Goal: Information Seeking & Learning: Learn about a topic

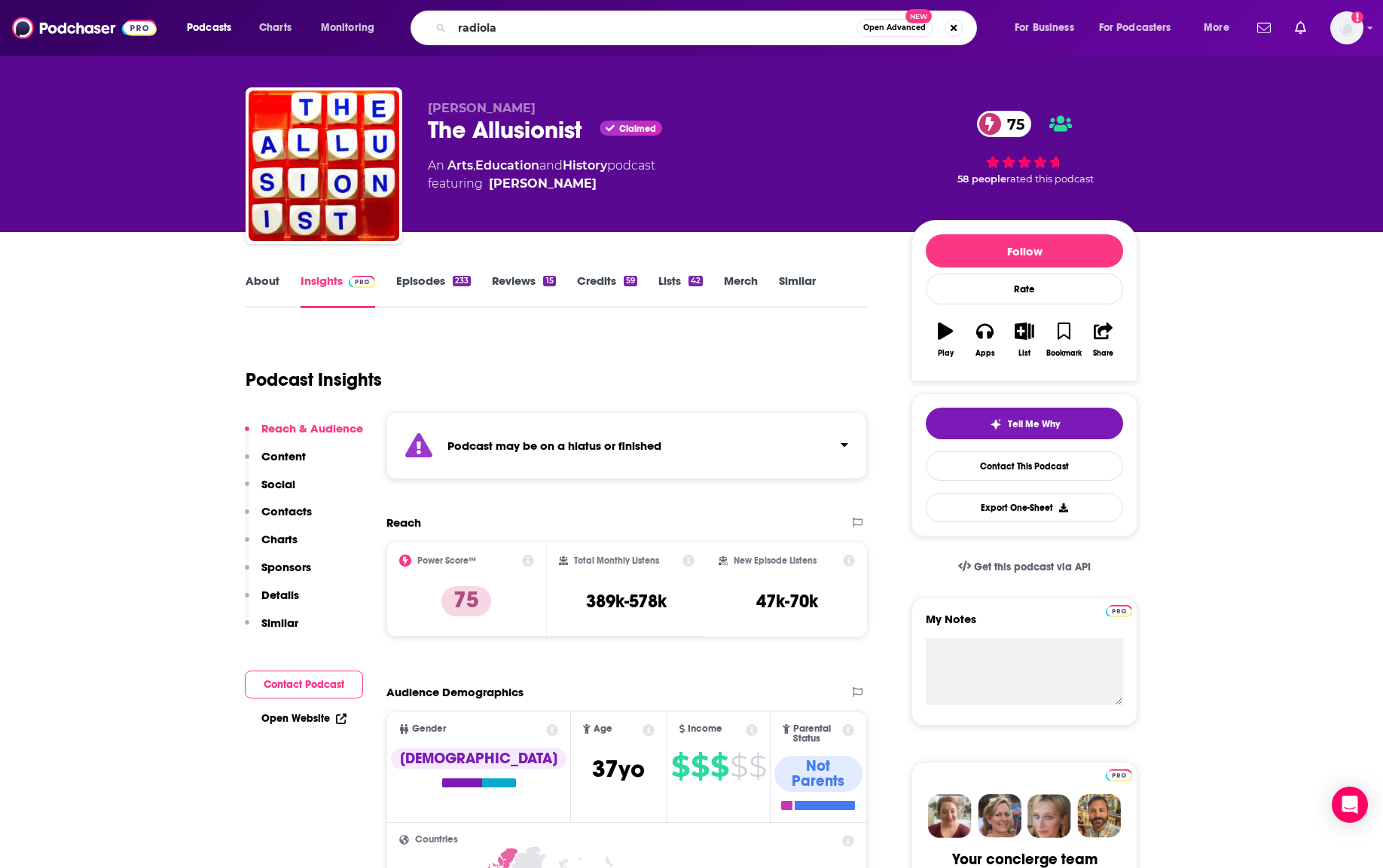
type input "radiolab"
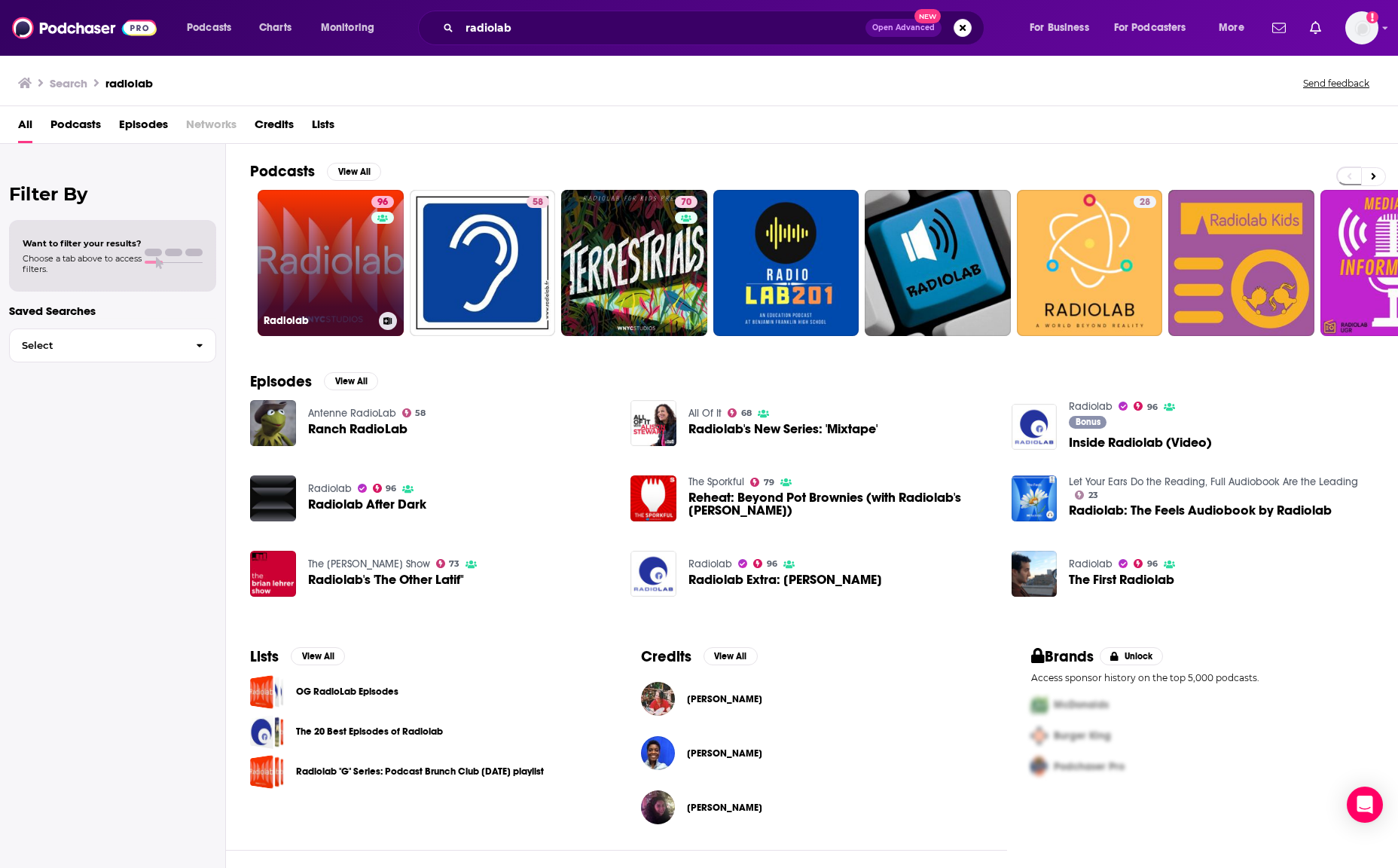
click at [311, 288] on link "96 Radiolab" at bounding box center [331, 263] width 147 height 146
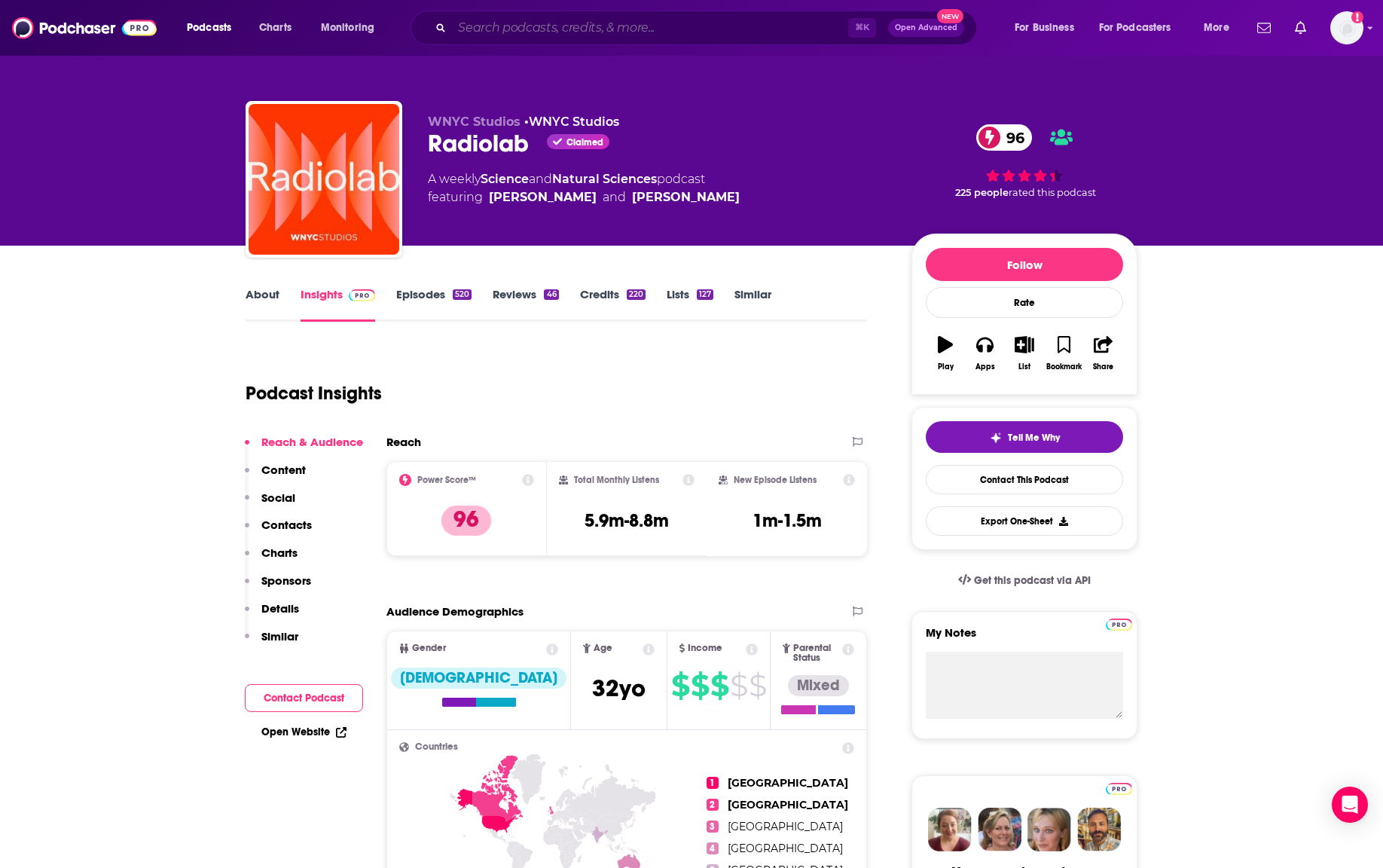
click at [548, 32] on input "Search podcasts, credits, & more..." at bounding box center [650, 27] width 397 height 24
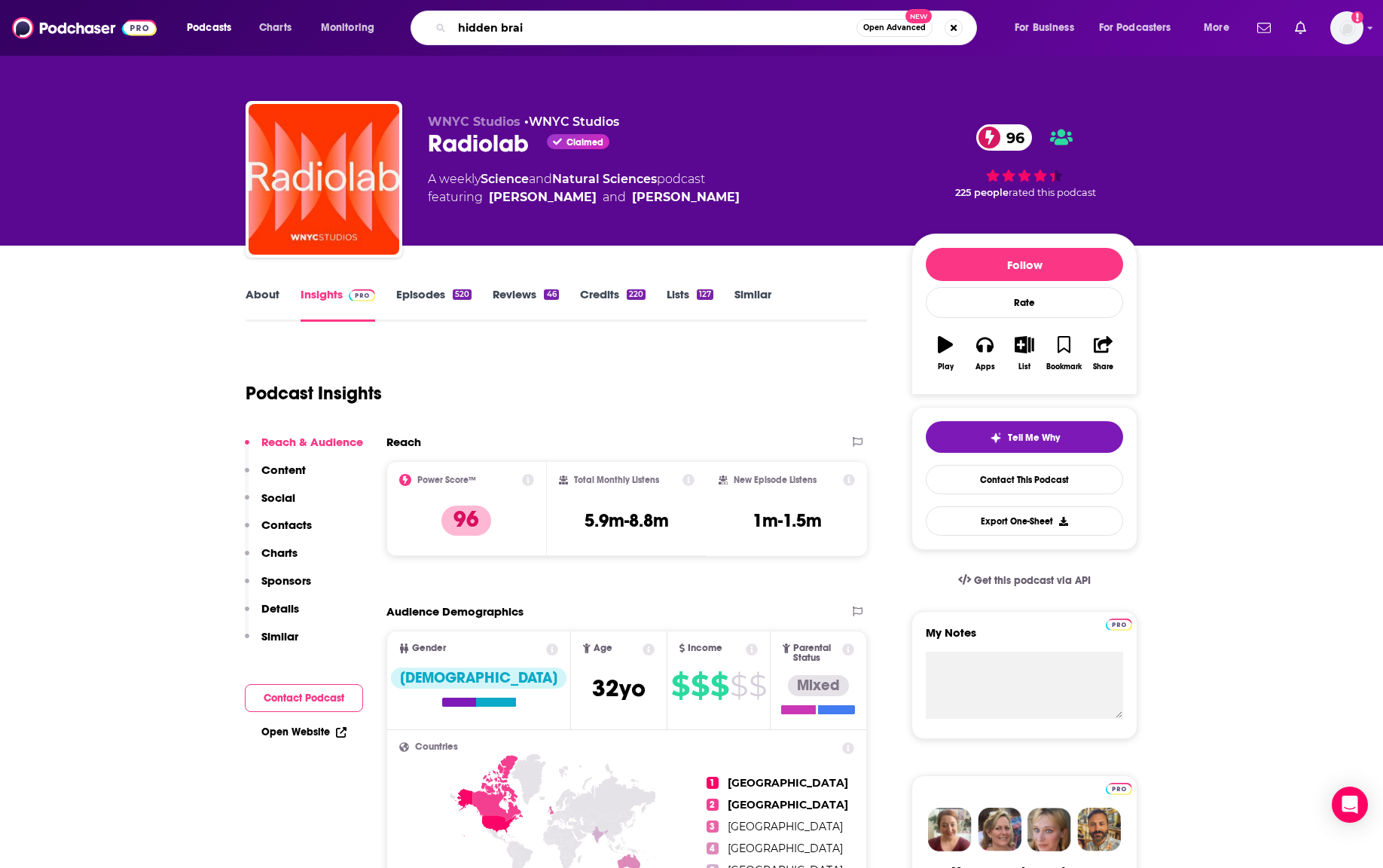
type input "hidden brain"
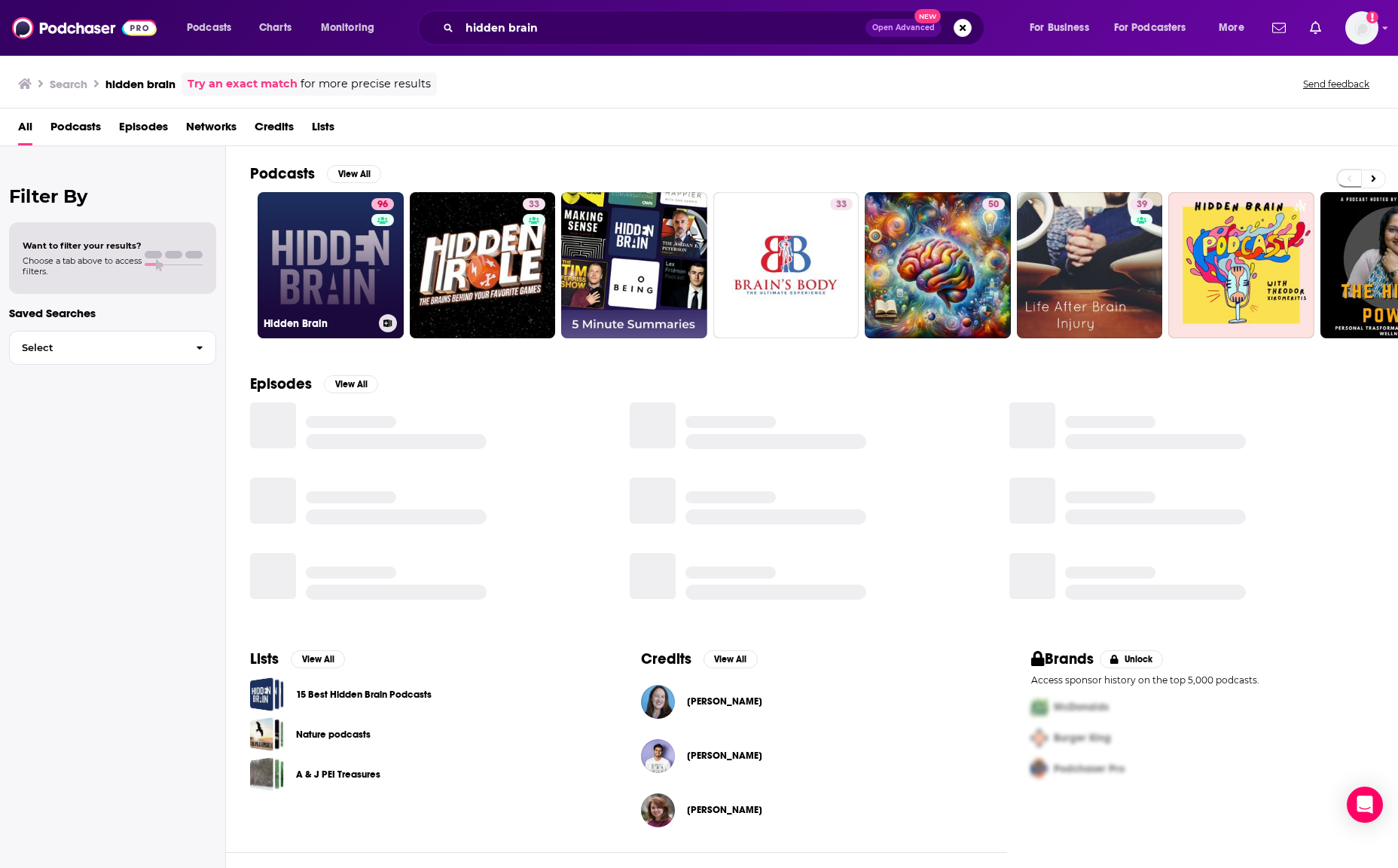
click at [337, 275] on link "96 Hidden Brain" at bounding box center [331, 266] width 147 height 146
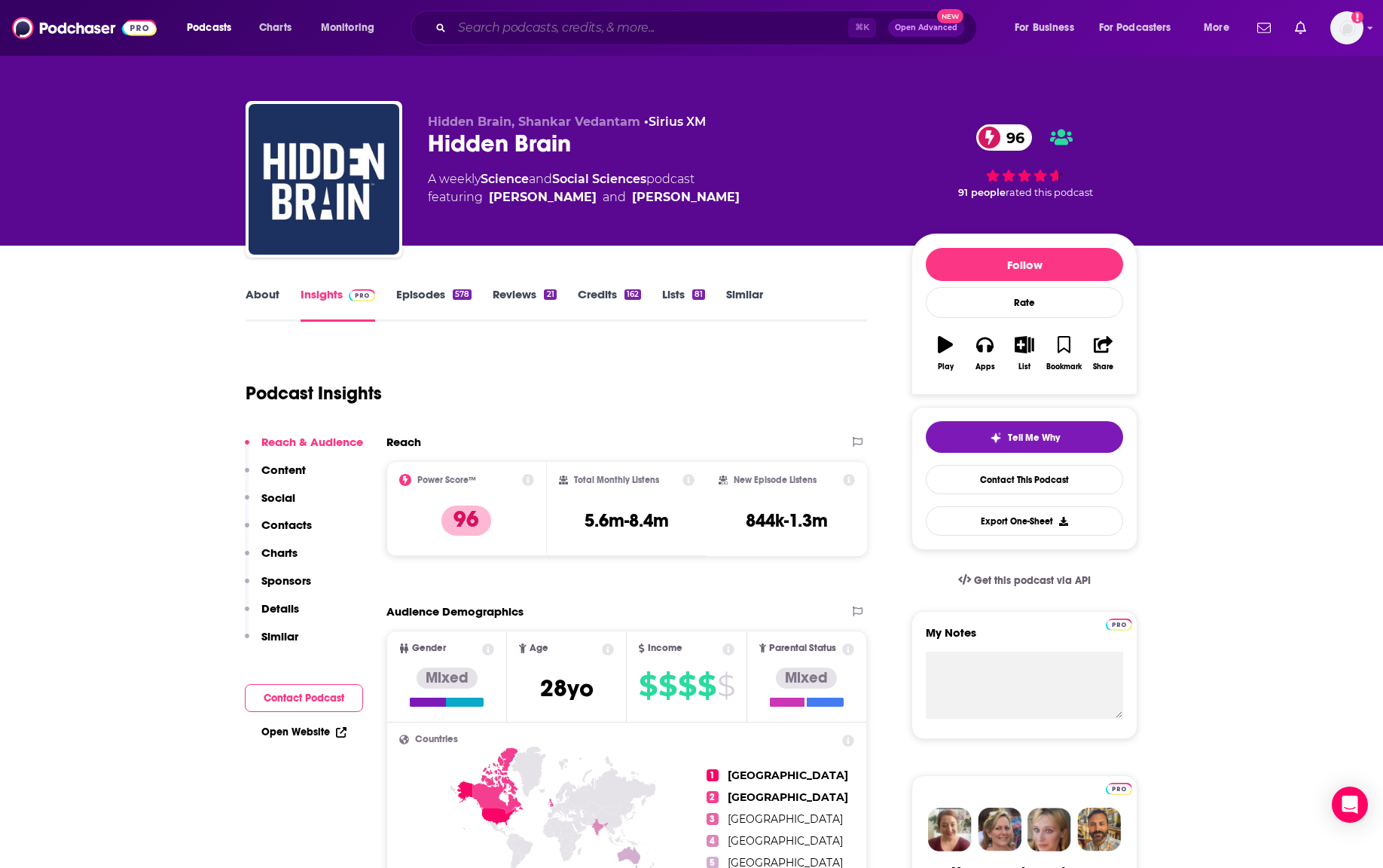
click at [524, 28] on input "Search podcasts, credits, & more..." at bounding box center [650, 27] width 397 height 24
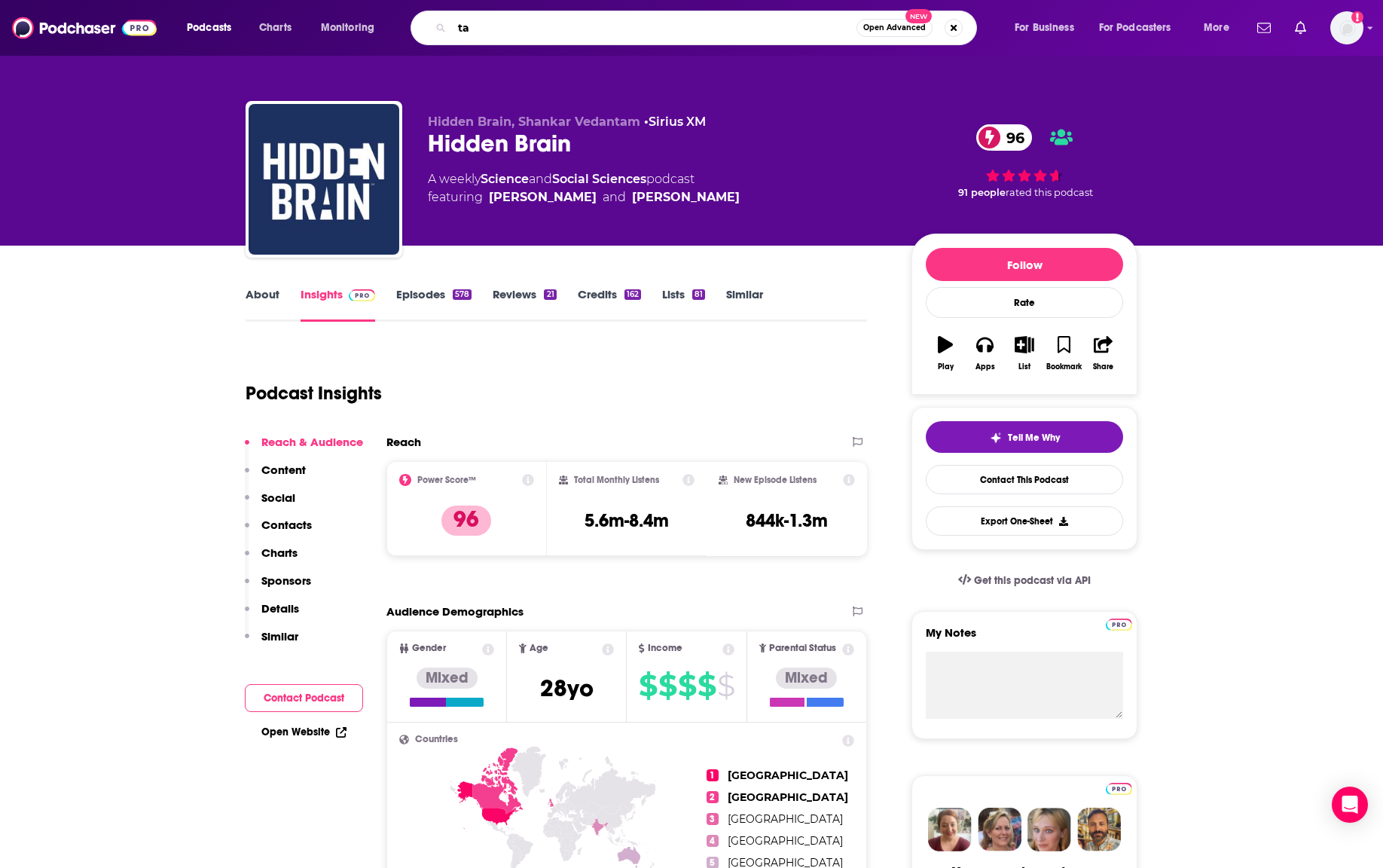
type input "t"
type input "startalk"
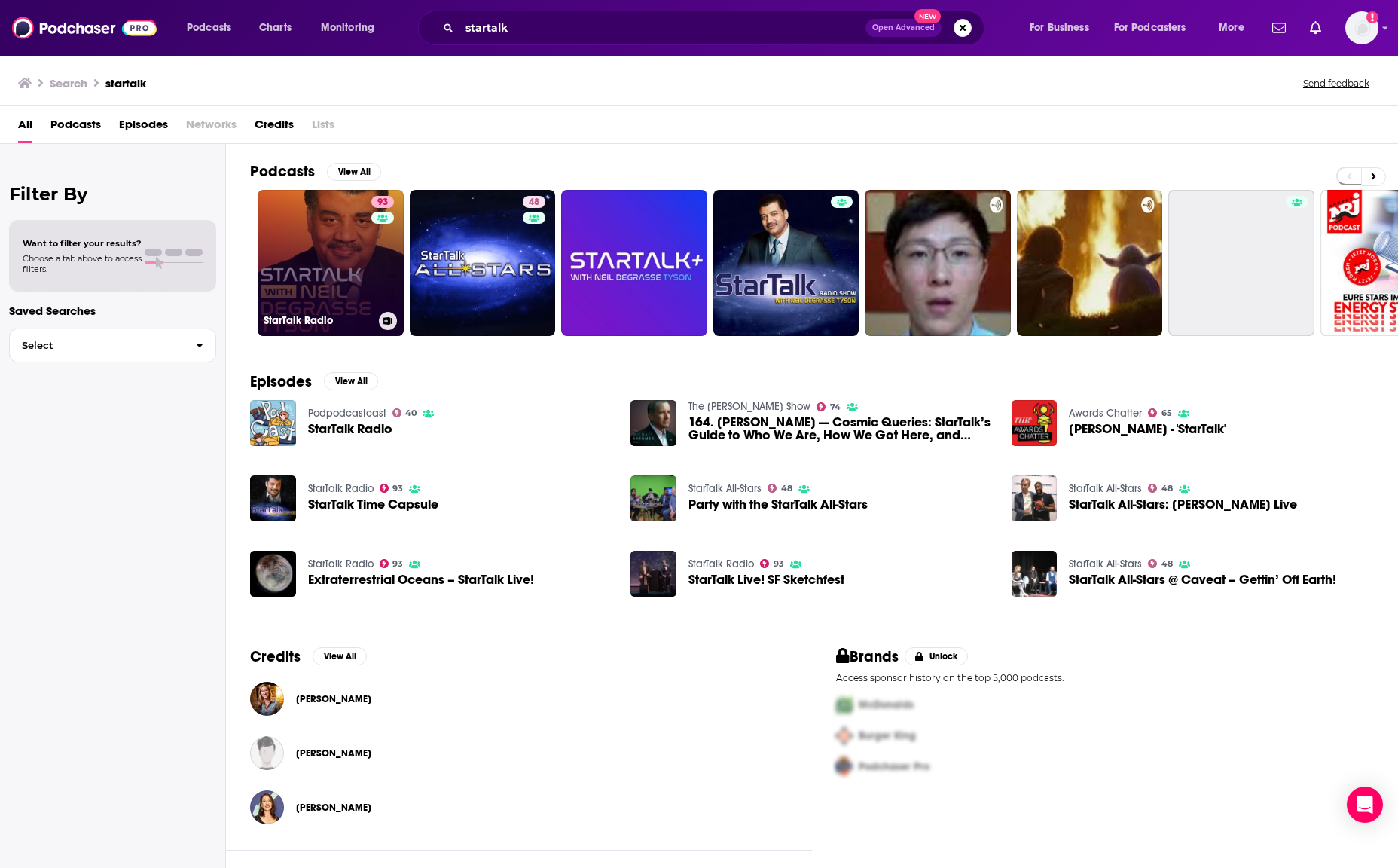
click at [331, 259] on link "93 StarTalk Radio" at bounding box center [331, 263] width 147 height 146
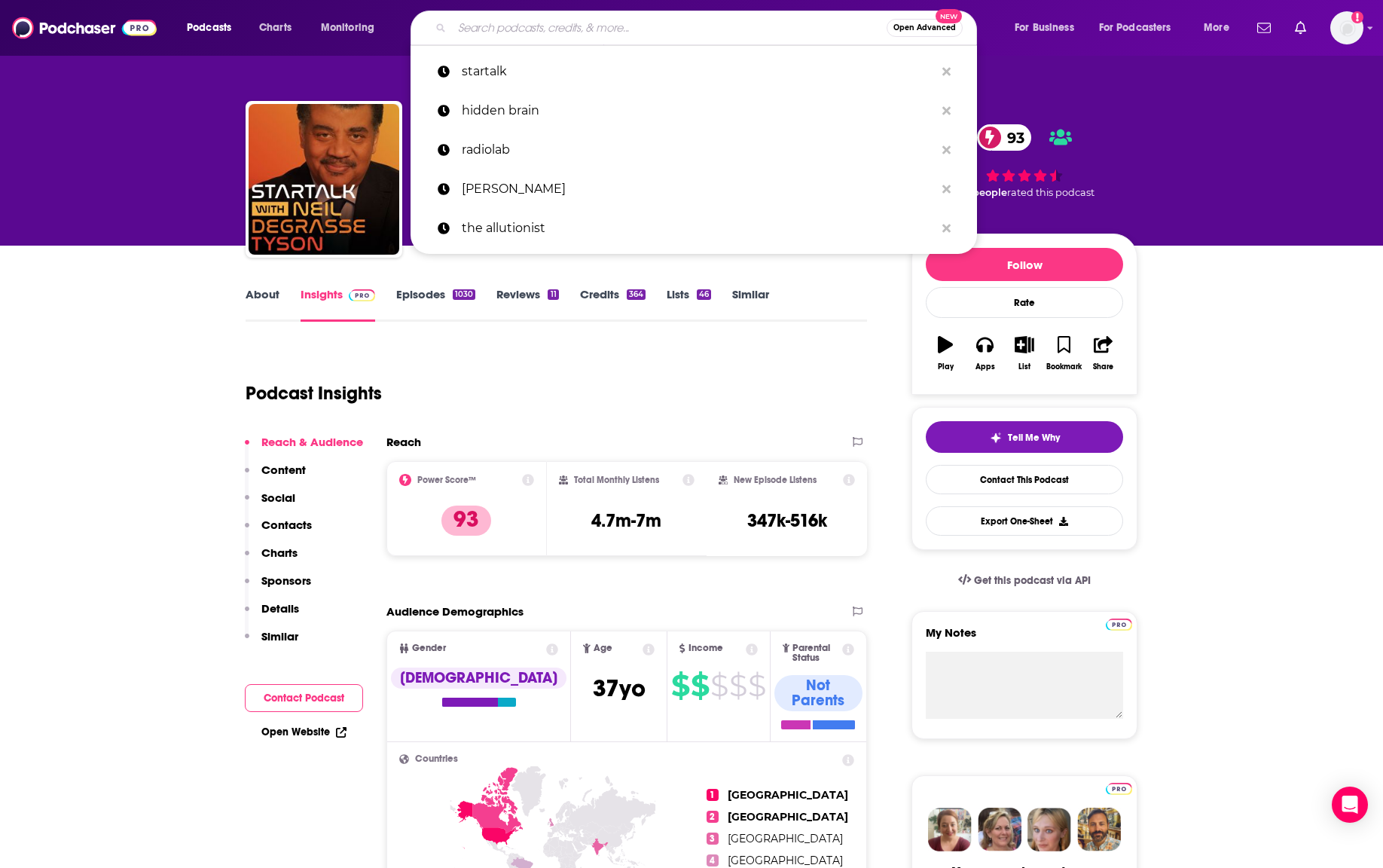
click at [593, 23] on input "Search podcasts, credits, & more..." at bounding box center [669, 27] width 435 height 24
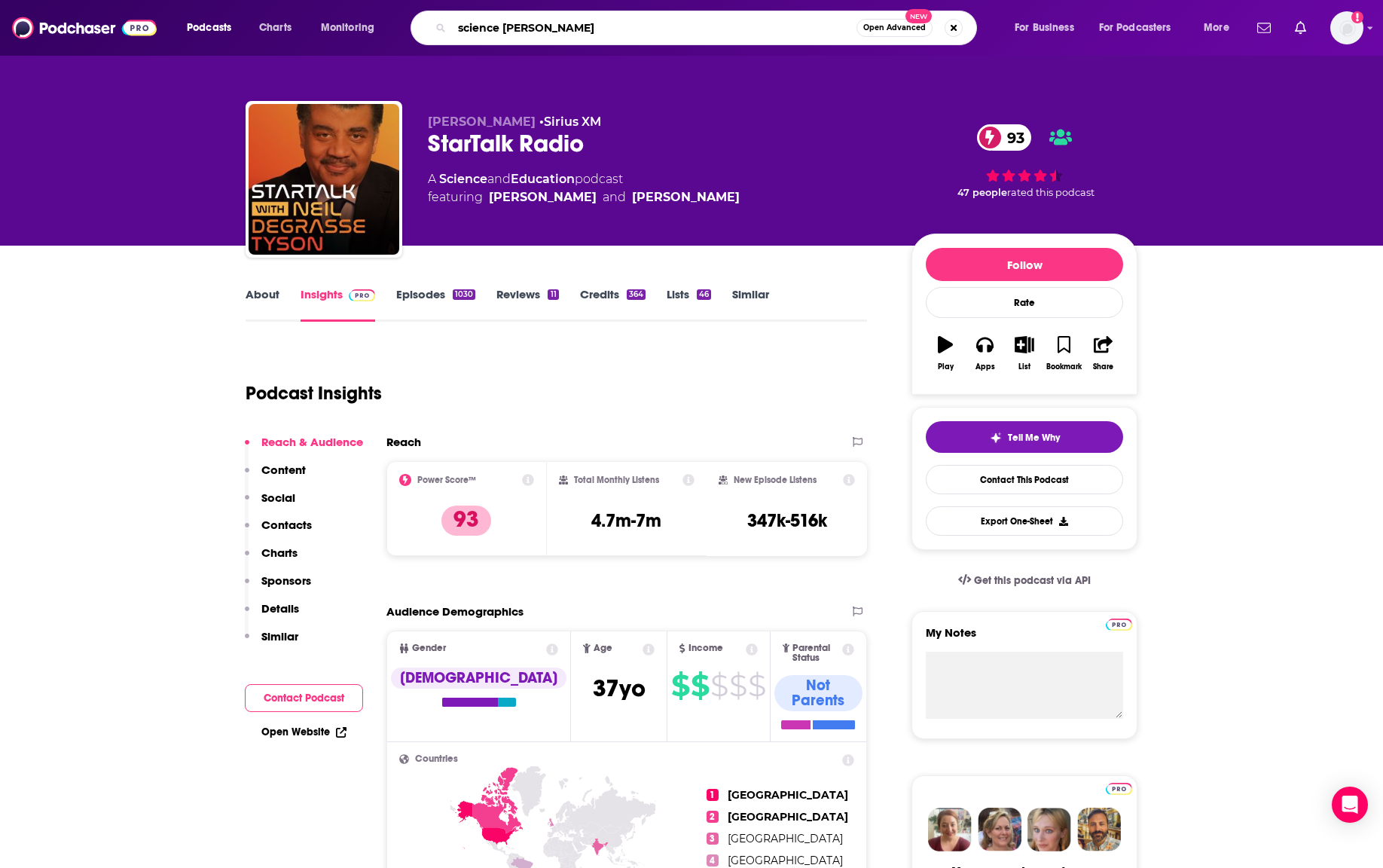
type input "science [DATE]"
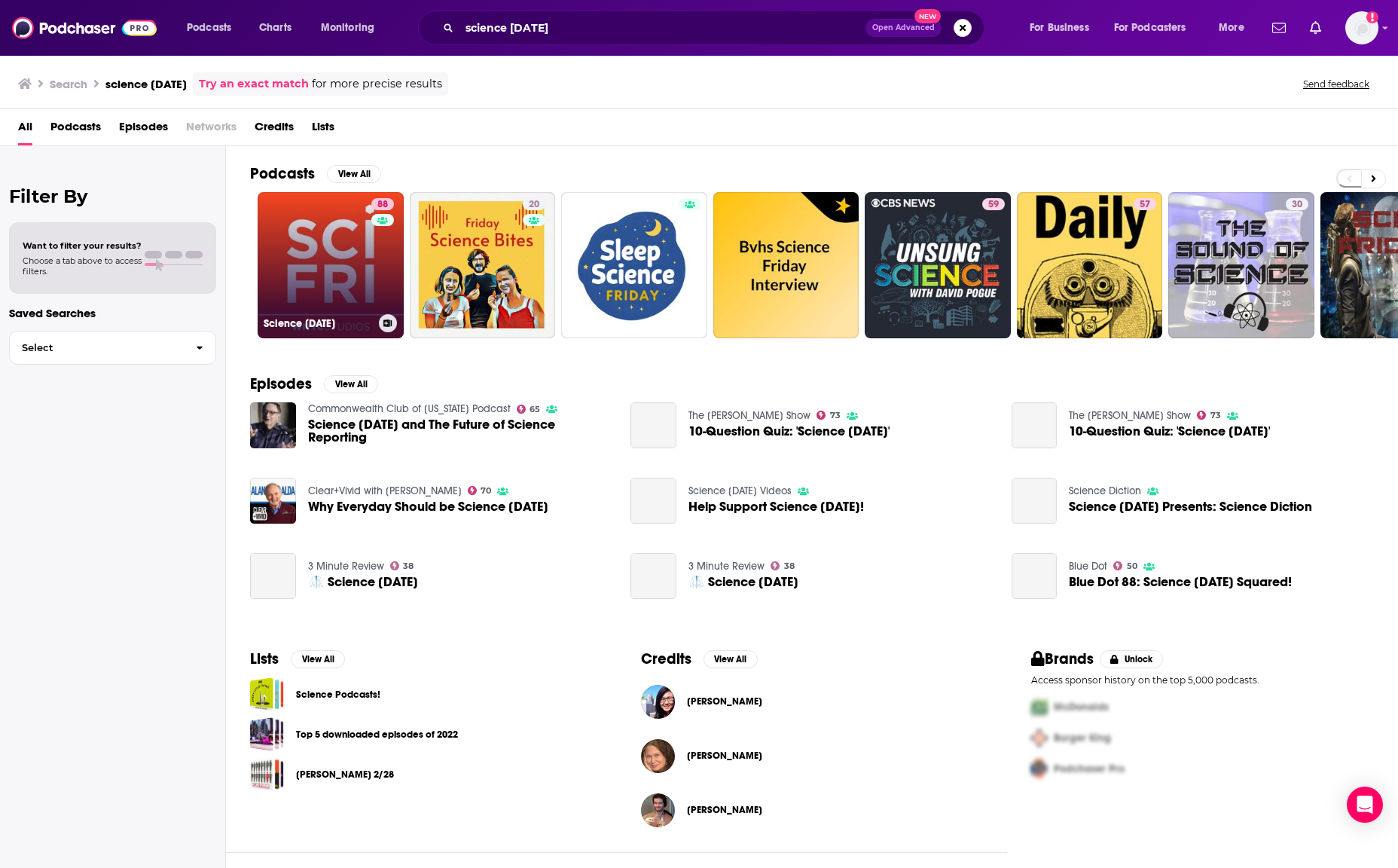
click at [321, 247] on link "88 Science Friday" at bounding box center [331, 266] width 147 height 146
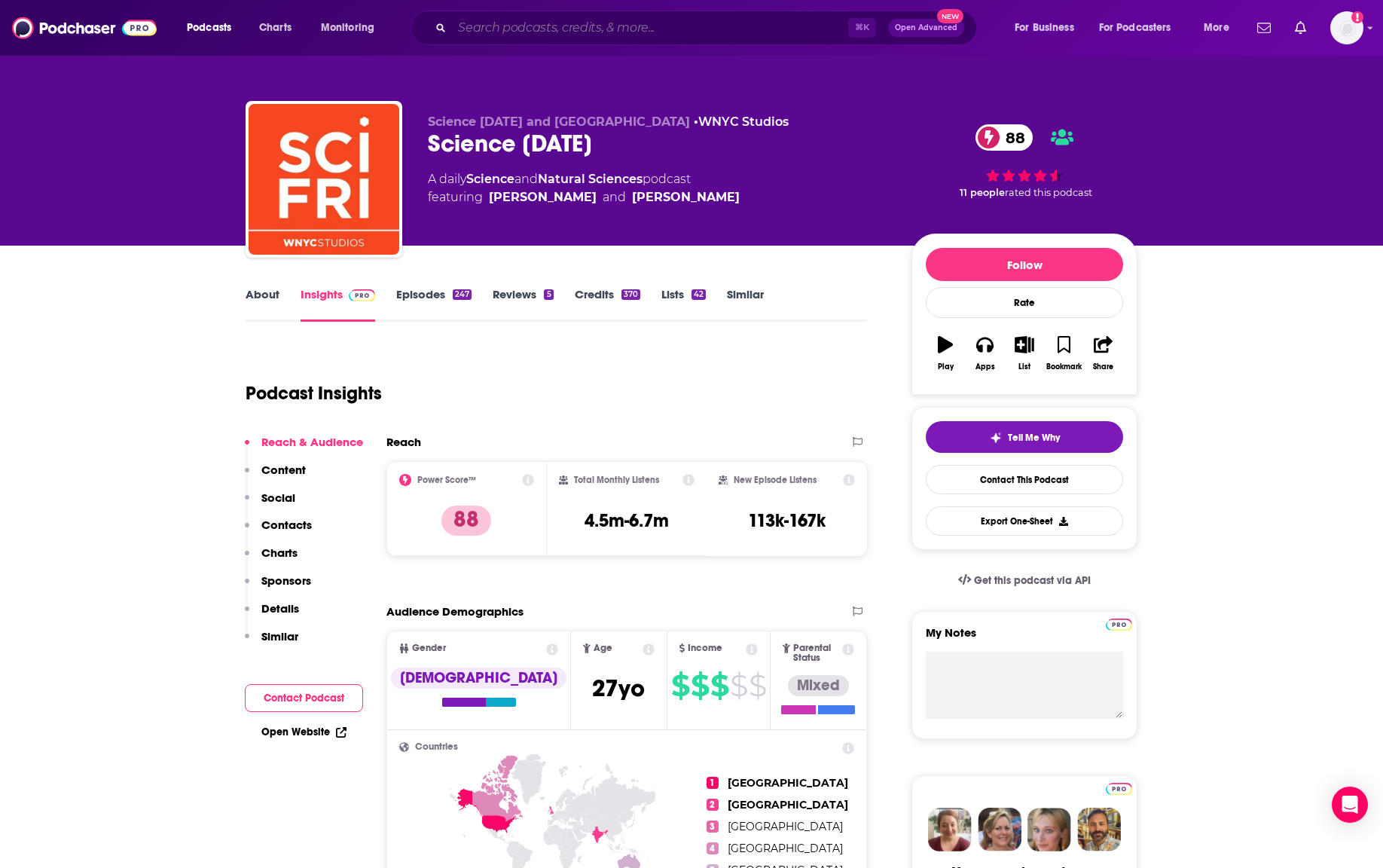
click at [506, 36] on input "Search podcasts, credits, & more..." at bounding box center [650, 27] width 397 height 24
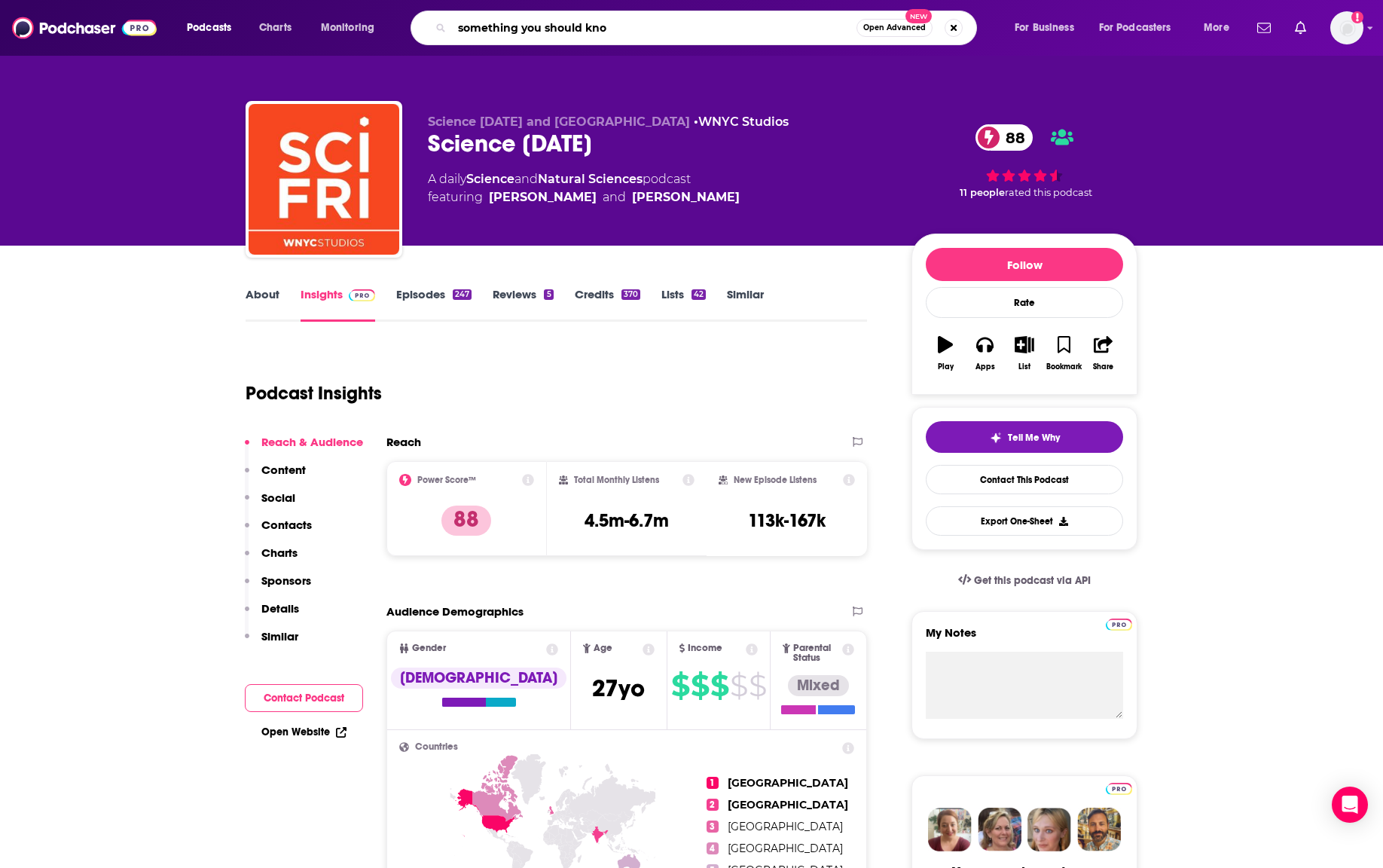
type input "something you should know"
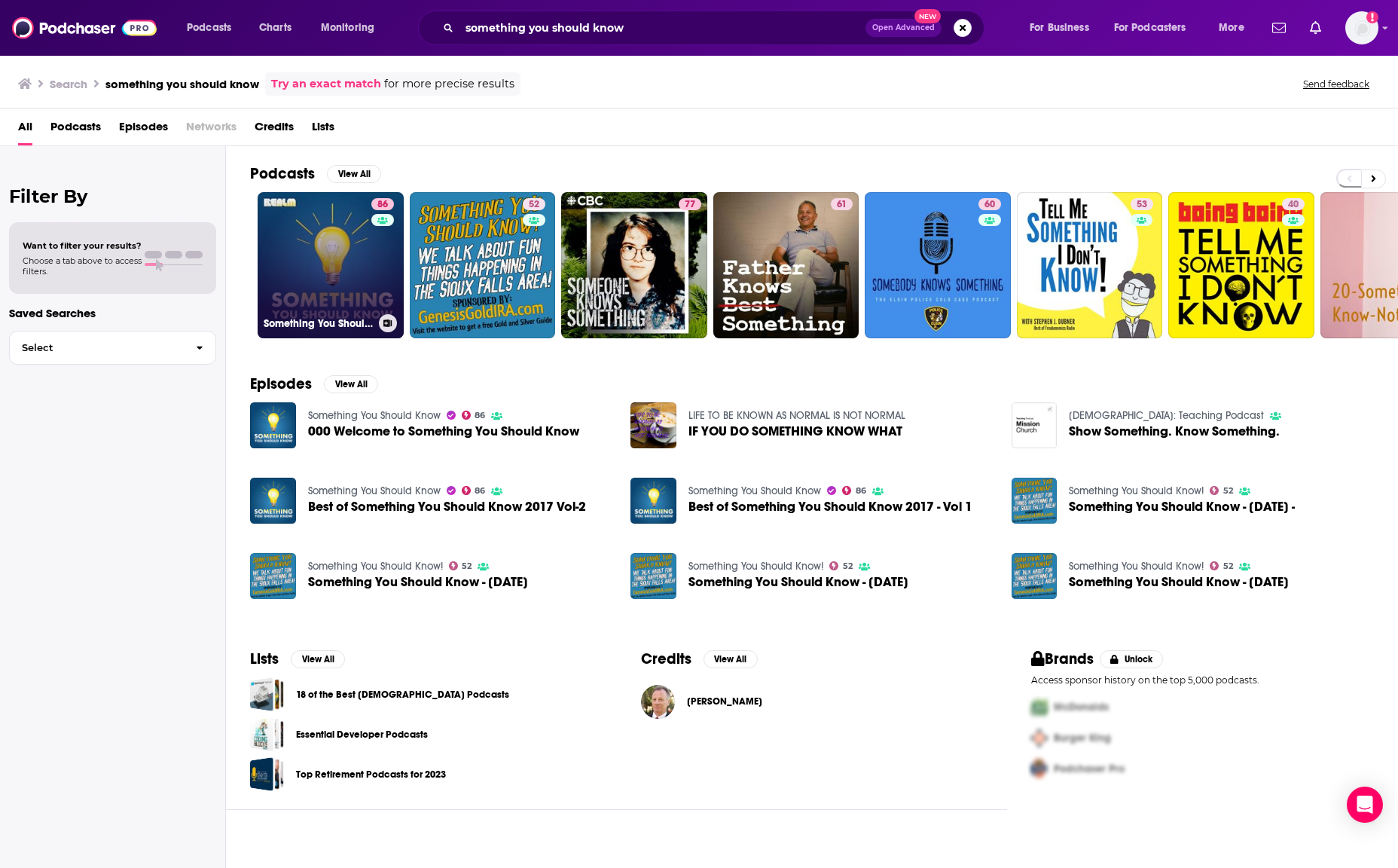
click at [342, 253] on link "86 Something You Should Know" at bounding box center [331, 266] width 147 height 146
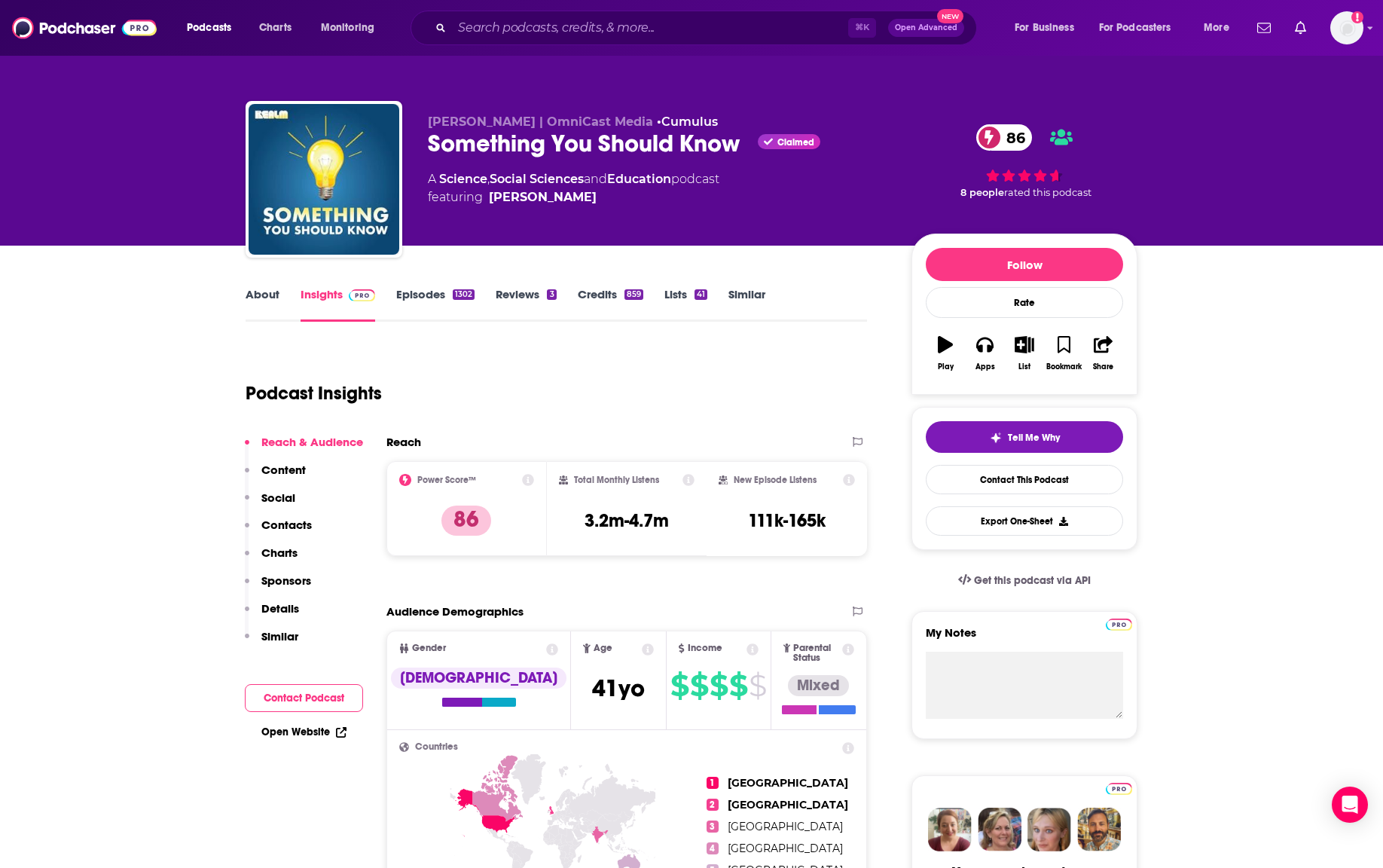
scroll to position [76, 0]
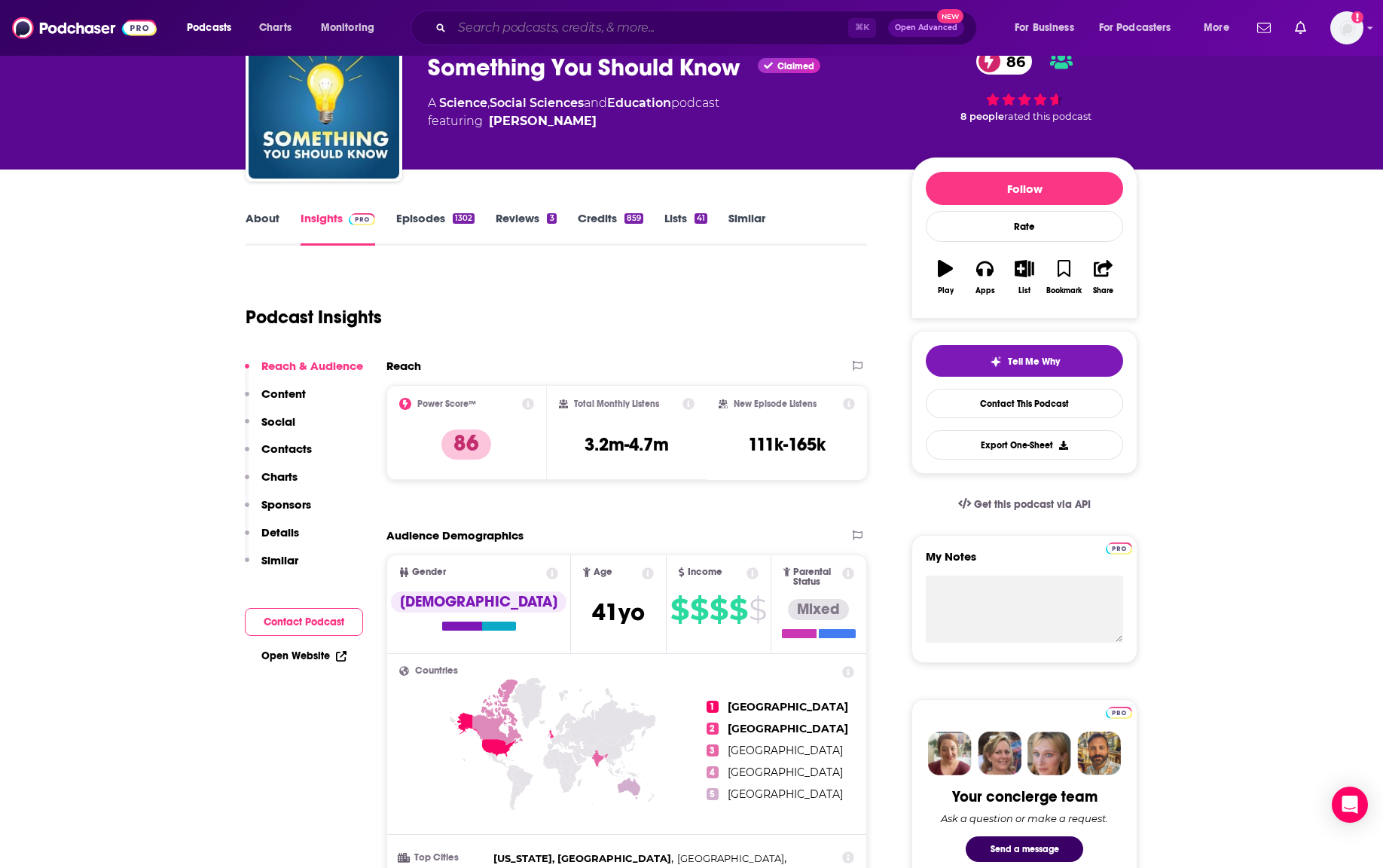
click at [526, 32] on input "Search podcasts, credits, & more..." at bounding box center [650, 27] width 397 height 24
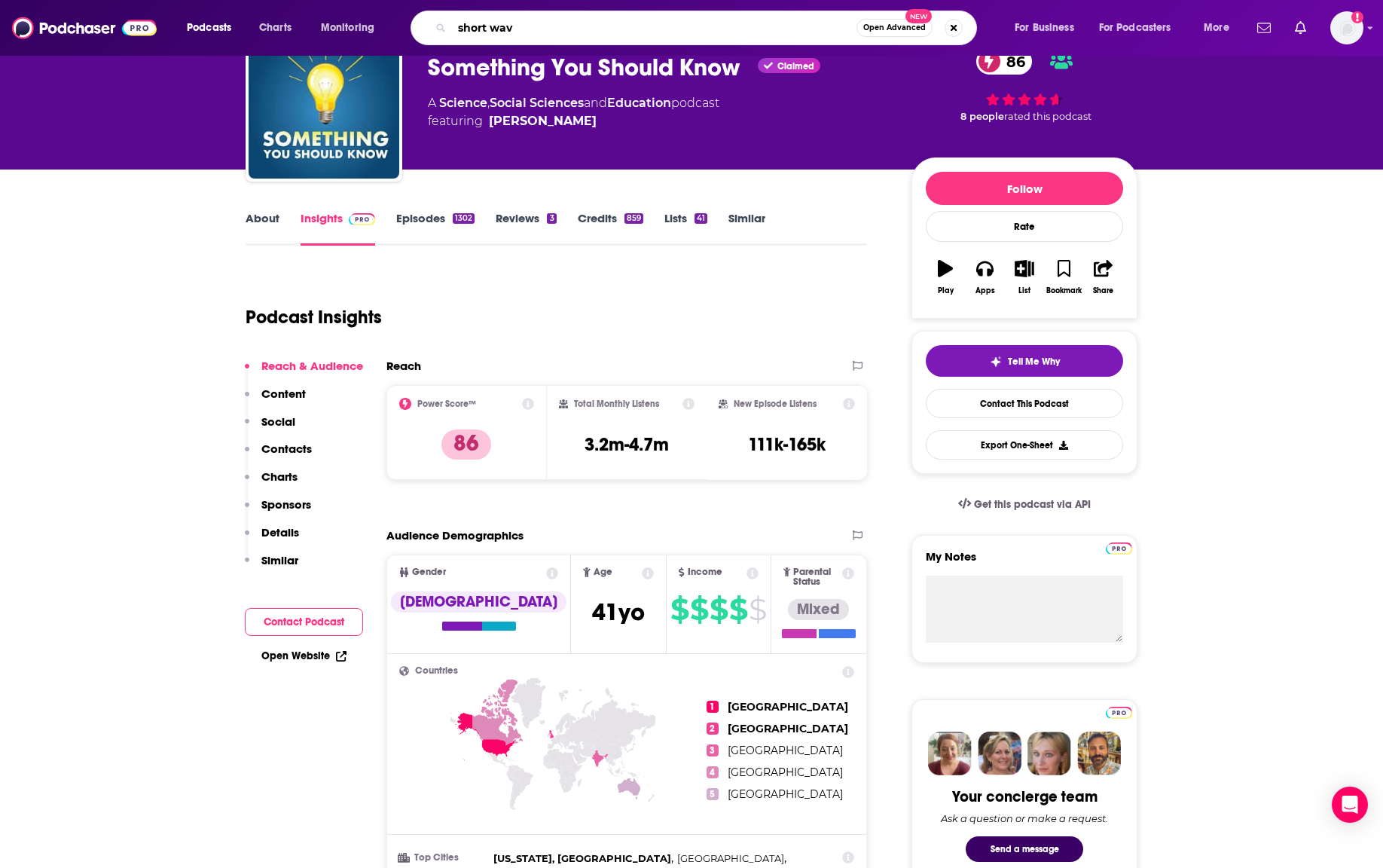
type input "short wave"
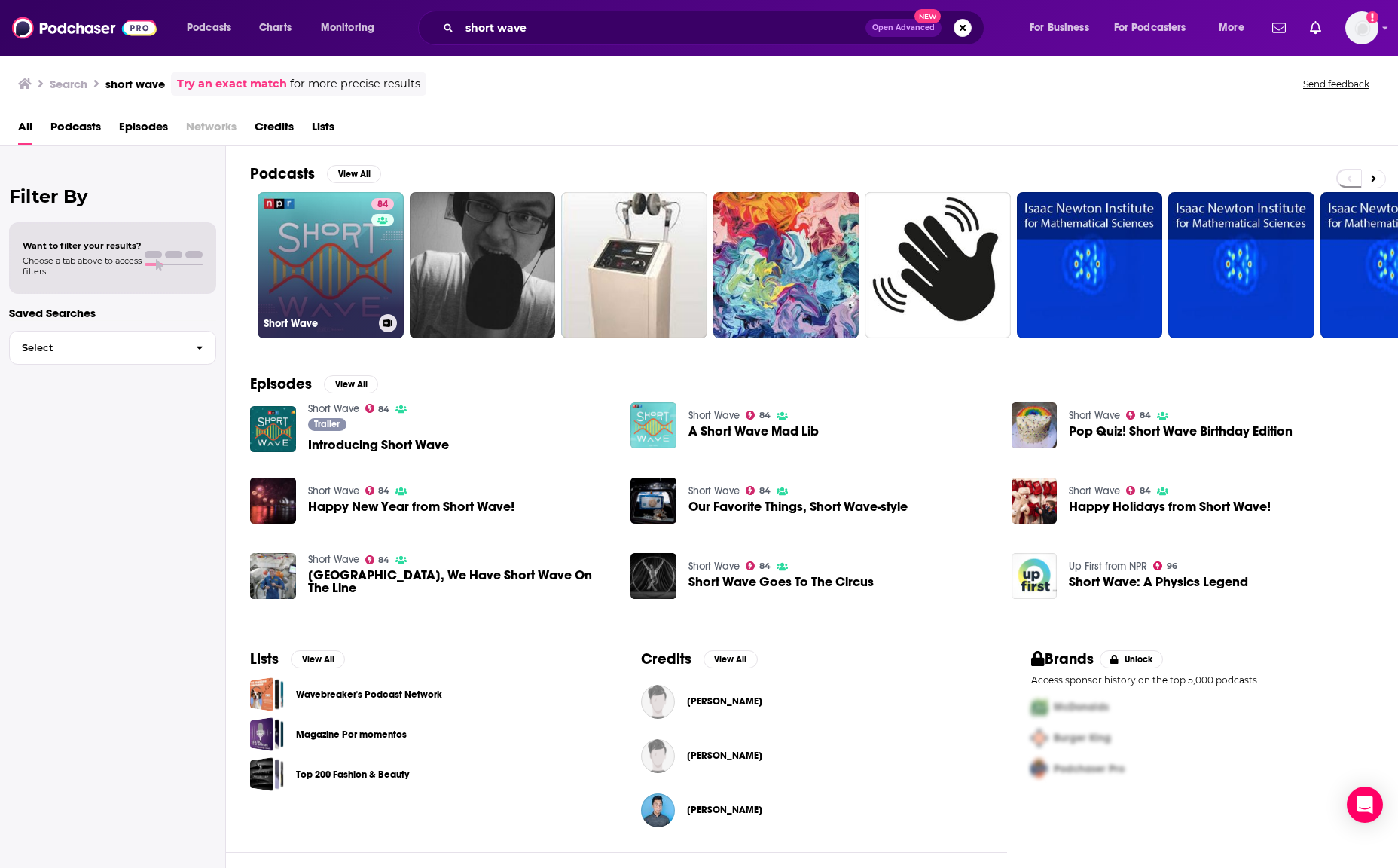
click at [351, 255] on link "84 Short Wave" at bounding box center [331, 266] width 147 height 146
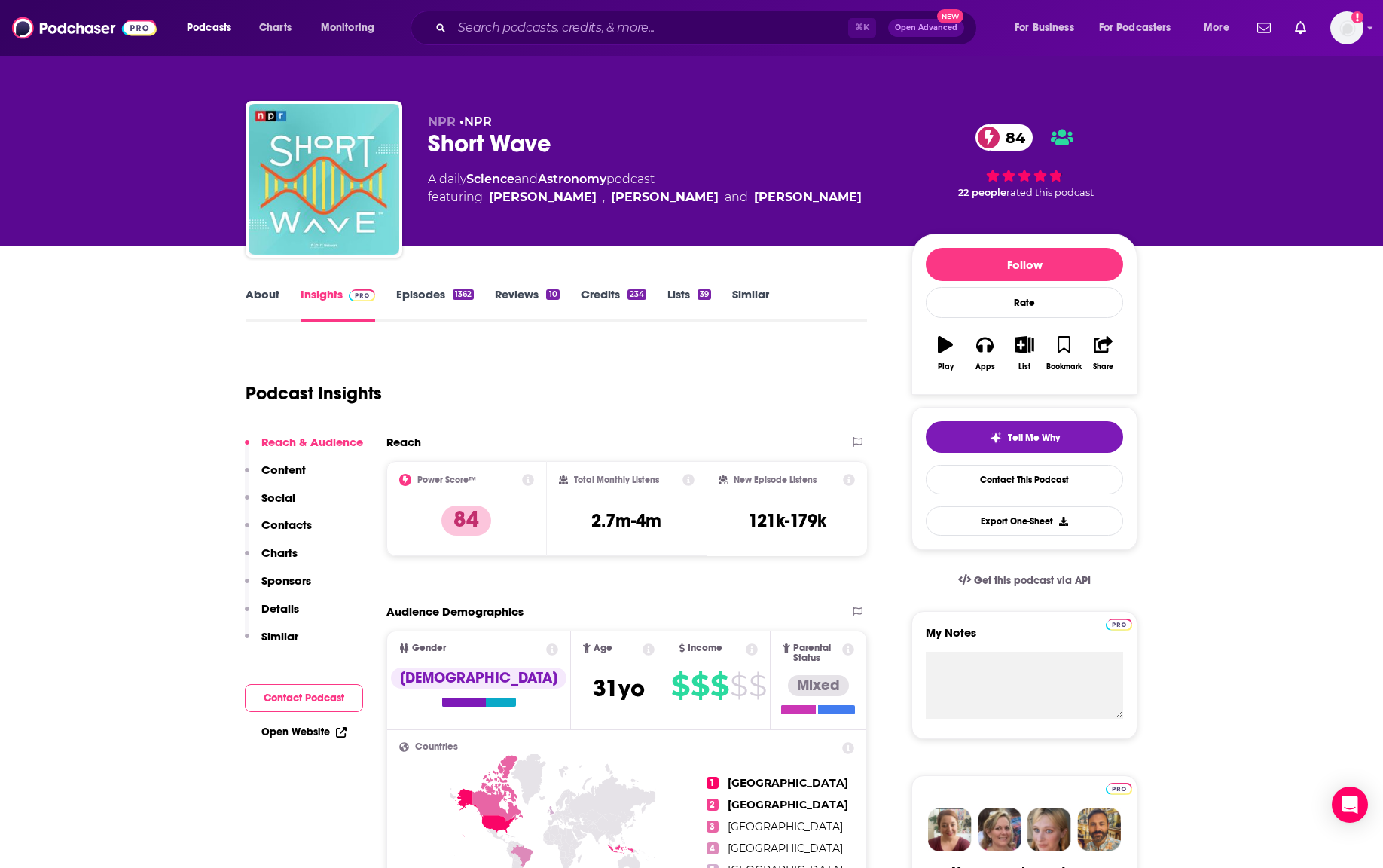
click at [552, 12] on div "⌘ K Open Advanced New" at bounding box center [693, 27] width 566 height 34
click at [502, 32] on input "Search podcasts, credits, & more..." at bounding box center [650, 27] width 397 height 24
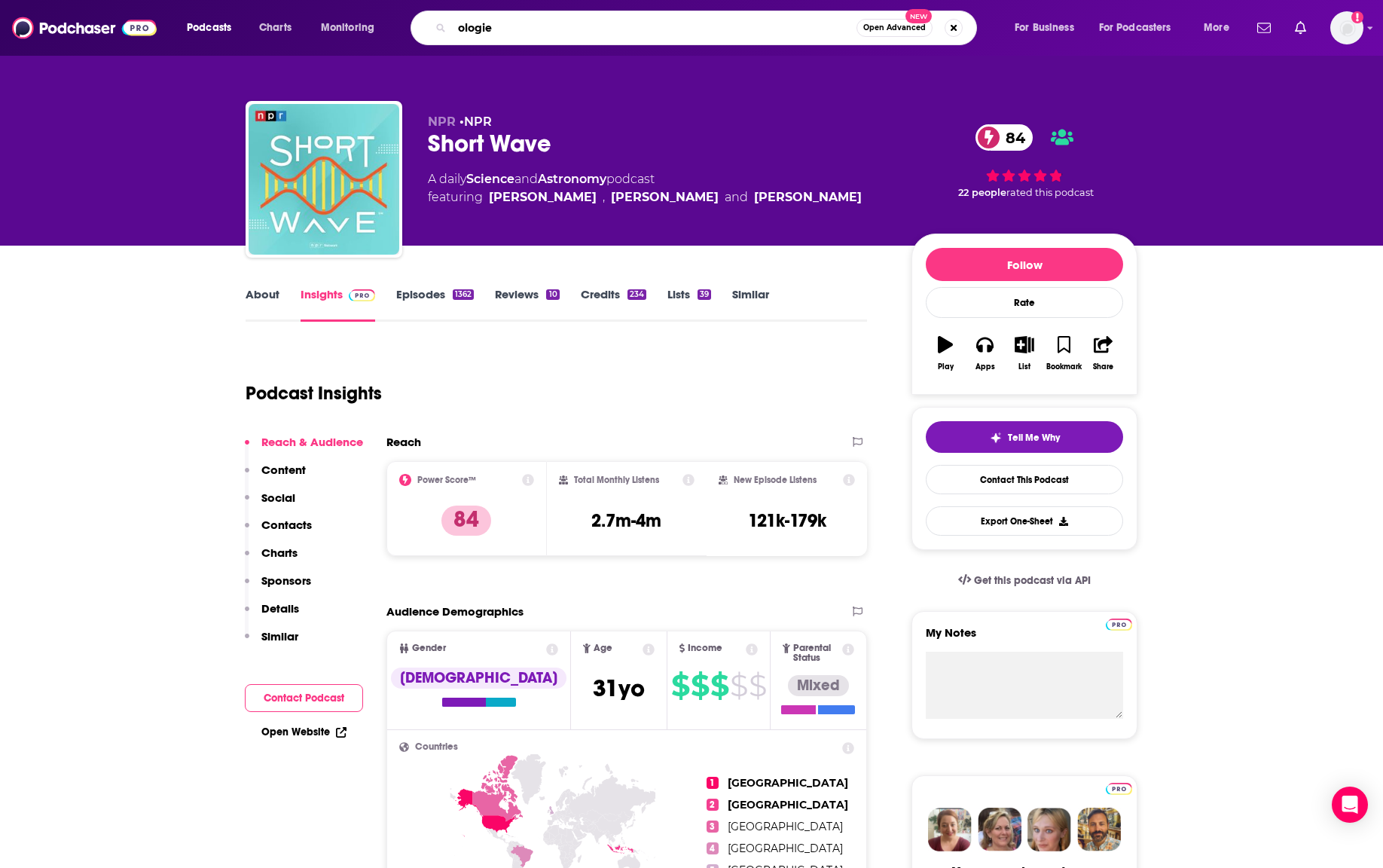
type input "ologies"
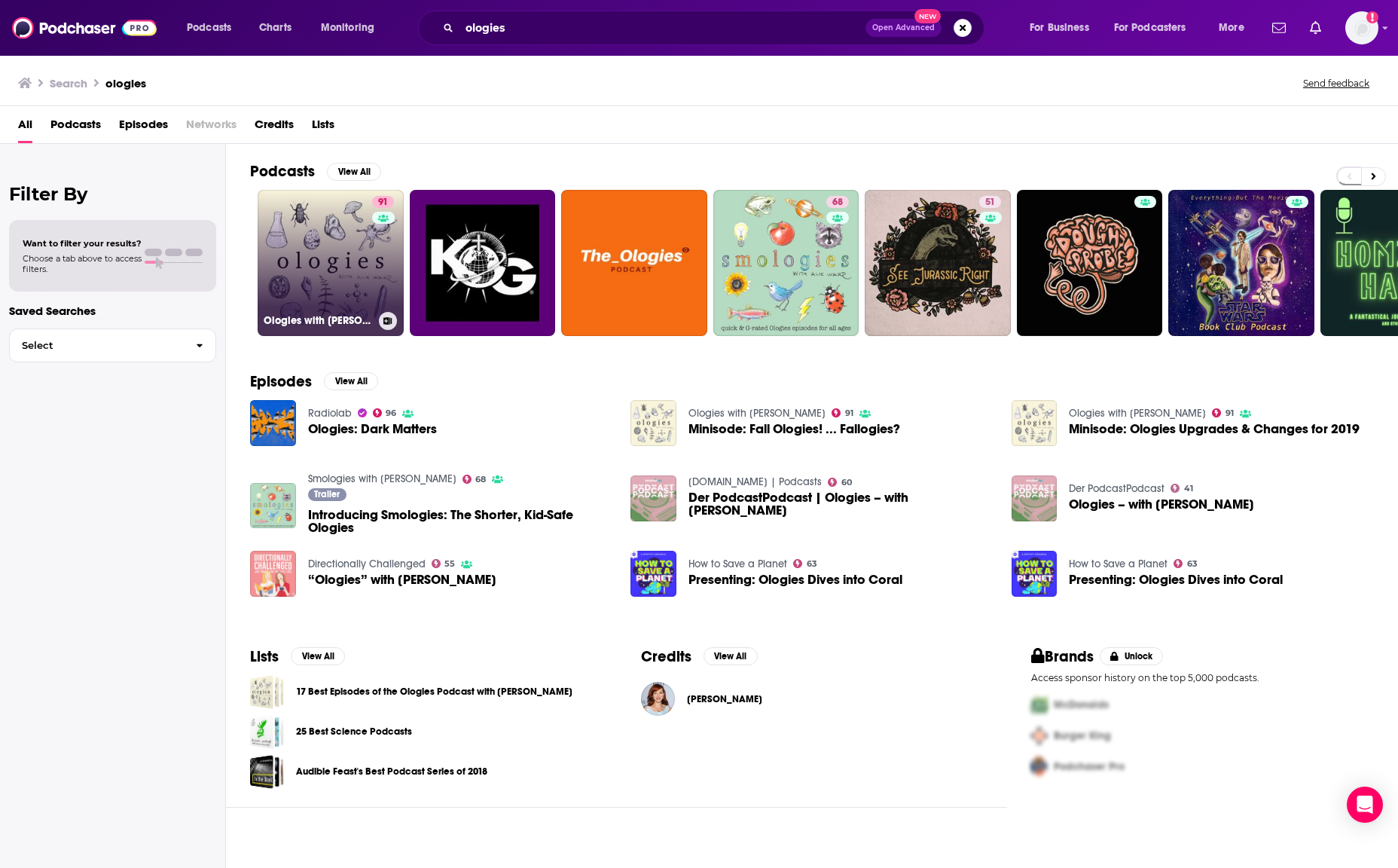
click at [369, 224] on link "91 Ologies with Alie Ward" at bounding box center [331, 263] width 147 height 146
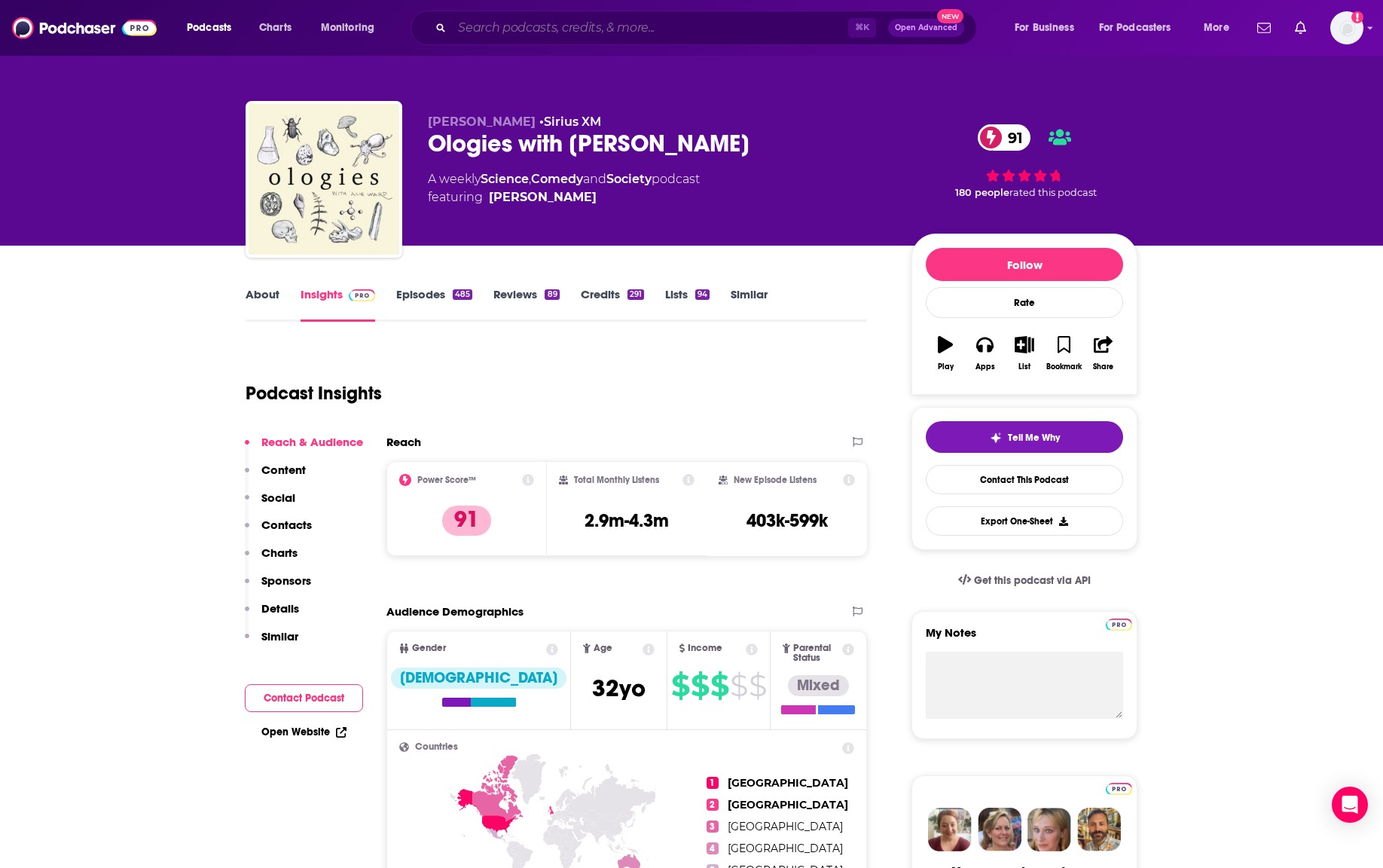
click at [534, 27] on input "Search podcasts, credits, & more..." at bounding box center [650, 27] width 397 height 24
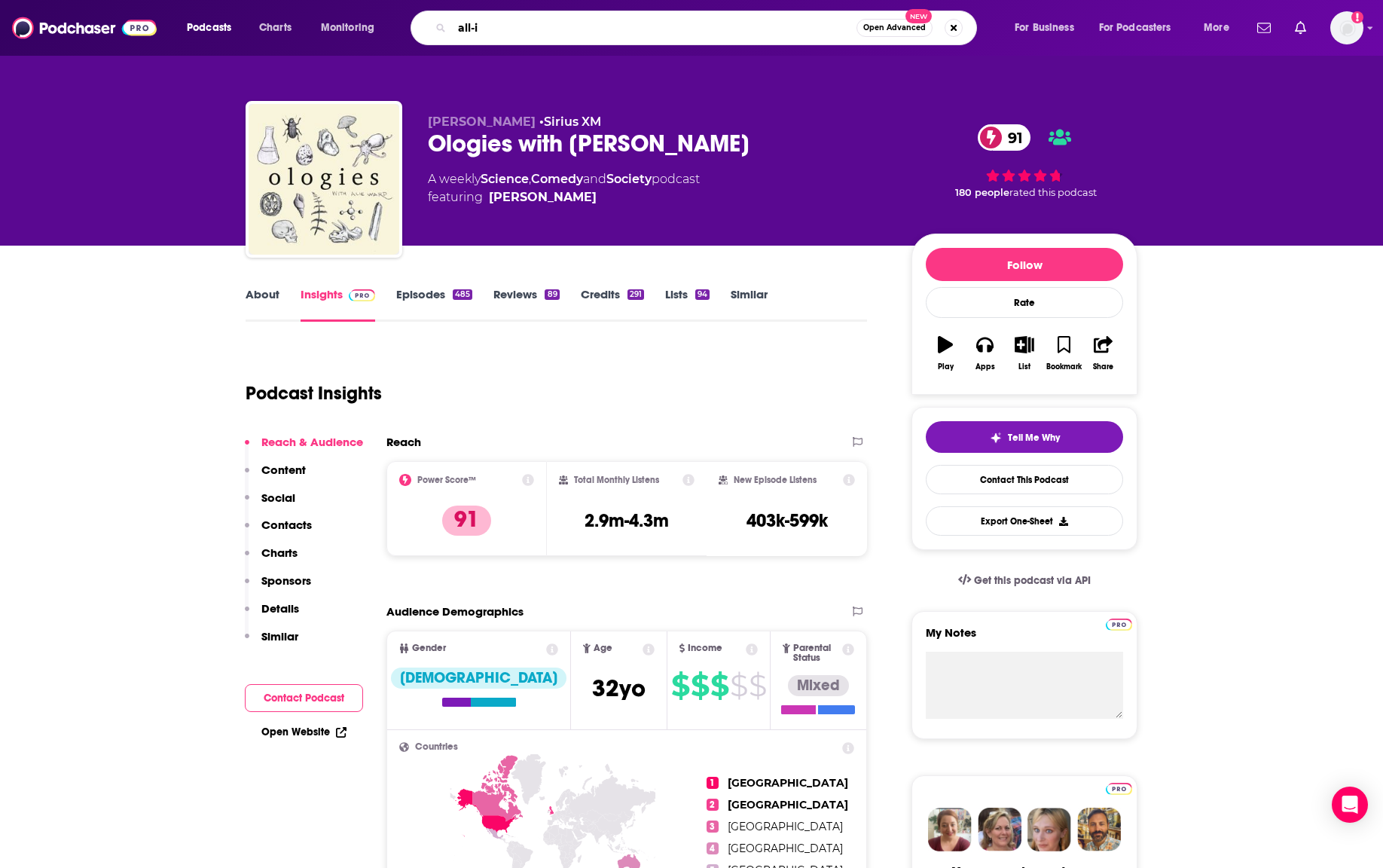
type input "all-in"
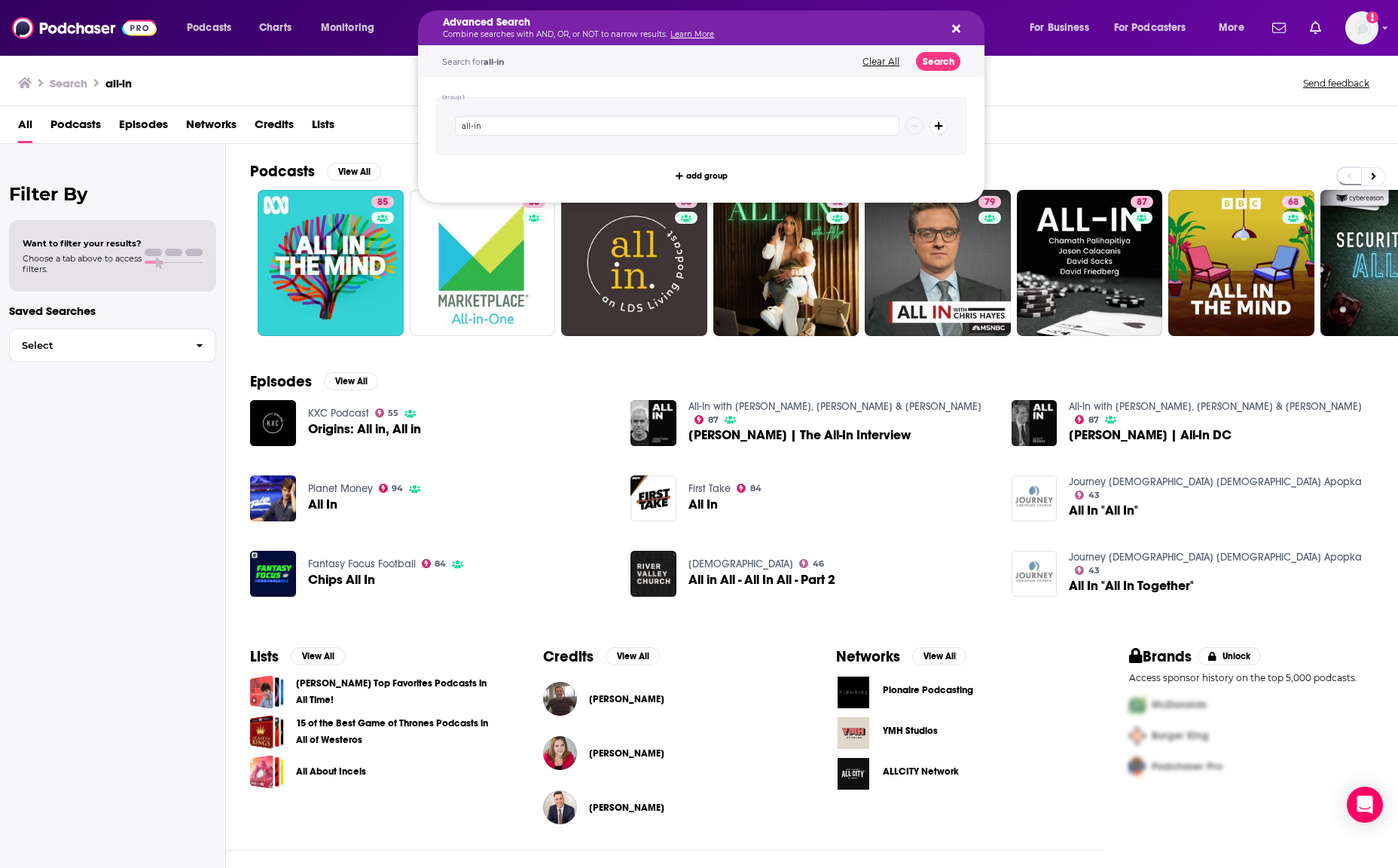
click at [376, 95] on div "Search all-in Send feedback" at bounding box center [699, 80] width 1398 height 52
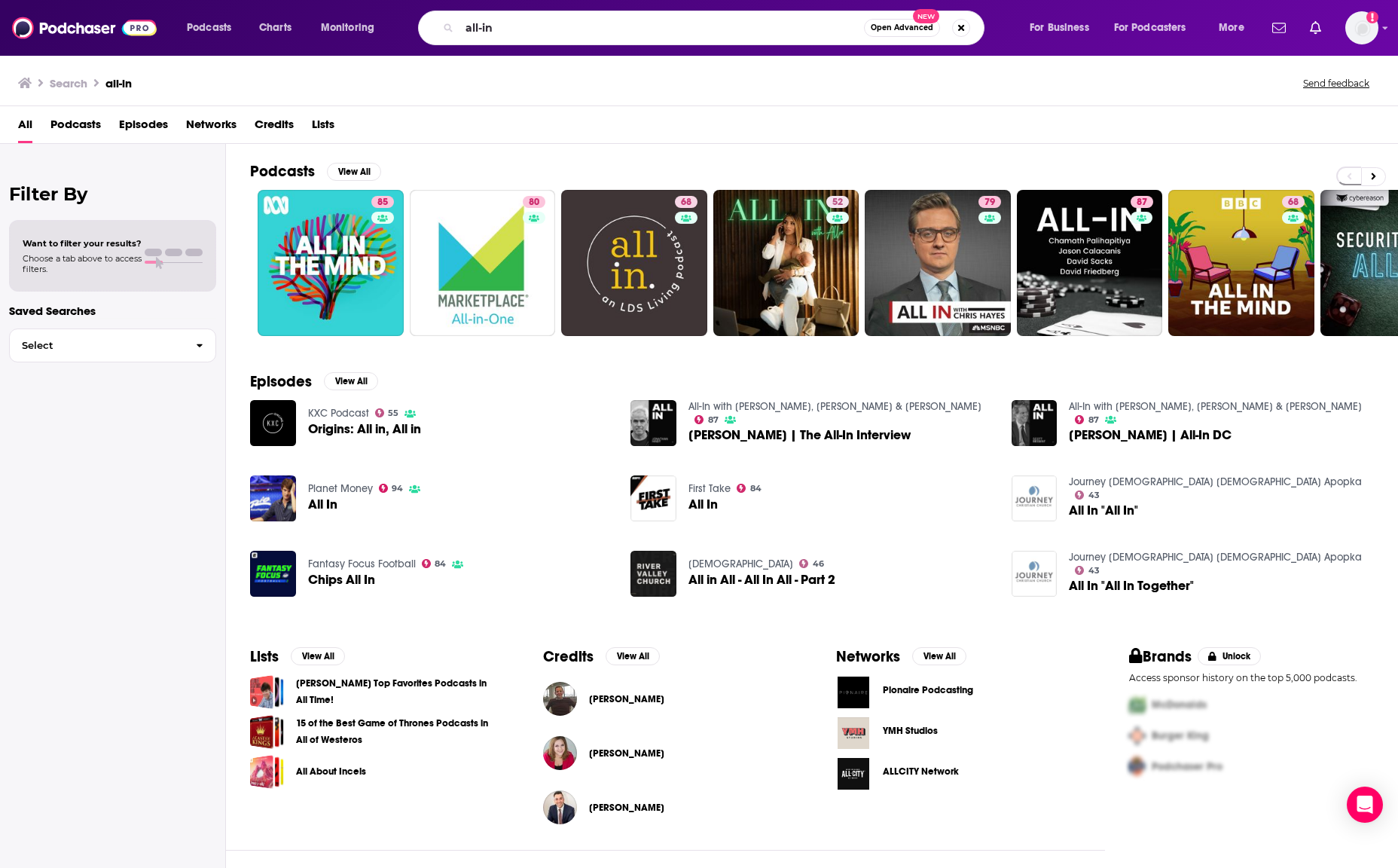
click at [557, 49] on div "Podcasts Charts Monitoring all-in Open Advanced New For Business For Podcasters…" at bounding box center [699, 27] width 1398 height 56
click at [351, 62] on div "Search all-in Send feedback" at bounding box center [699, 80] width 1398 height 52
click at [374, 103] on div "Search all-in Send feedback" at bounding box center [699, 80] width 1398 height 52
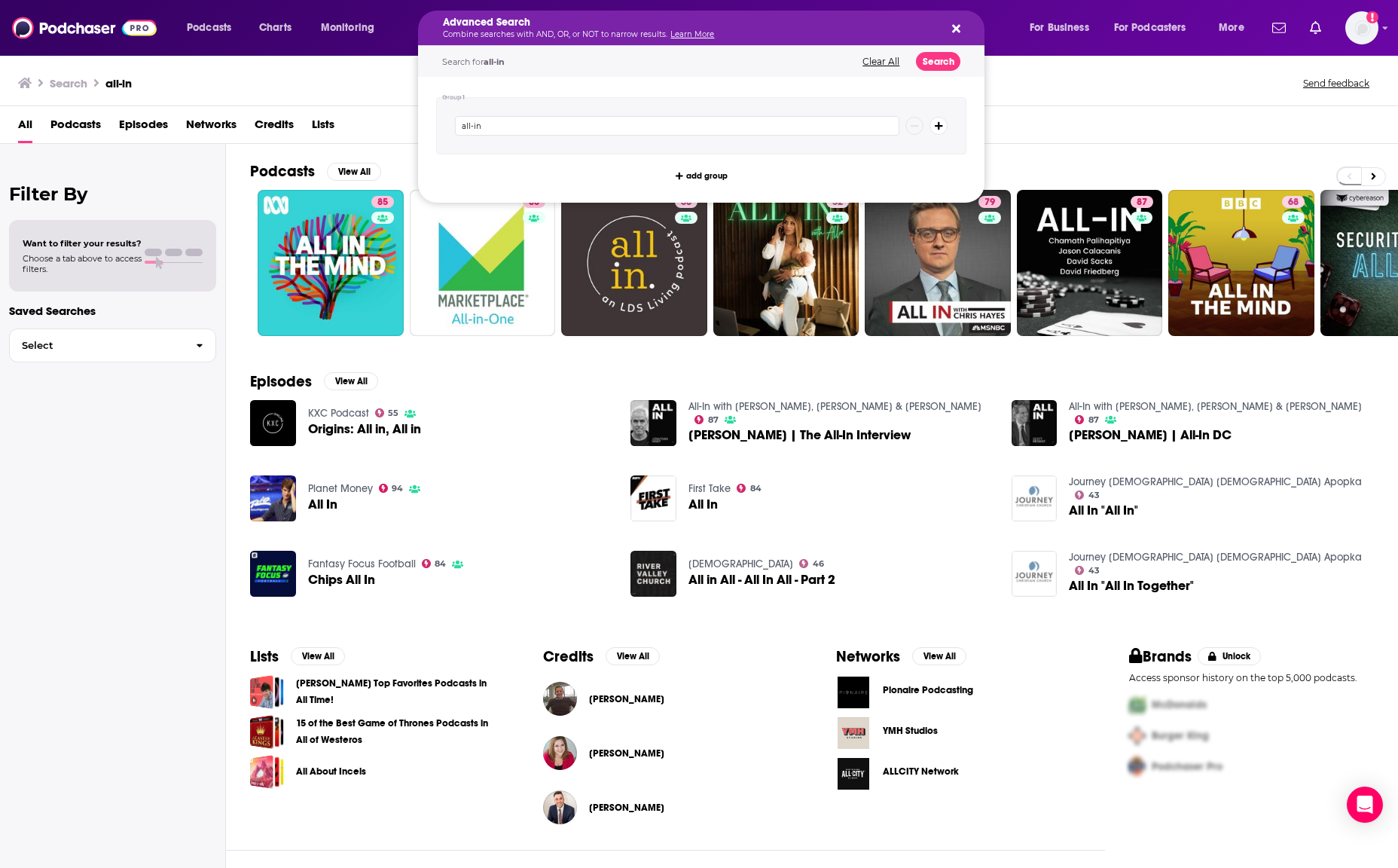
click at [487, 138] on div "all-in" at bounding box center [701, 125] width 530 height 58
click at [953, 30] on icon "Search podcasts, credits, & more..." at bounding box center [956, 28] width 8 height 8
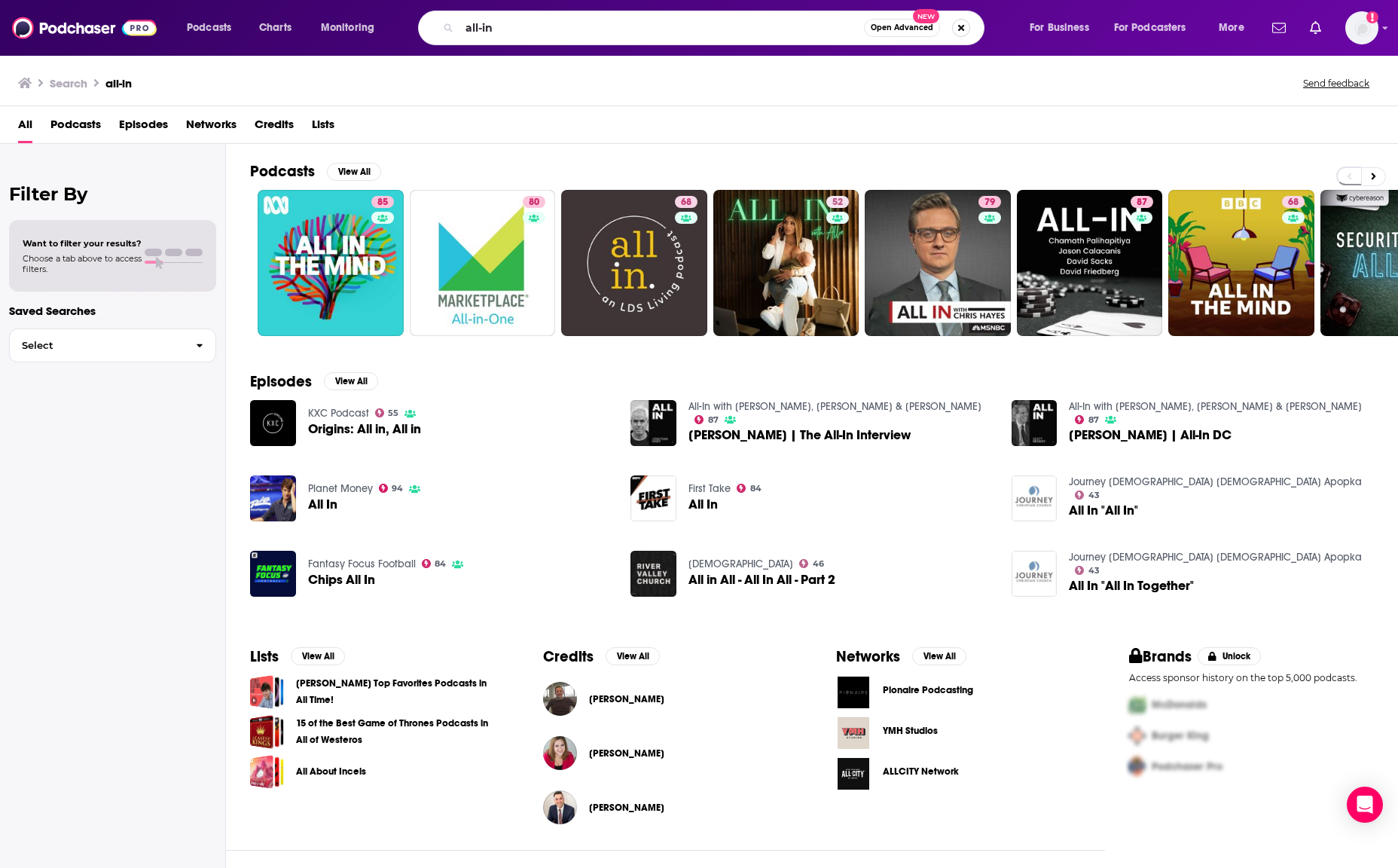
click at [961, 20] on button "Search podcasts, credits, & more..." at bounding box center [961, 27] width 19 height 19
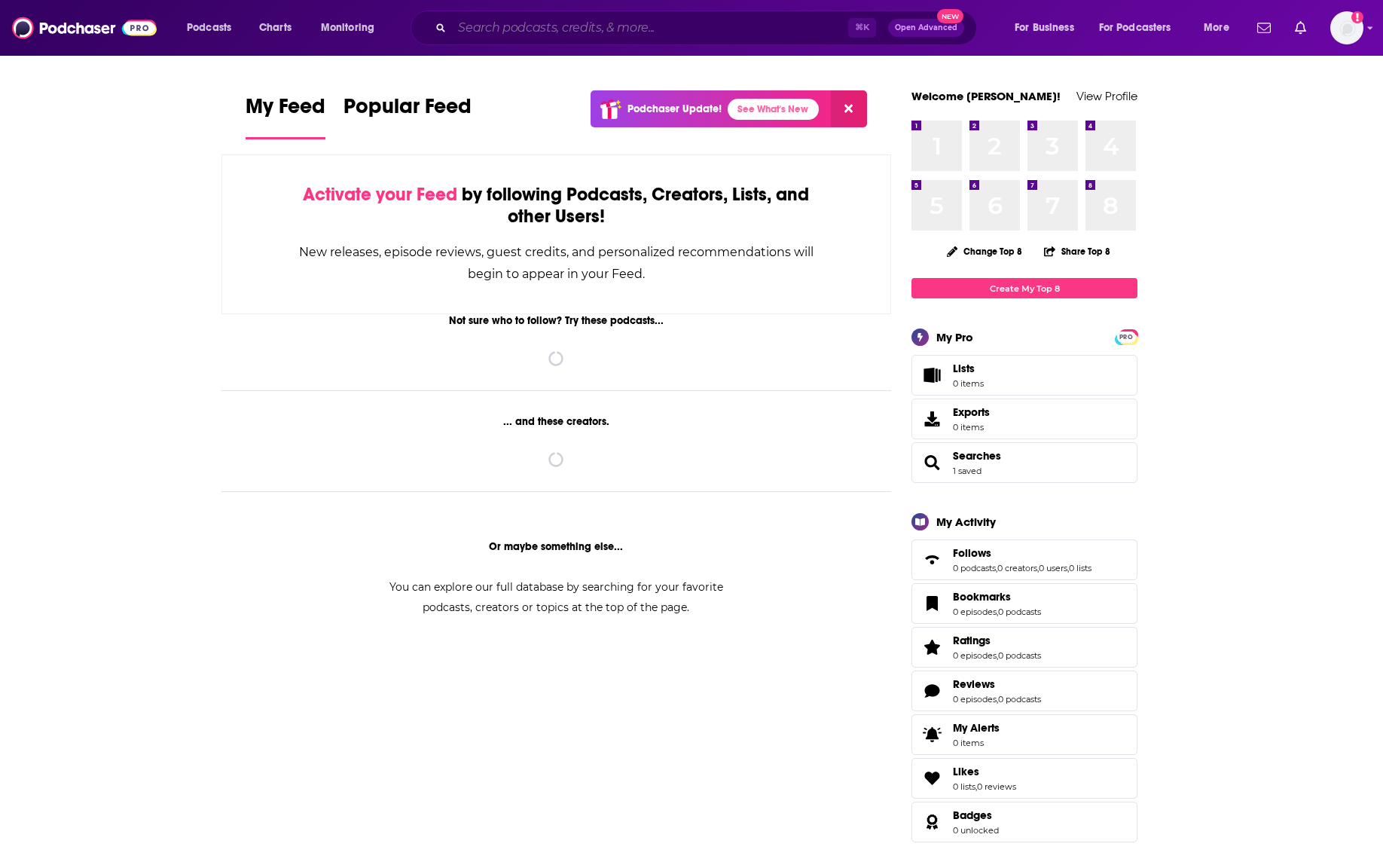
click at [547, 34] on input "Search podcasts, credits, & more..." at bounding box center [650, 27] width 397 height 24
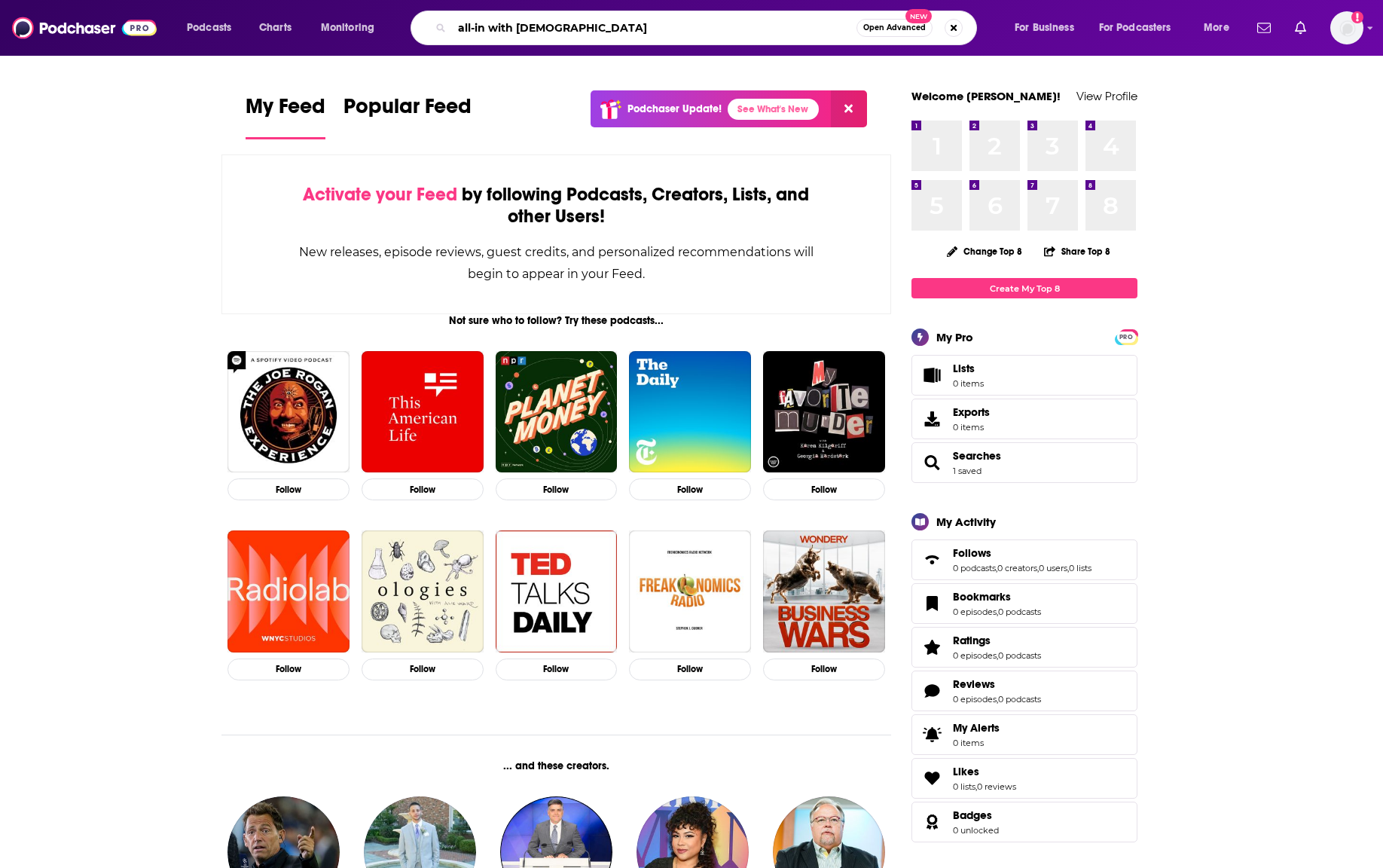
type input "all-in with [DEMOGRAPHIC_DATA]"
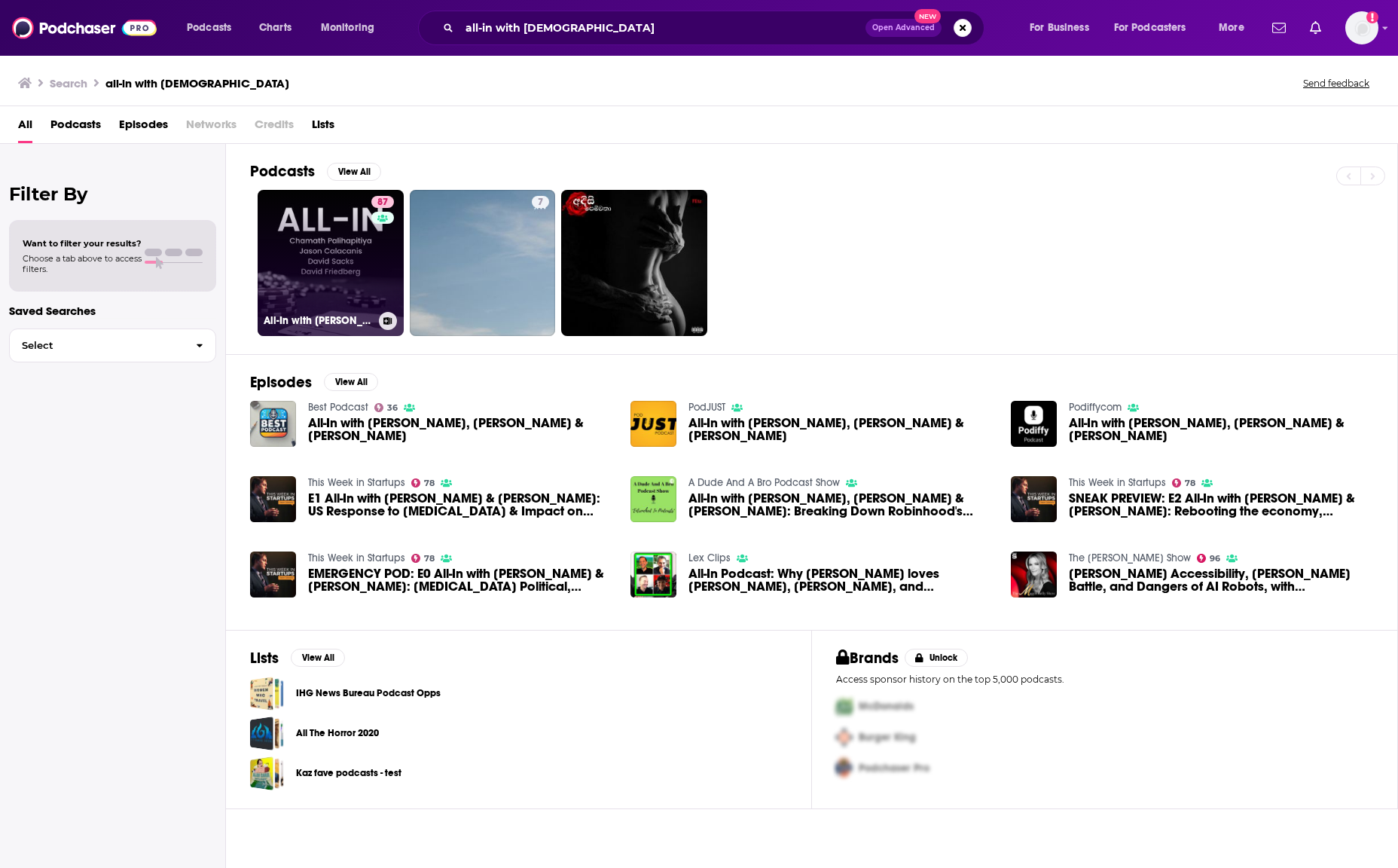
click at [342, 259] on link "87 All-In with [PERSON_NAME], [PERSON_NAME] & [PERSON_NAME]" at bounding box center [331, 263] width 147 height 146
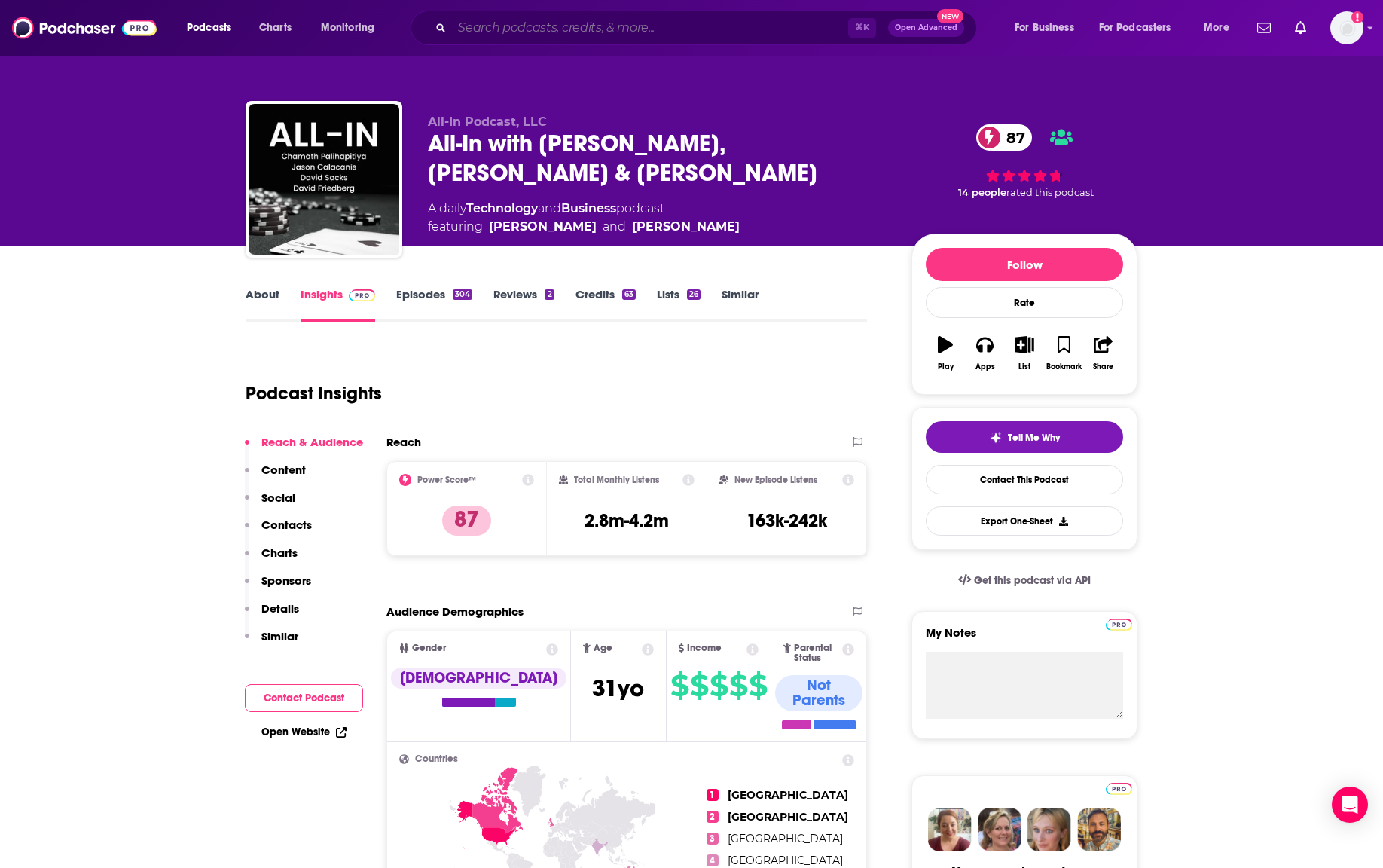
click at [539, 34] on input "Search podcasts, credits, & more..." at bounding box center [650, 27] width 397 height 24
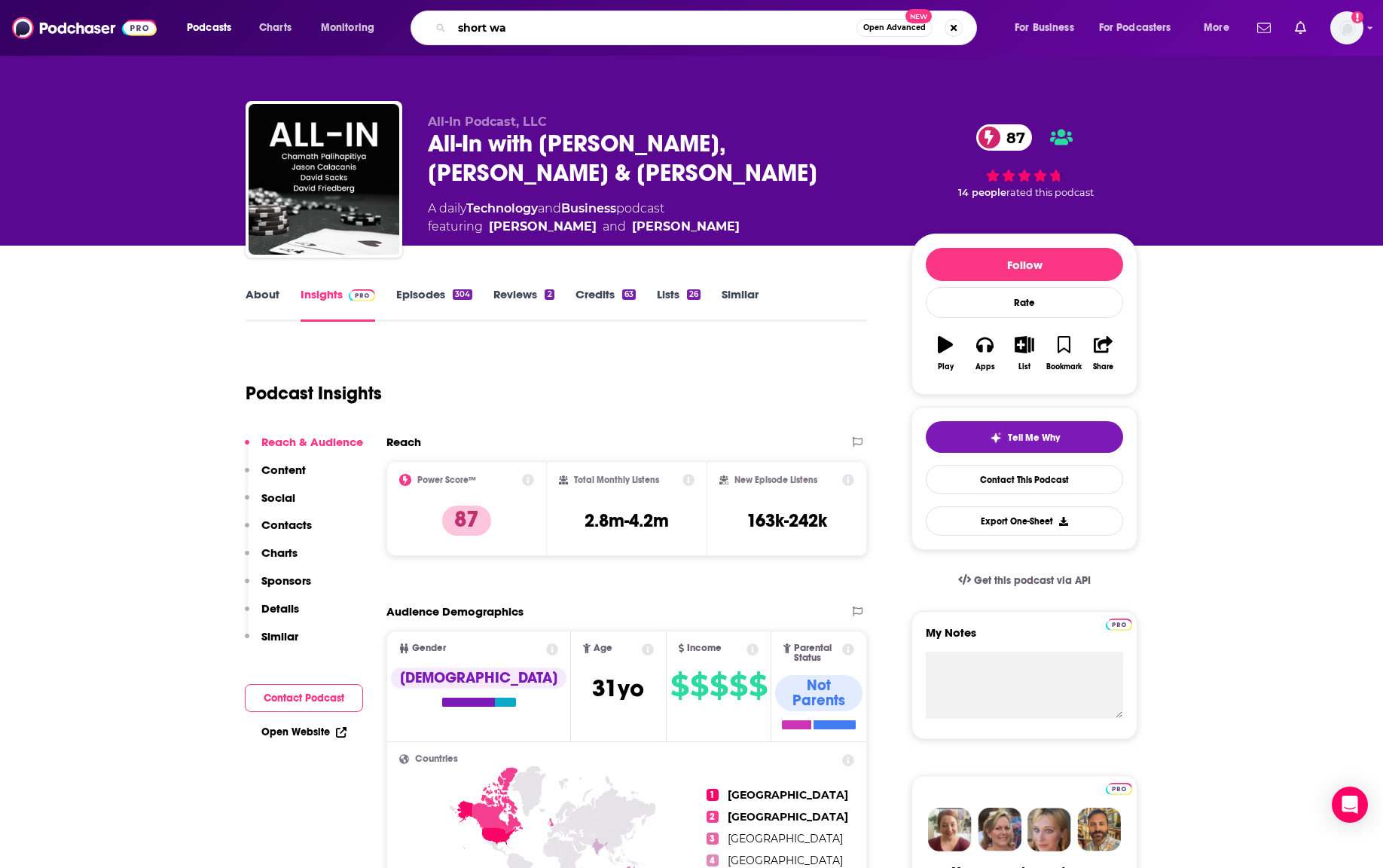
type input "short wav"
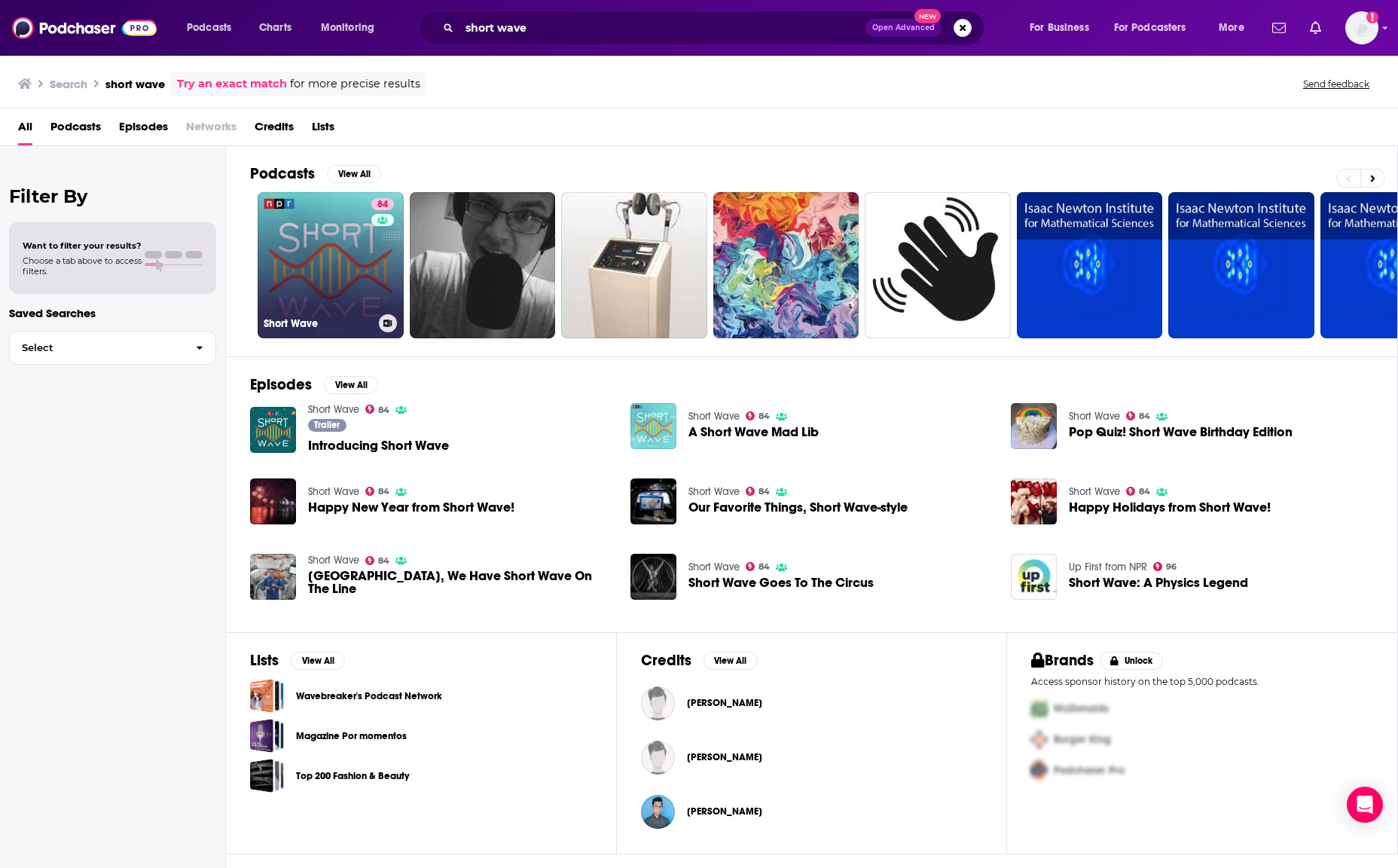
click at [296, 266] on link "84 Short Wave" at bounding box center [331, 266] width 147 height 146
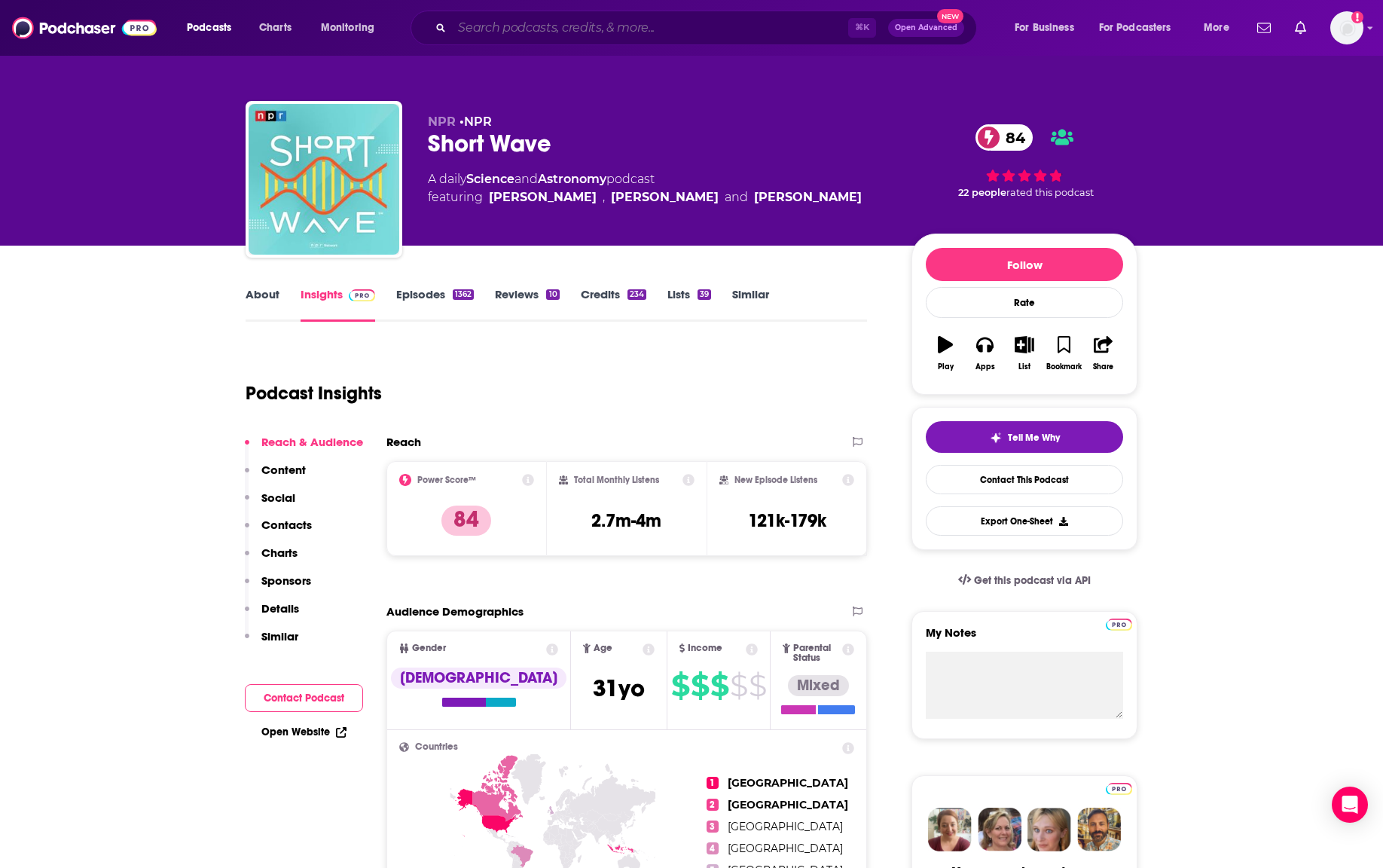
click at [541, 27] on input "Search podcasts, credits, & more..." at bounding box center [650, 27] width 397 height 24
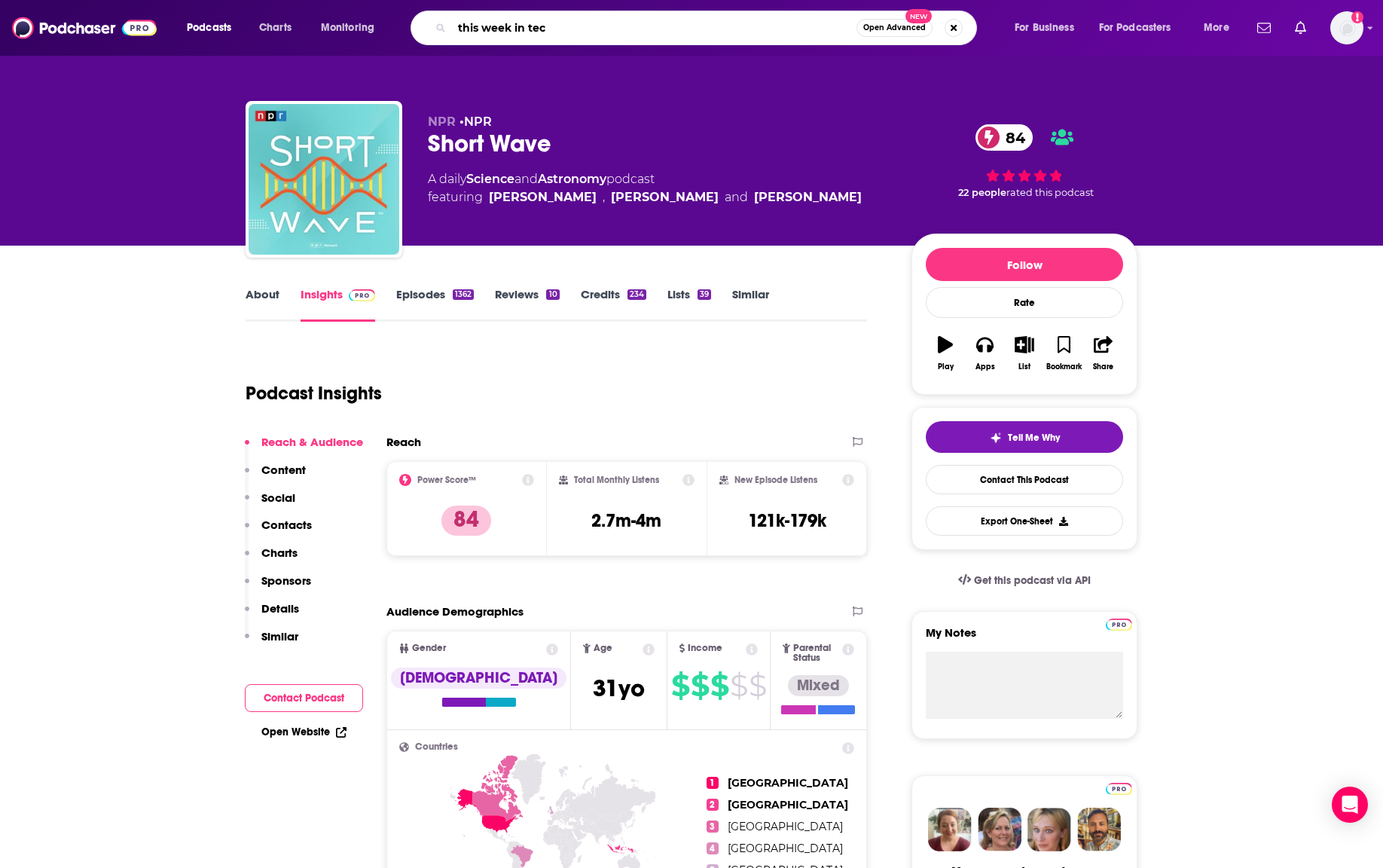
type input "this week in tech"
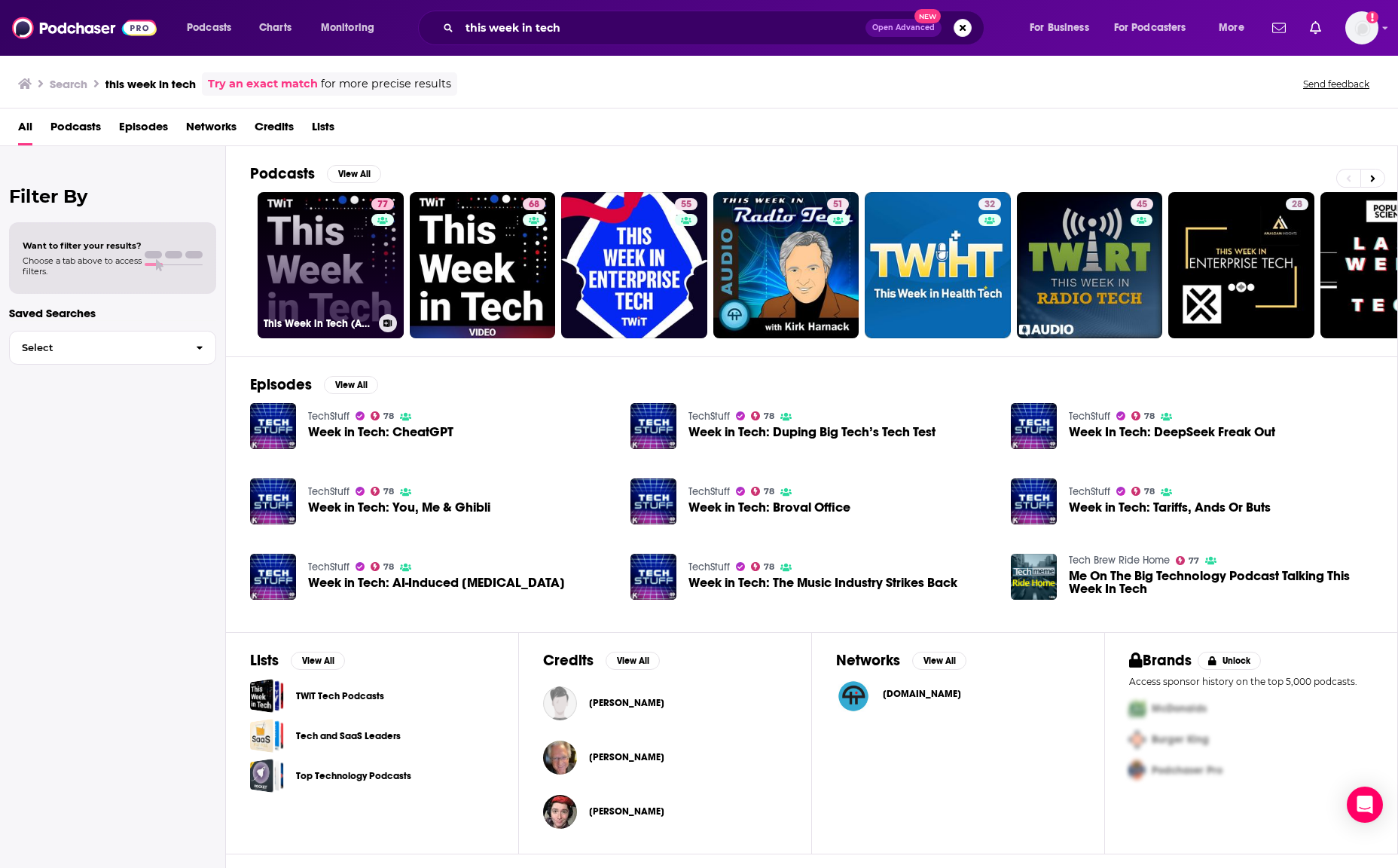
click at [324, 223] on link "77 This Week in Tech (Audio)" at bounding box center [331, 266] width 147 height 146
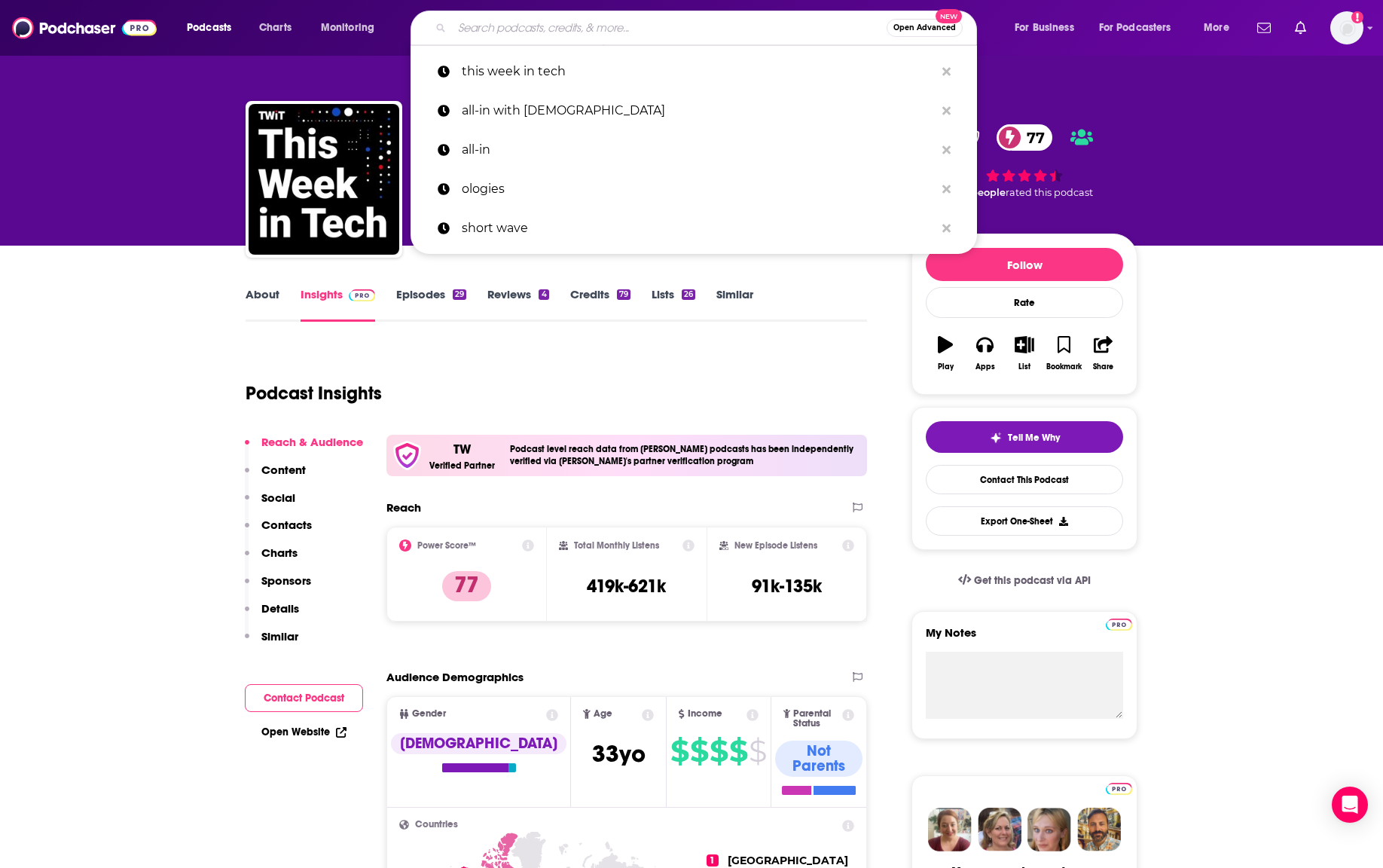
click at [519, 28] on input "Search podcasts, credits, & more..." at bounding box center [669, 27] width 435 height 24
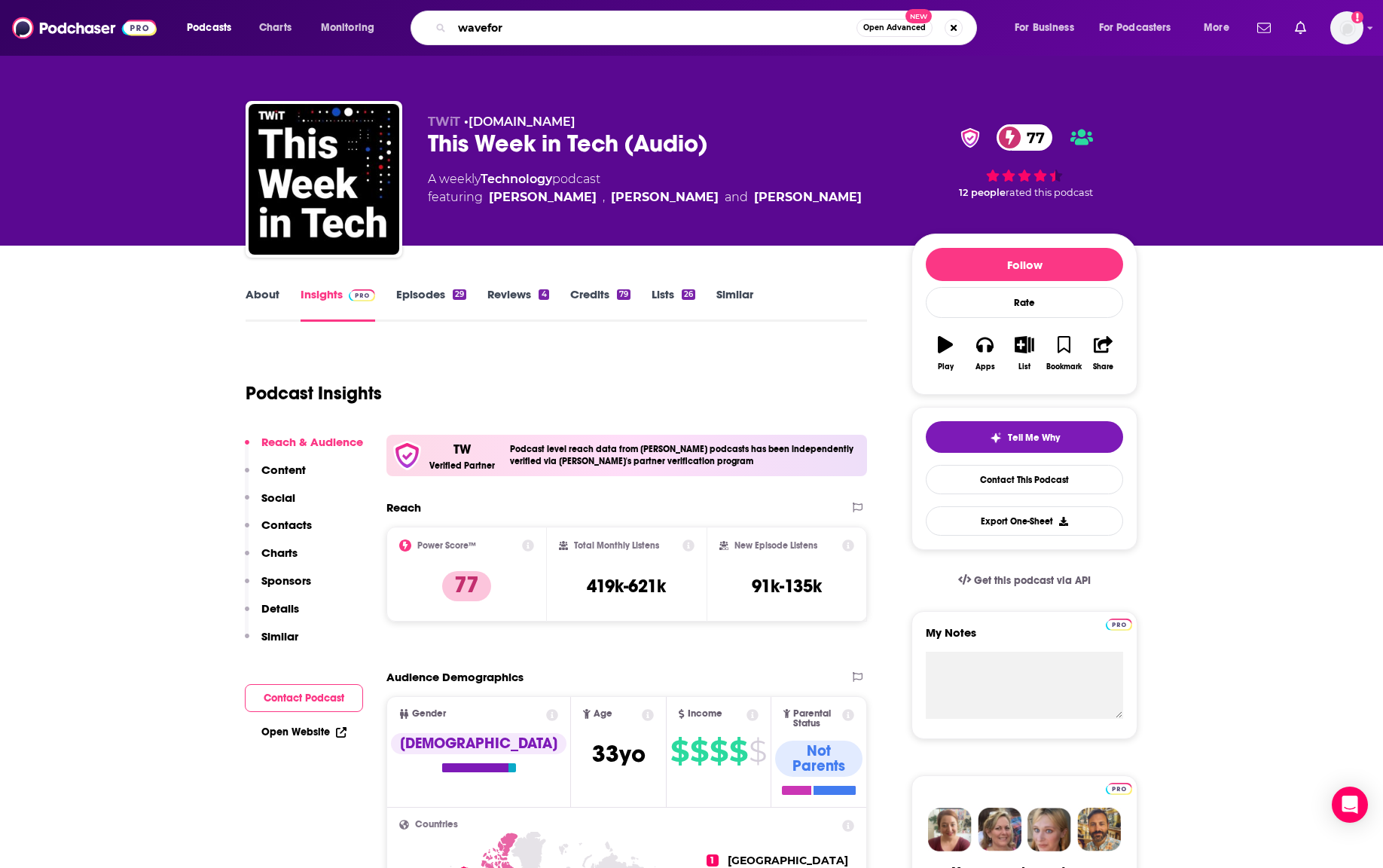
type input "waveform"
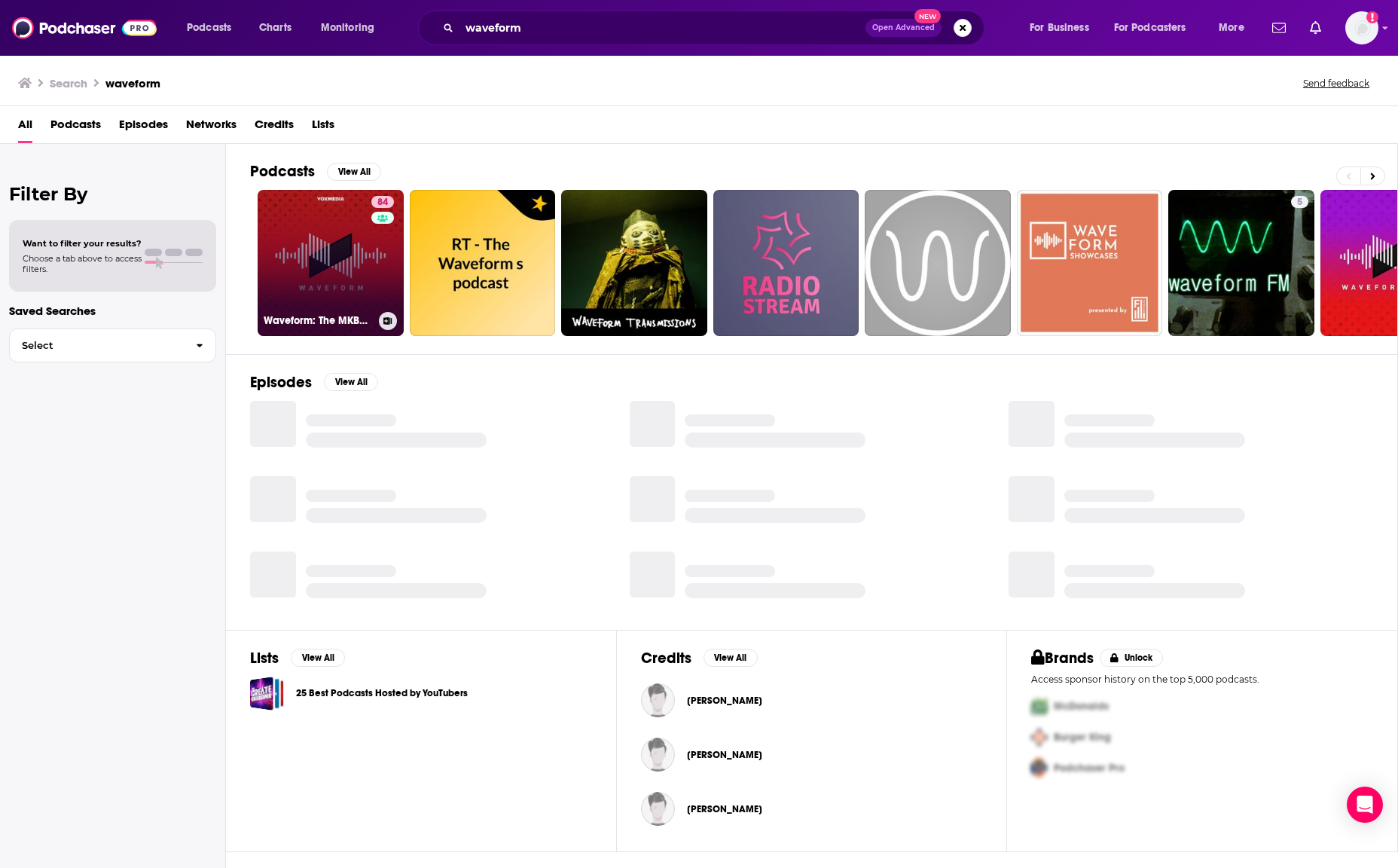
click at [328, 248] on link "84 Waveform: The MKBHD Podcast" at bounding box center [331, 263] width 147 height 146
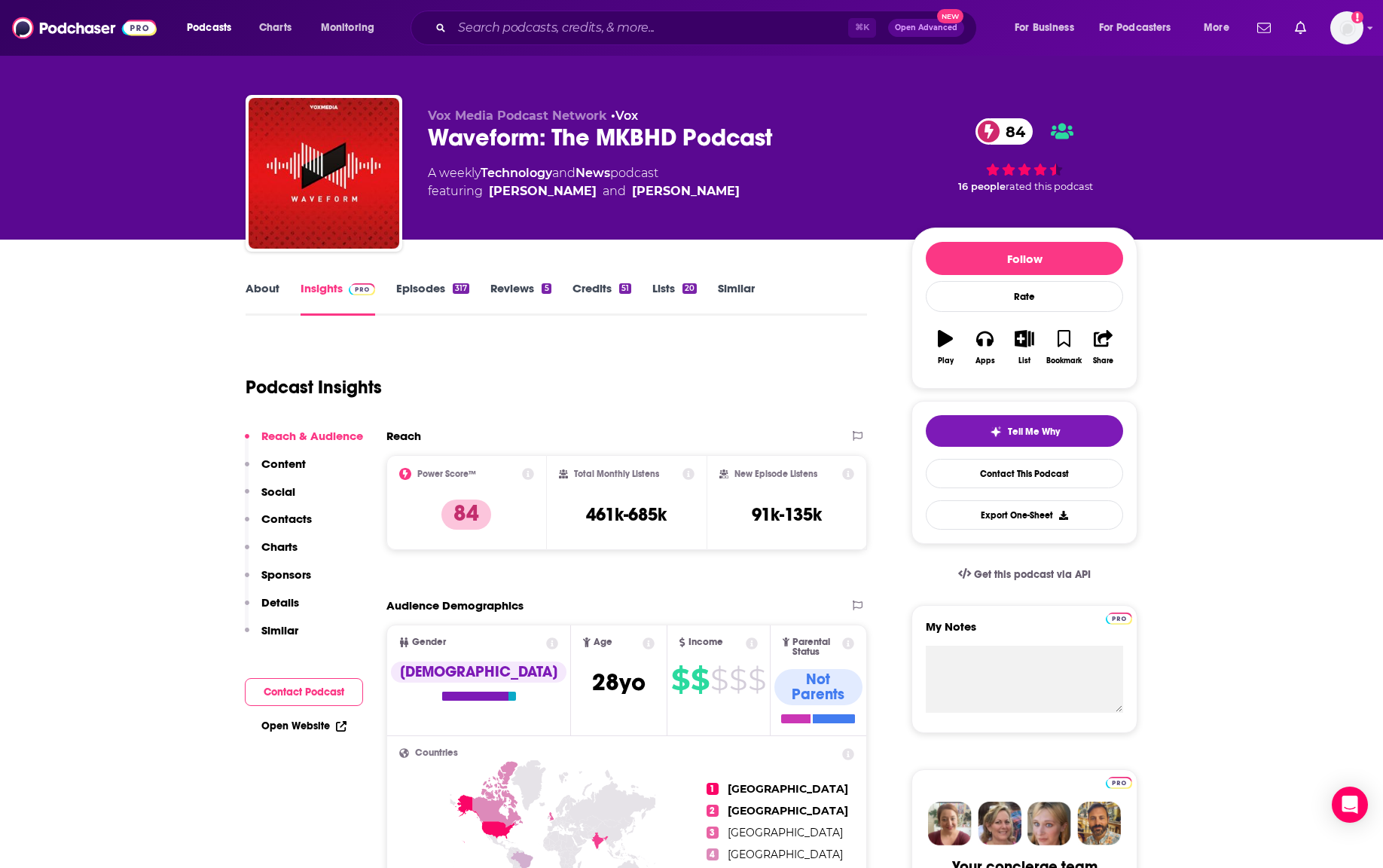
scroll to position [7, 0]
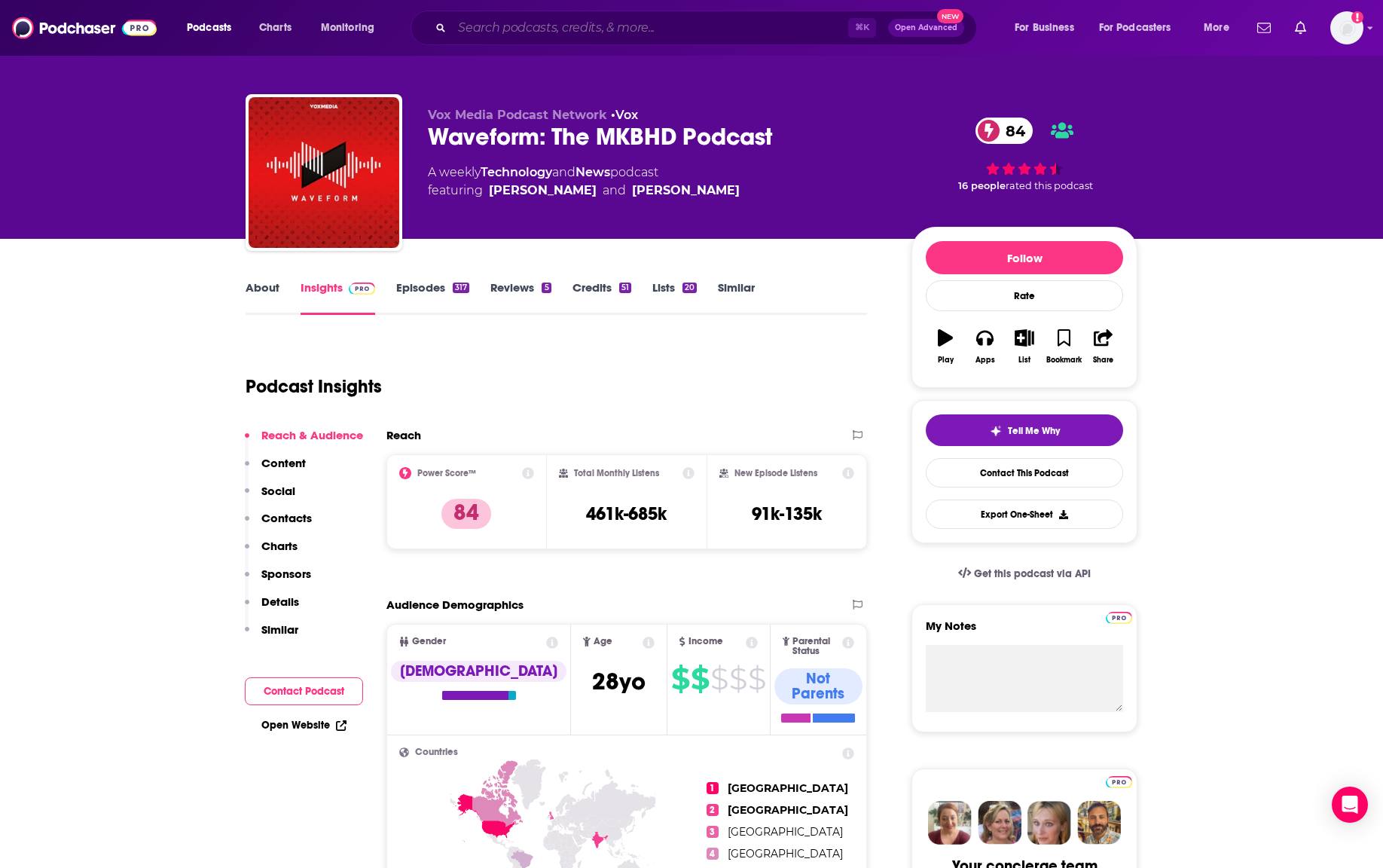
click at [552, 26] on input "Search podcasts, credits, & more..." at bounding box center [650, 27] width 397 height 24
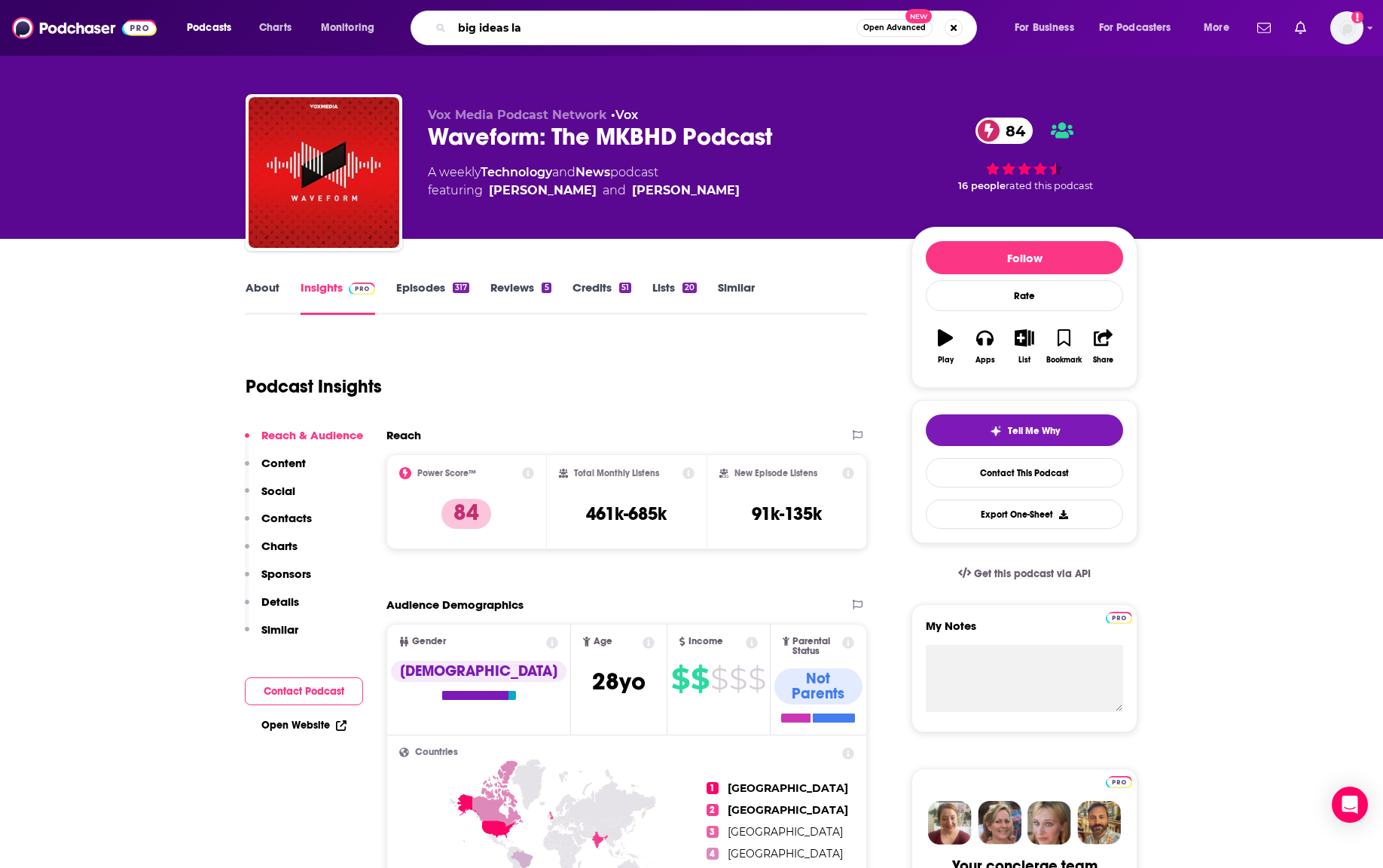
type input "big ideas lab"
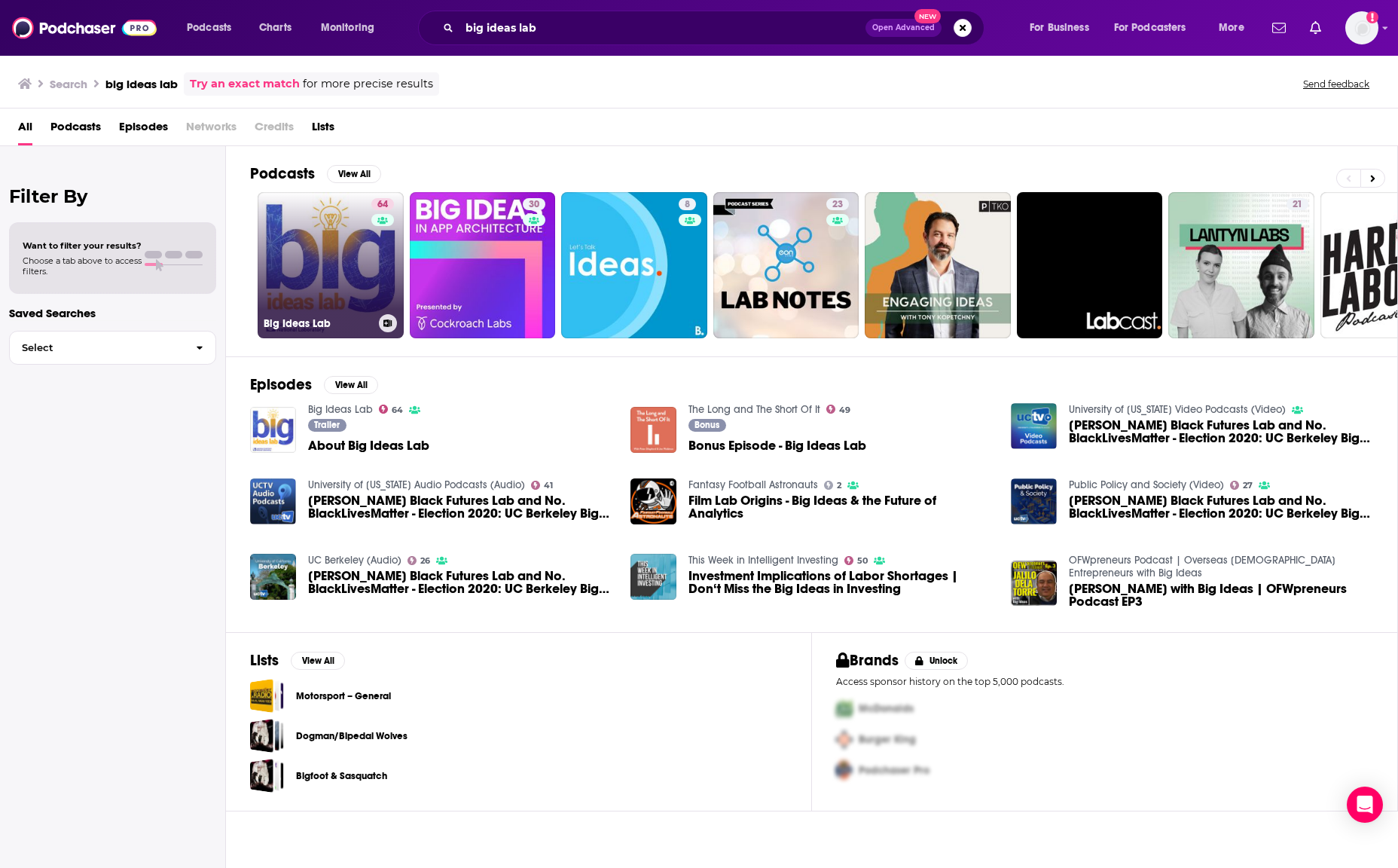
click at [320, 270] on link "64 Big Ideas Lab" at bounding box center [331, 266] width 147 height 146
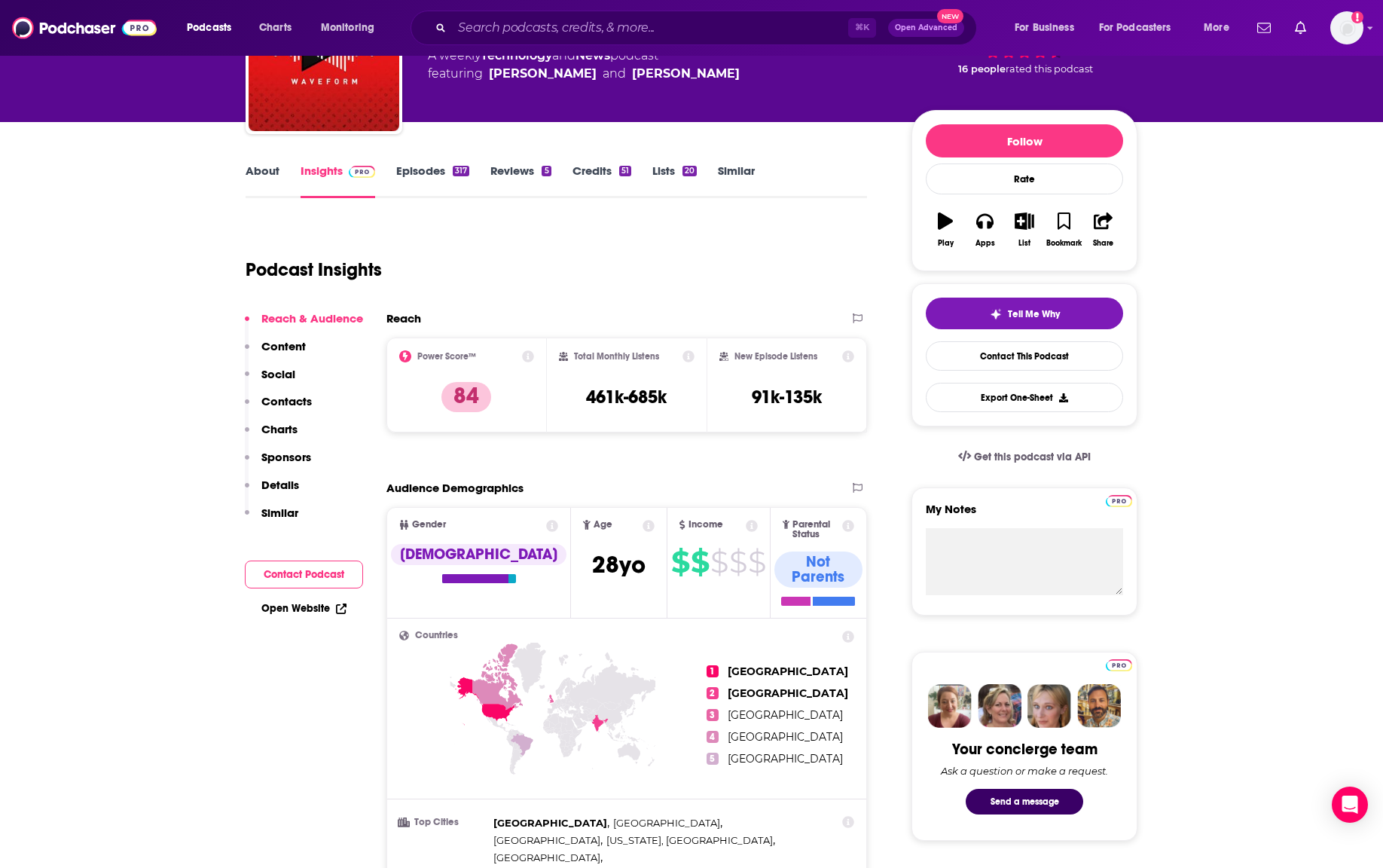
scroll to position [320, 0]
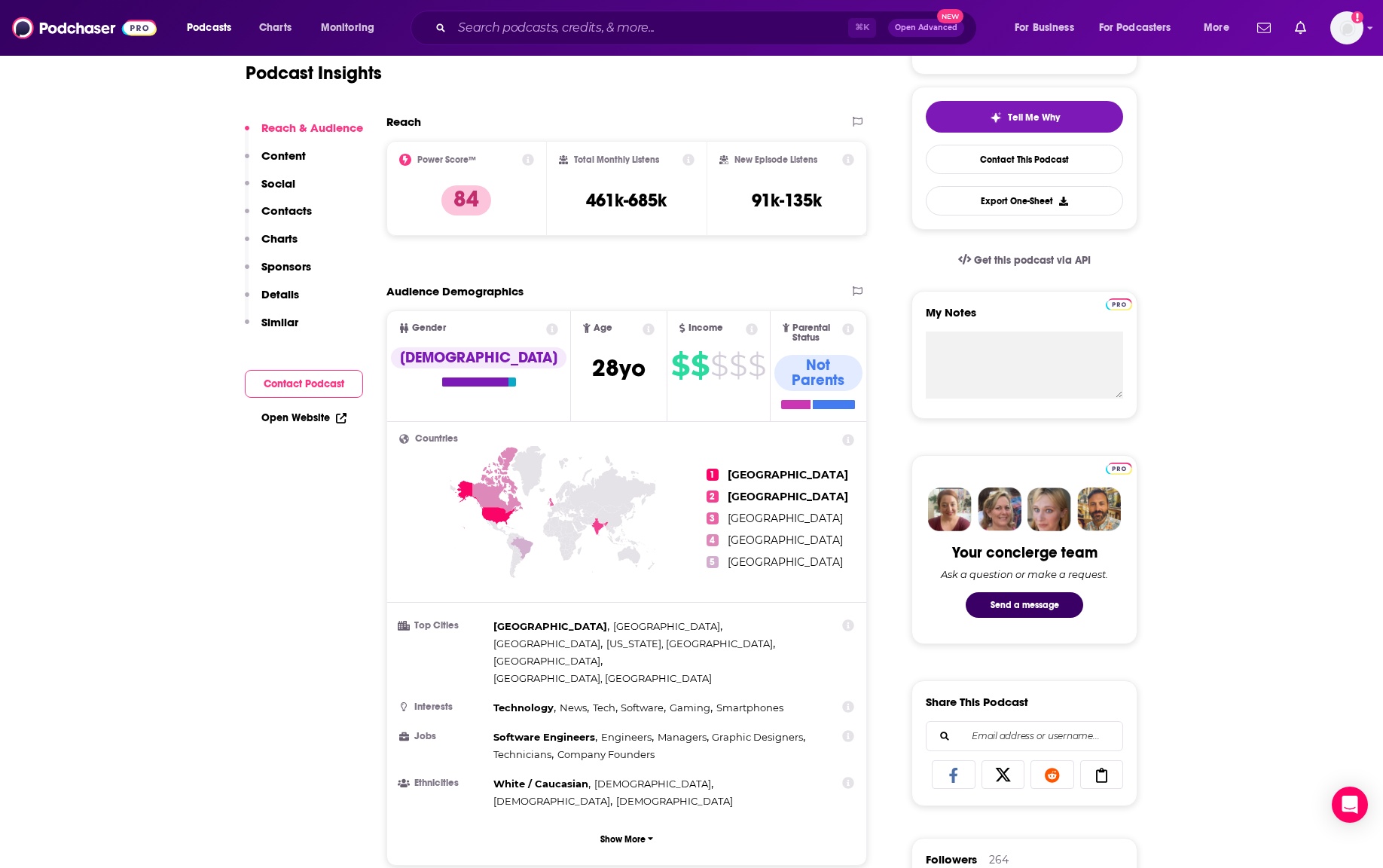
click at [624, 779] on div "Countries 1 [GEOGRAPHIC_DATA] 2 [GEOGRAPHIC_DATA] 3 [GEOGRAPHIC_DATA] 4 [GEOGRA…" at bounding box center [626, 643] width 480 height 443
click at [613, 834] on p "Show More" at bounding box center [623, 839] width 45 height 11
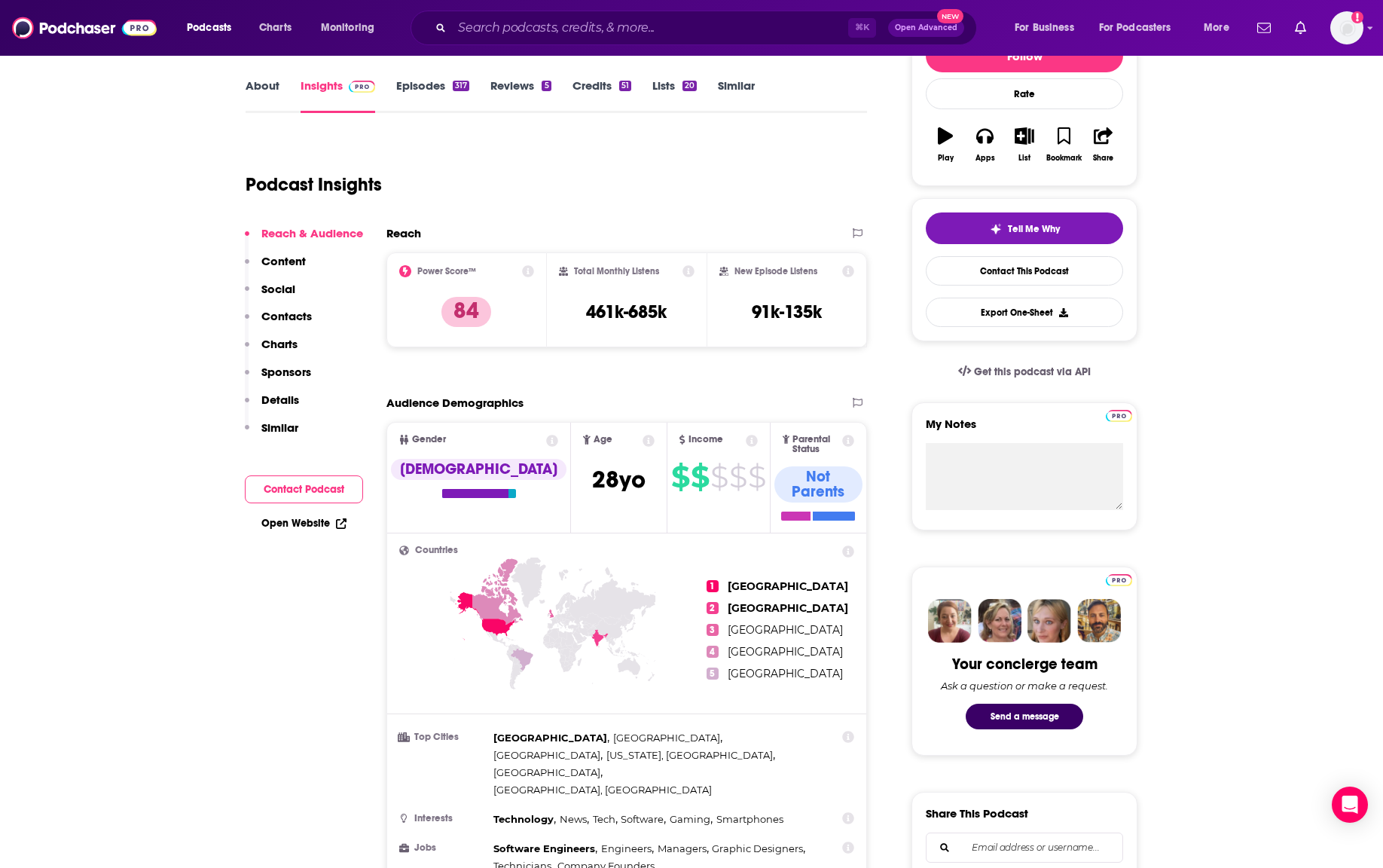
scroll to position [212, 0]
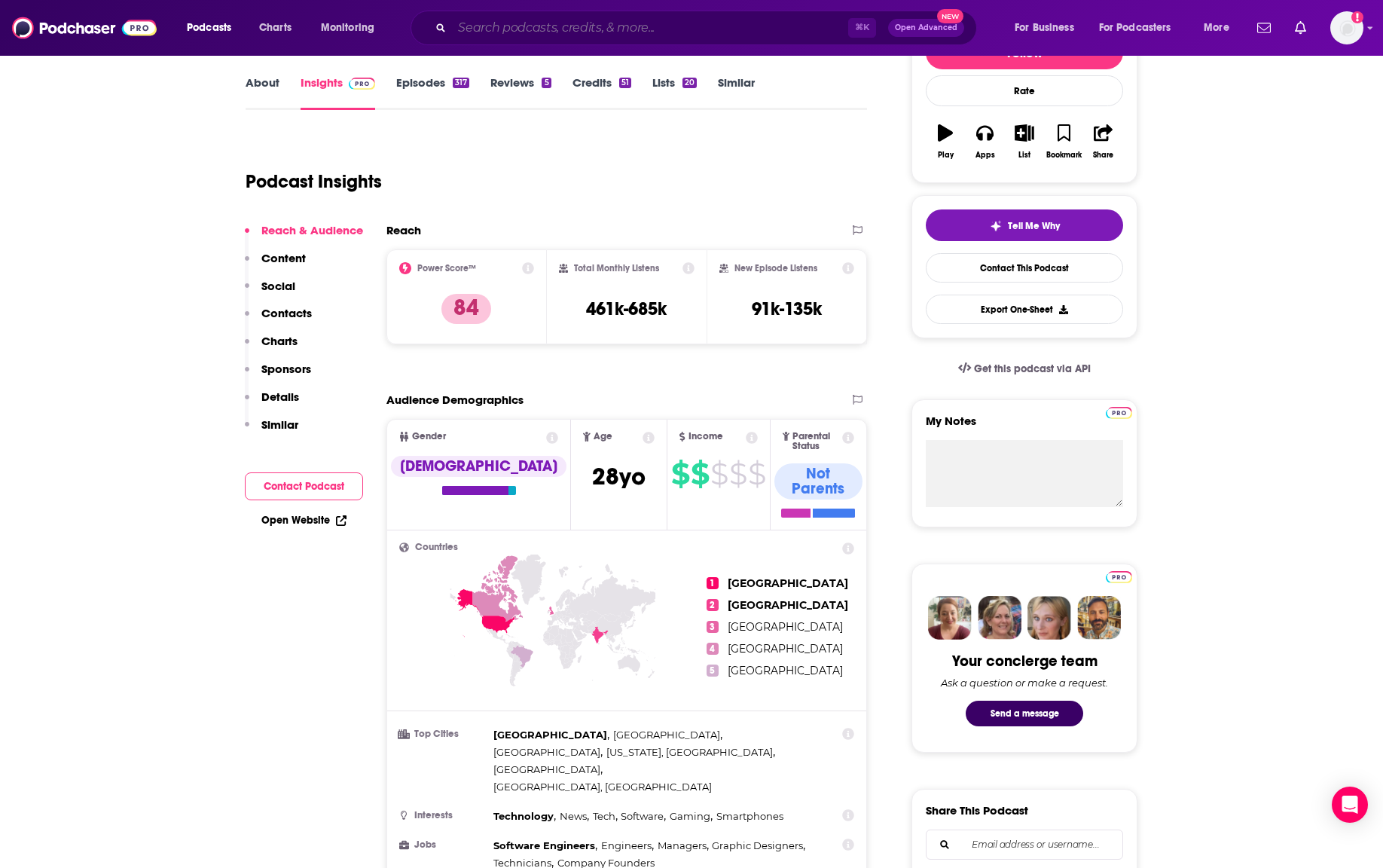
click at [482, 23] on input "Search podcasts, credits, & more..." at bounding box center [650, 27] width 397 height 24
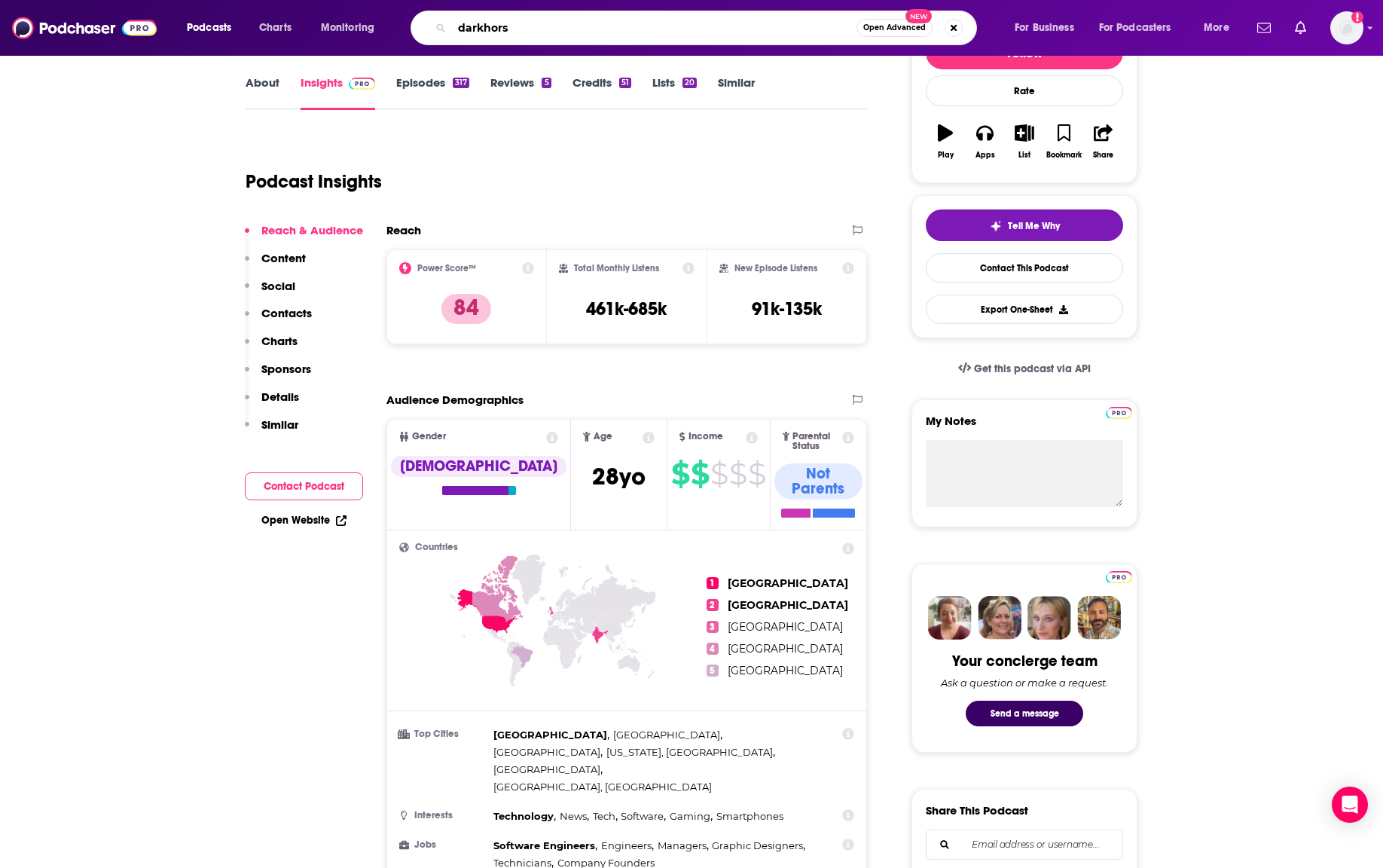
type input "darkhorse"
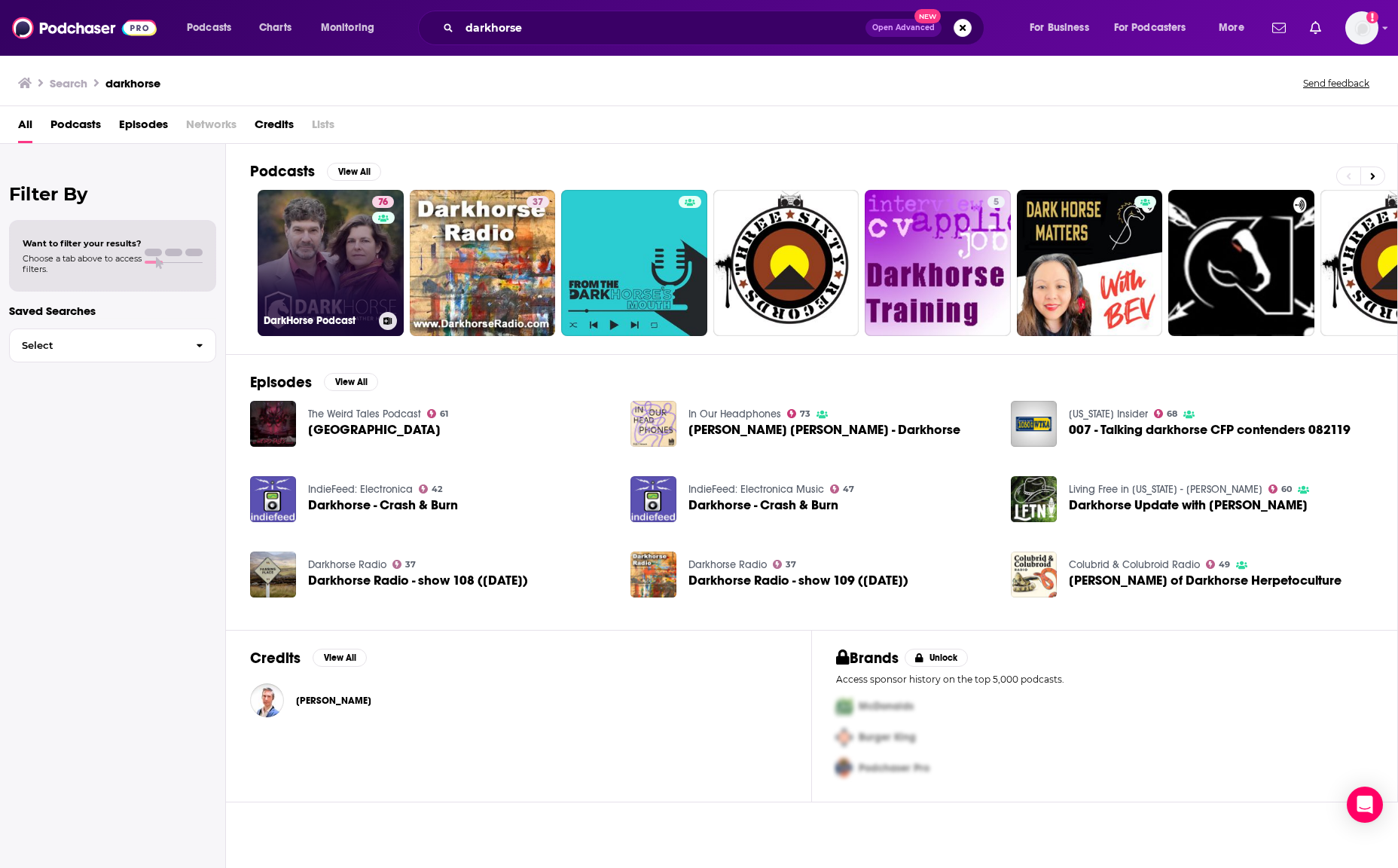
click at [304, 262] on link "76 DarkHorse Podcast" at bounding box center [331, 263] width 147 height 146
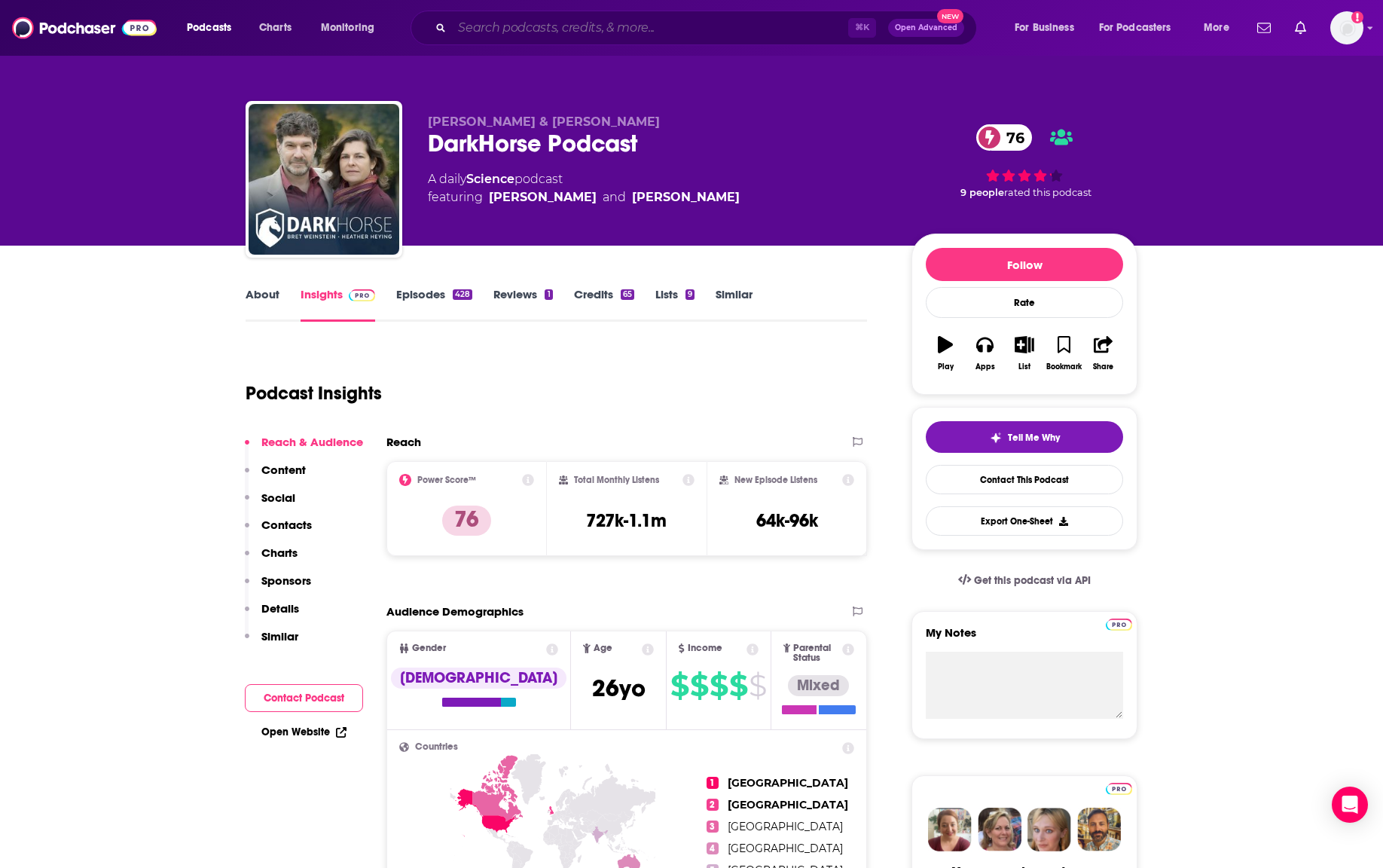
click at [494, 28] on input "Search podcasts, credits, & more..." at bounding box center [650, 27] width 397 height 24
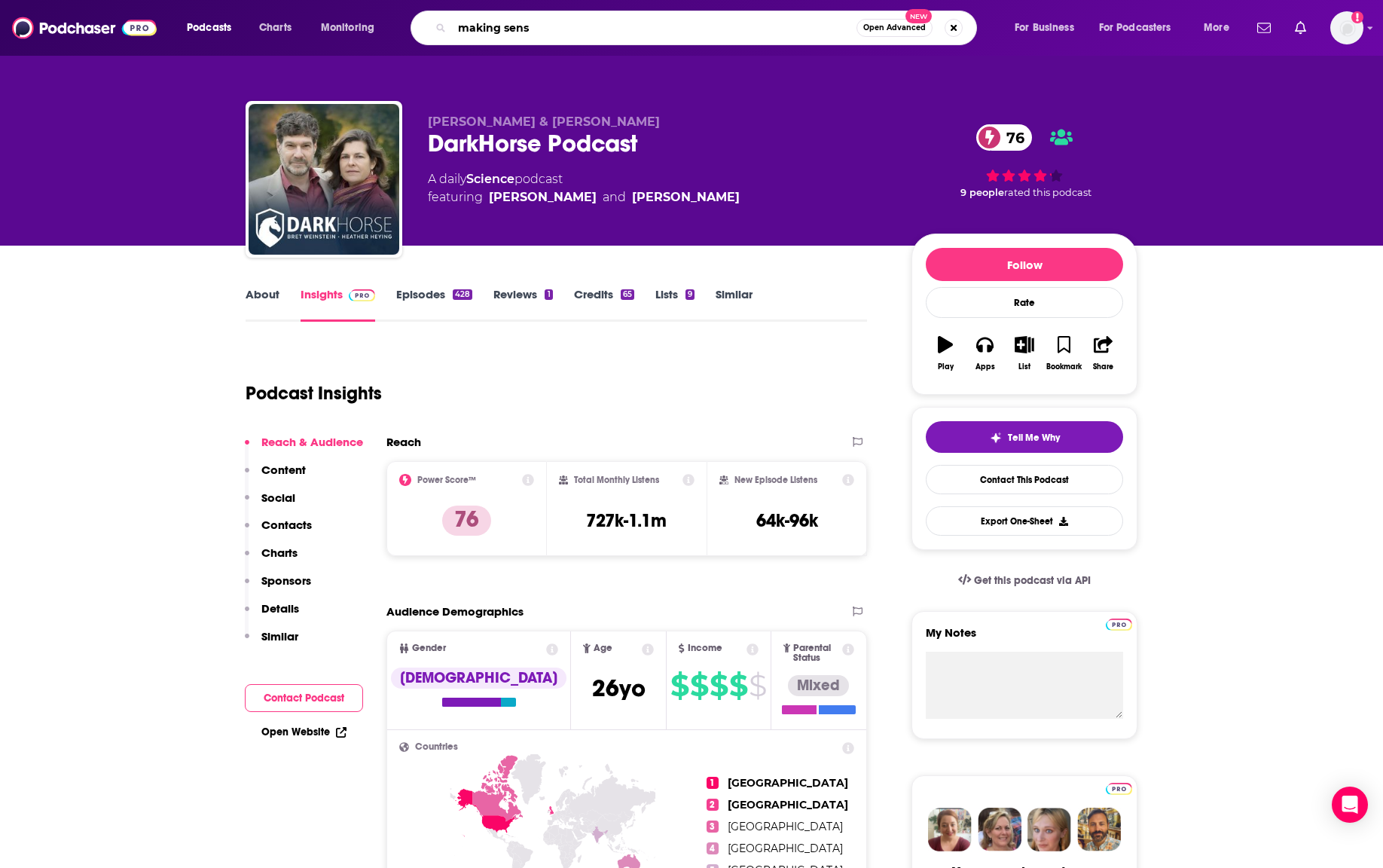
type input "making sense"
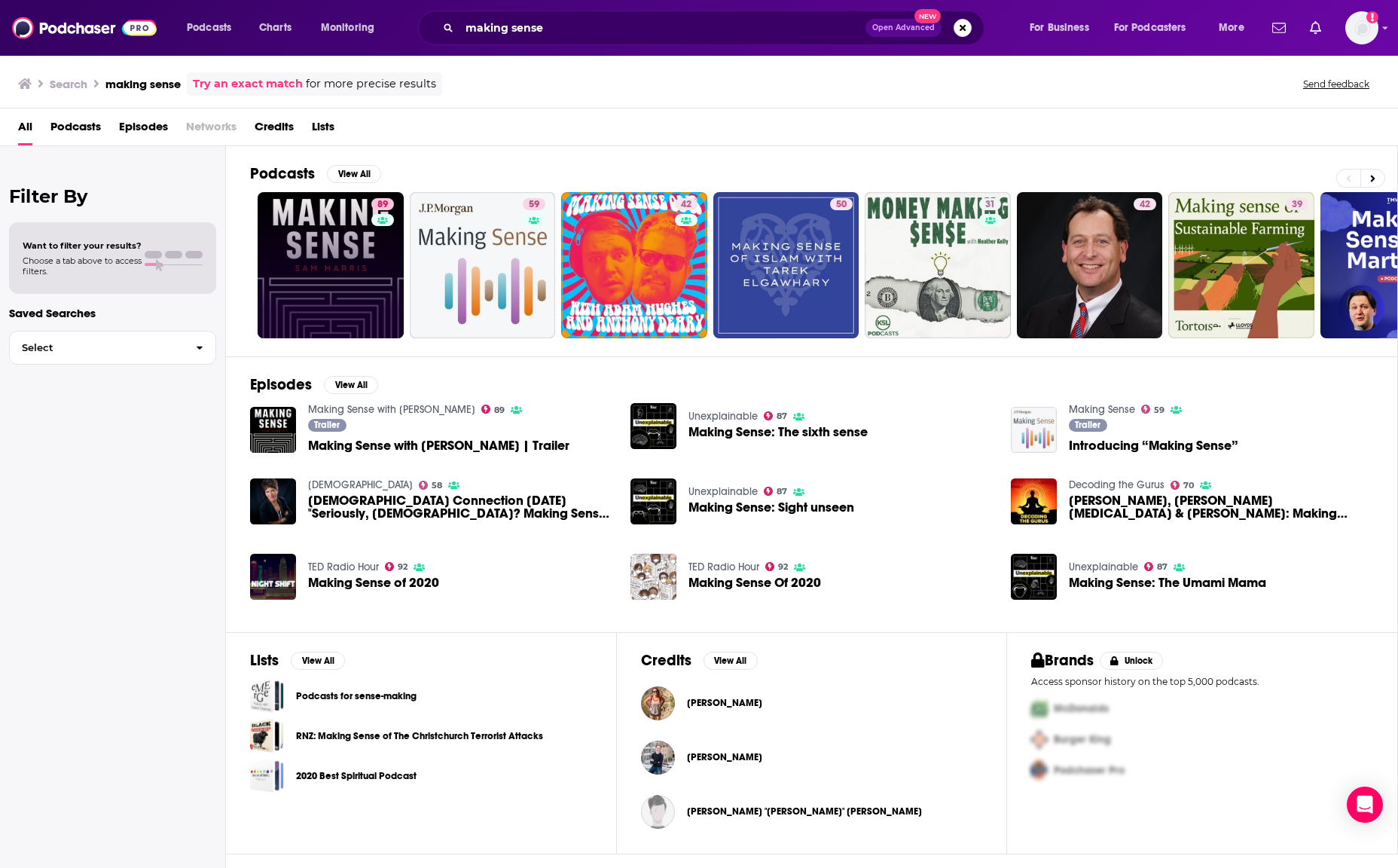
click at [331, 245] on link "89" at bounding box center [331, 266] width 147 height 146
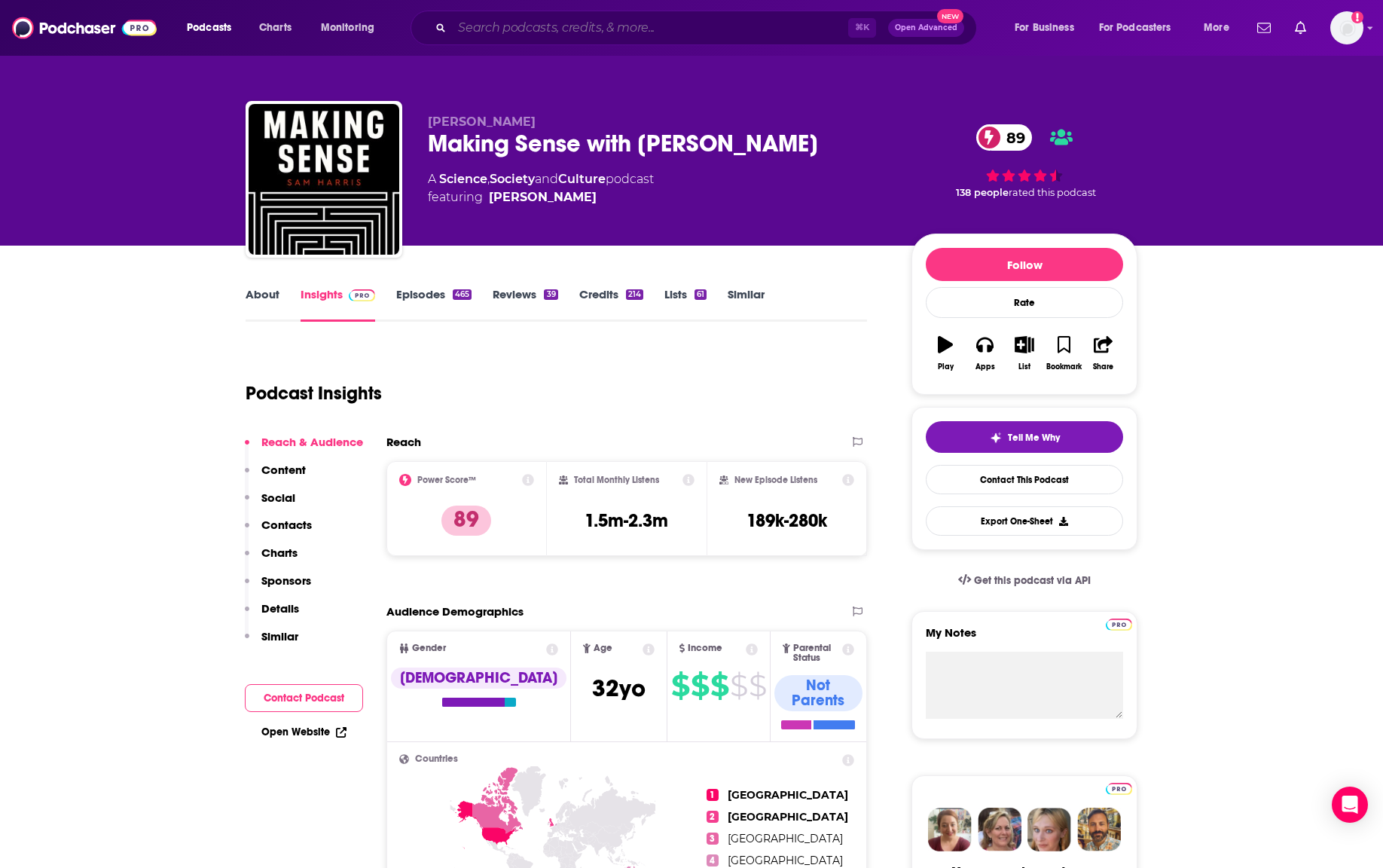
click at [663, 28] on input "Search podcasts, credits, & more..." at bounding box center [650, 27] width 397 height 24
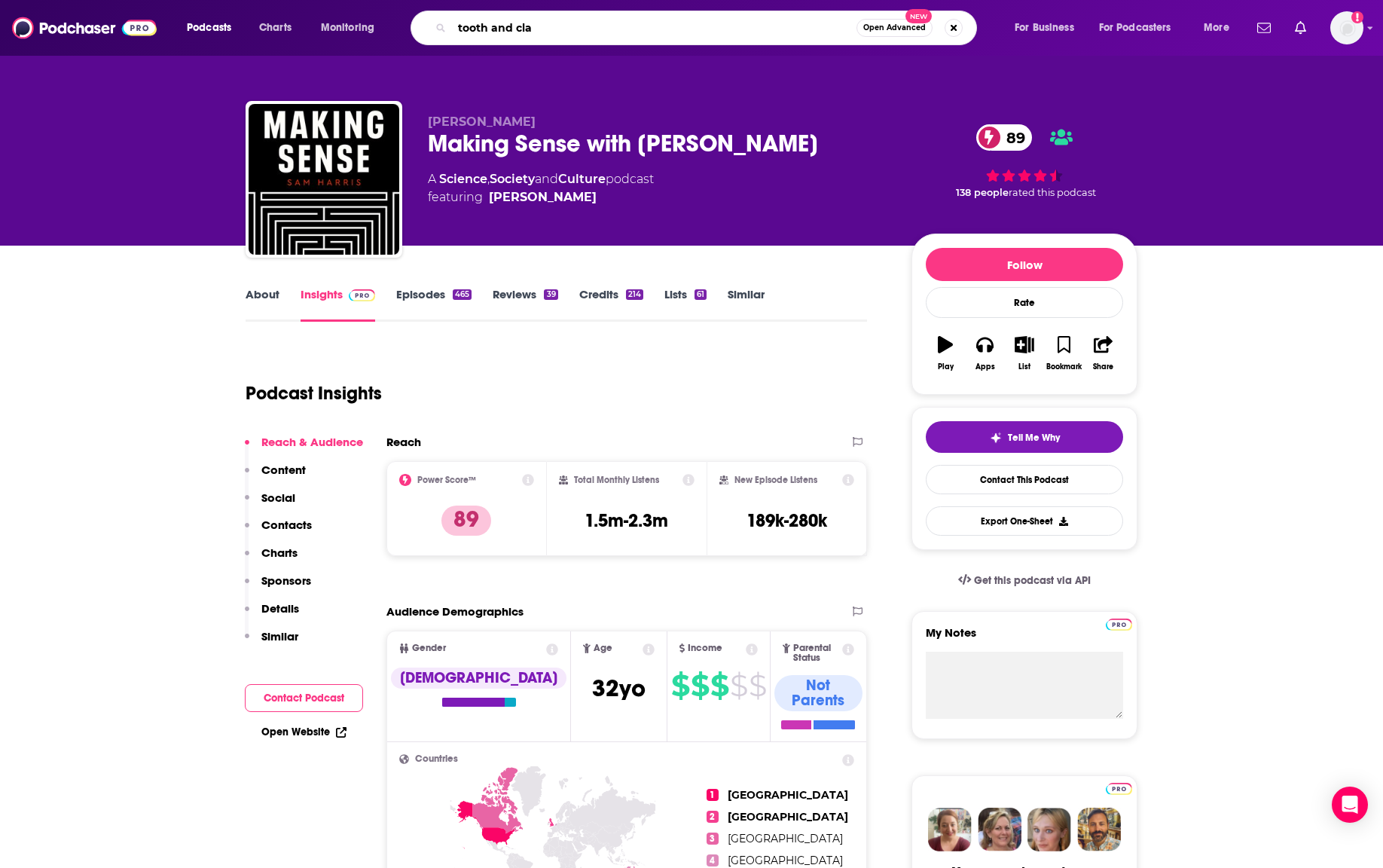
type input "tooth and claw"
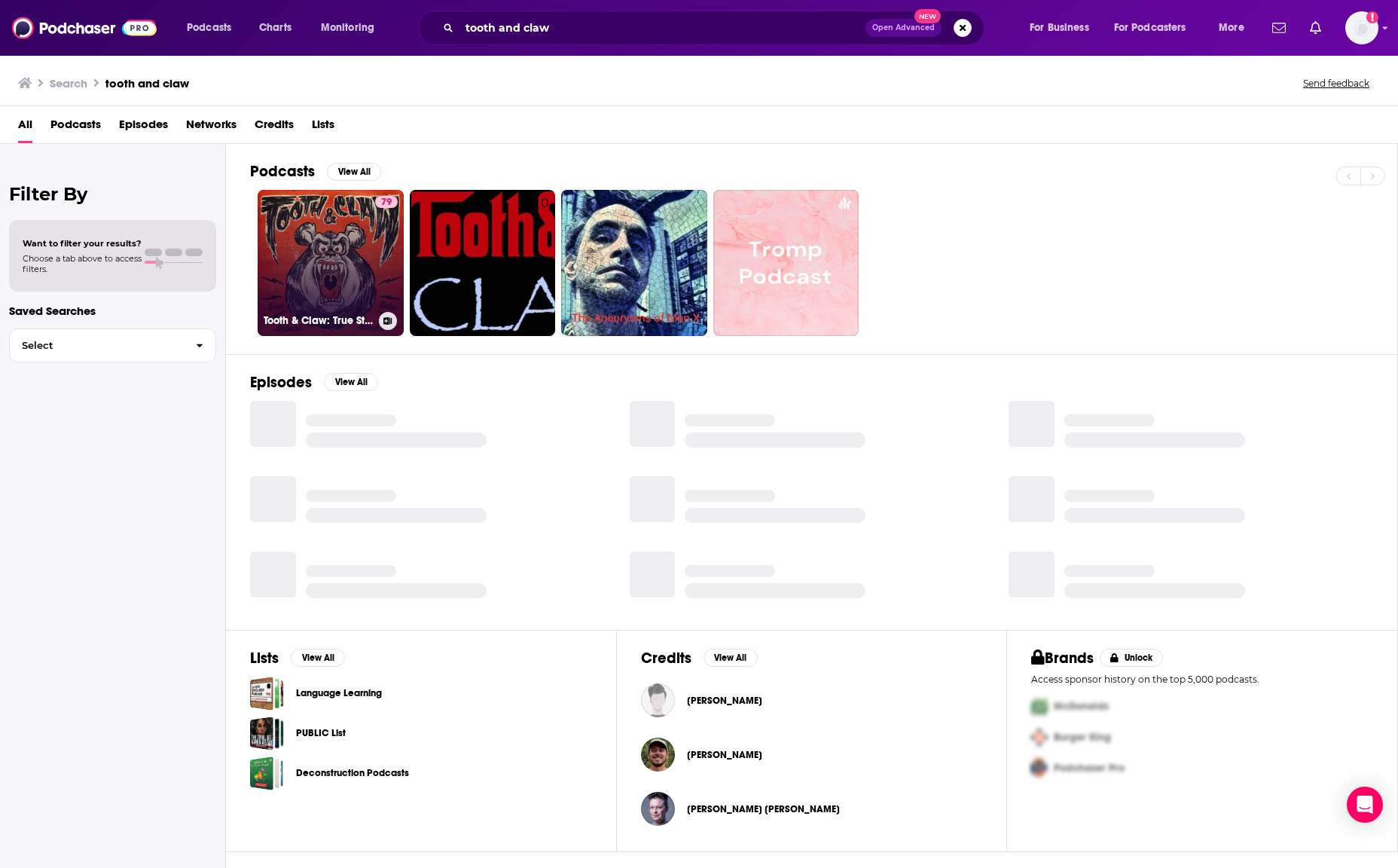
click at [341, 264] on link "79 Tooth & Claw: True Stories of Animal Attacks" at bounding box center [331, 263] width 147 height 146
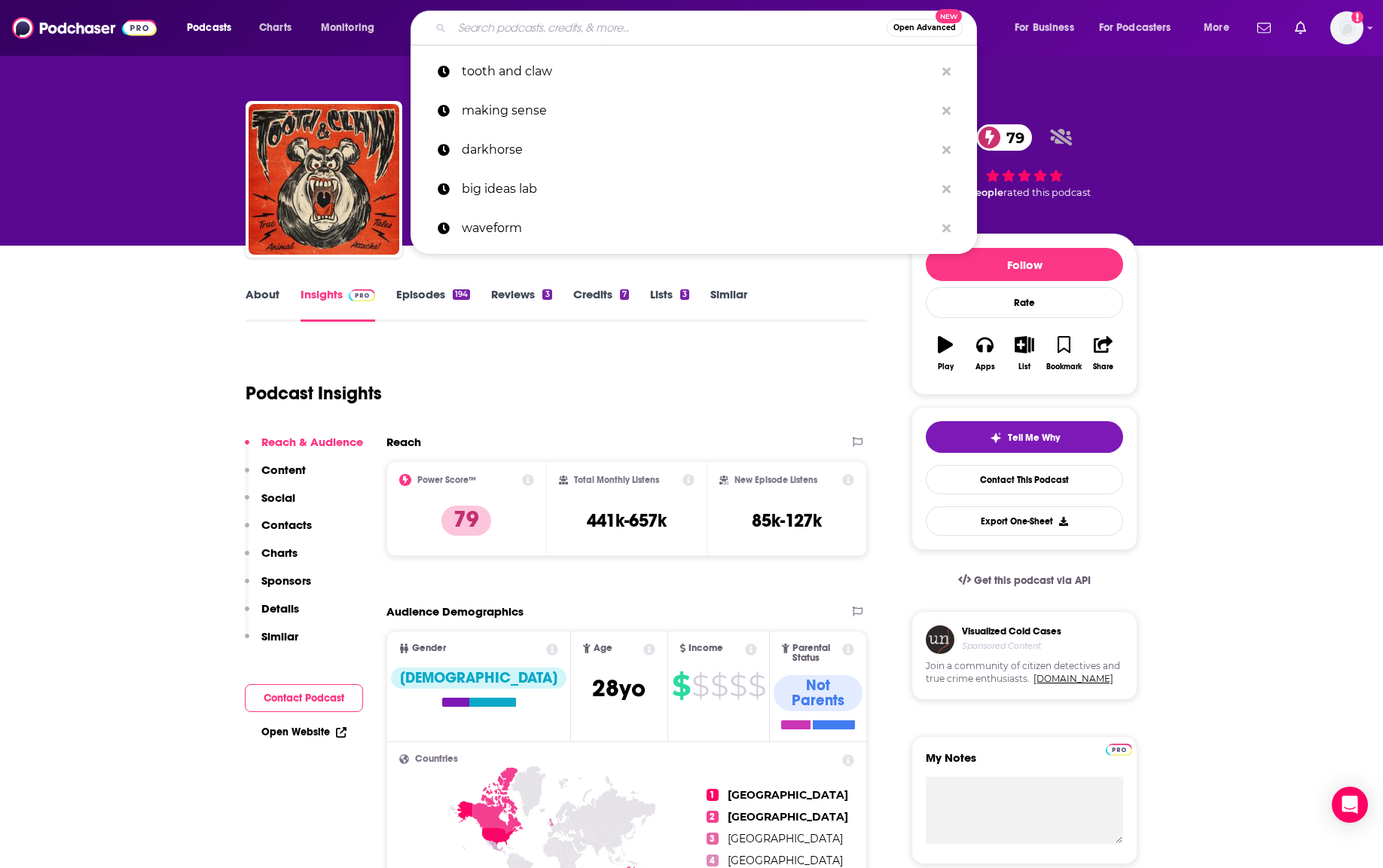
click at [475, 27] on input "Search podcasts, credits, & more..." at bounding box center [669, 27] width 435 height 24
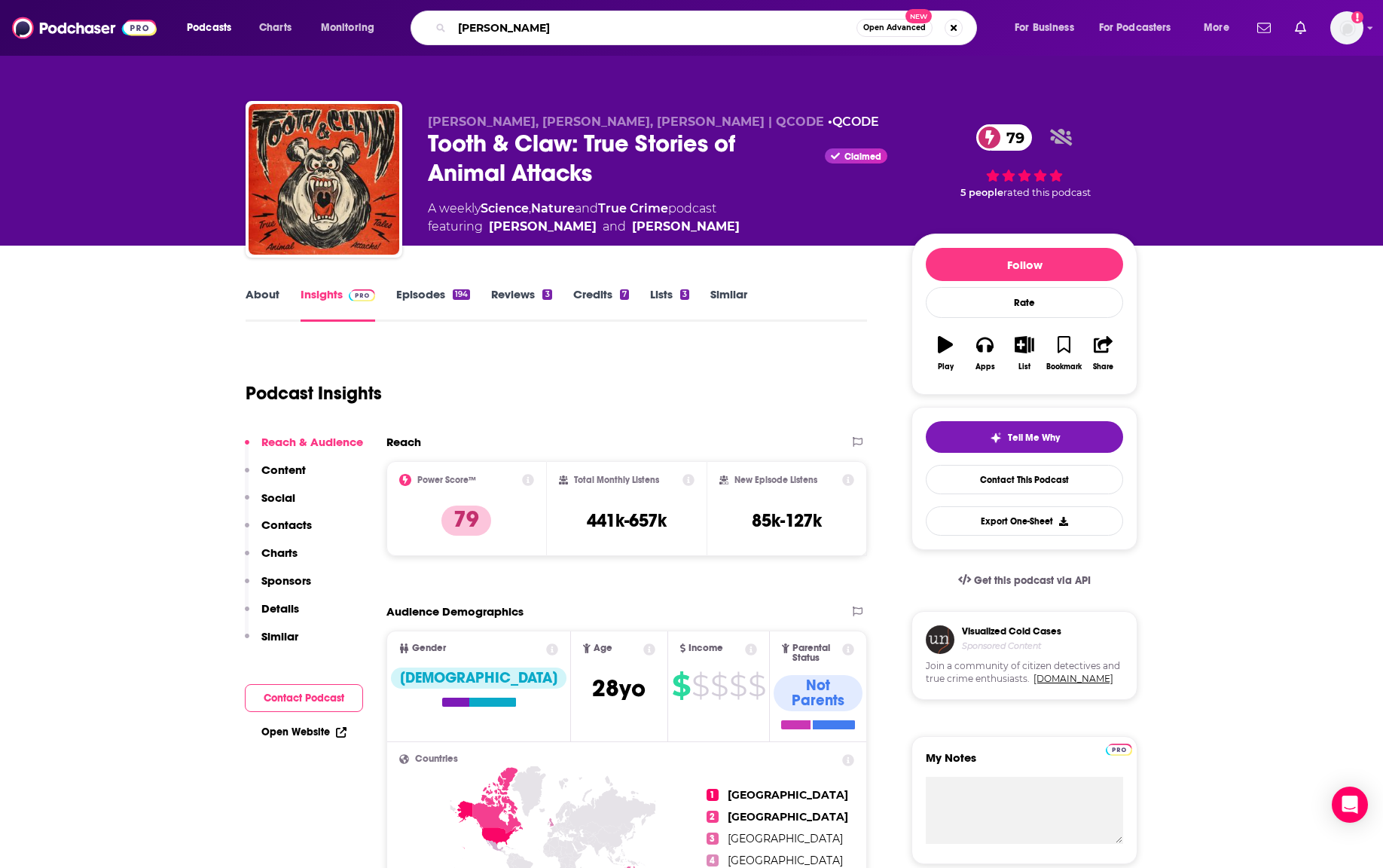
type input "[PERSON_NAME]"
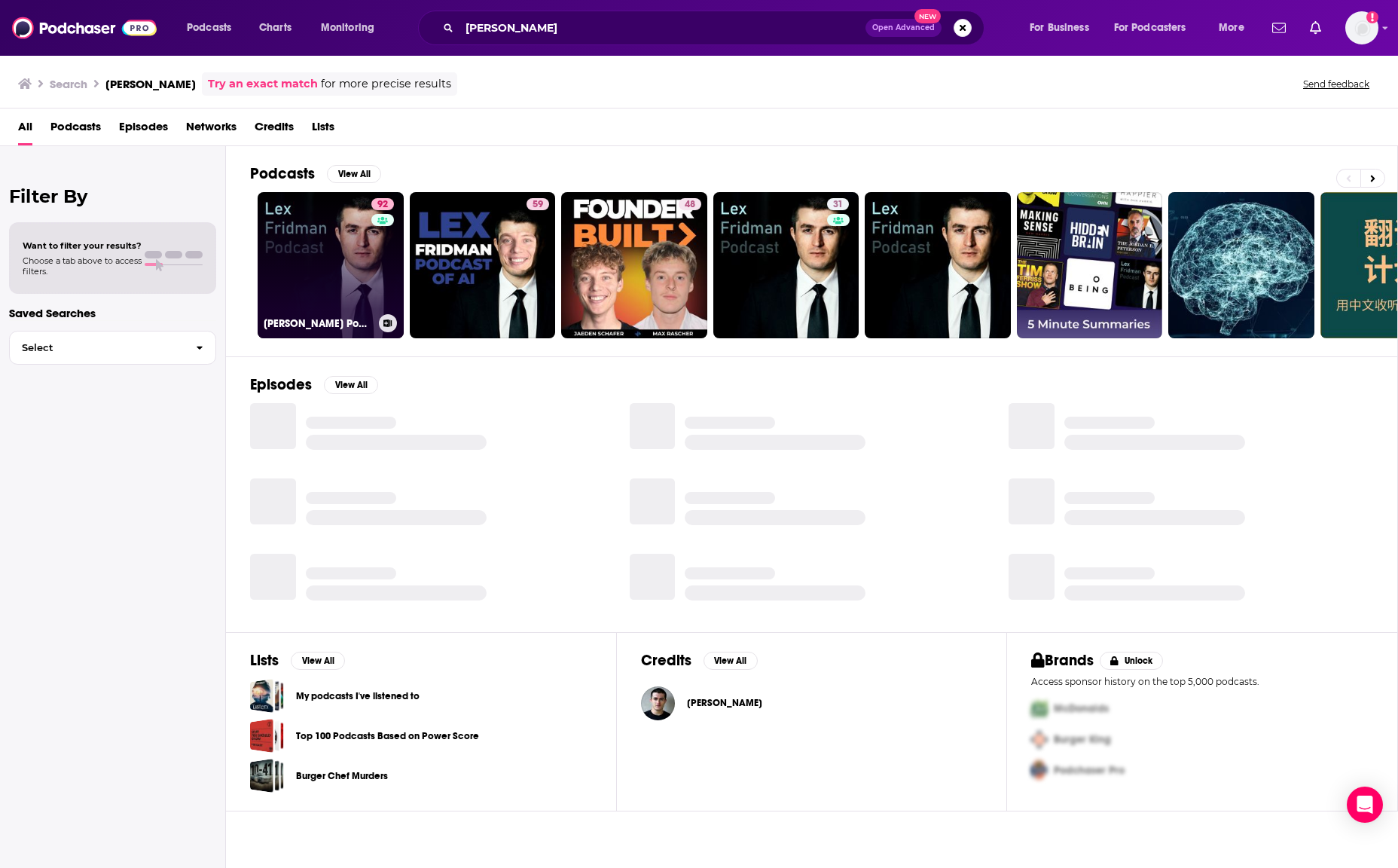
click at [318, 251] on link "92 [PERSON_NAME] Podcast" at bounding box center [331, 266] width 147 height 146
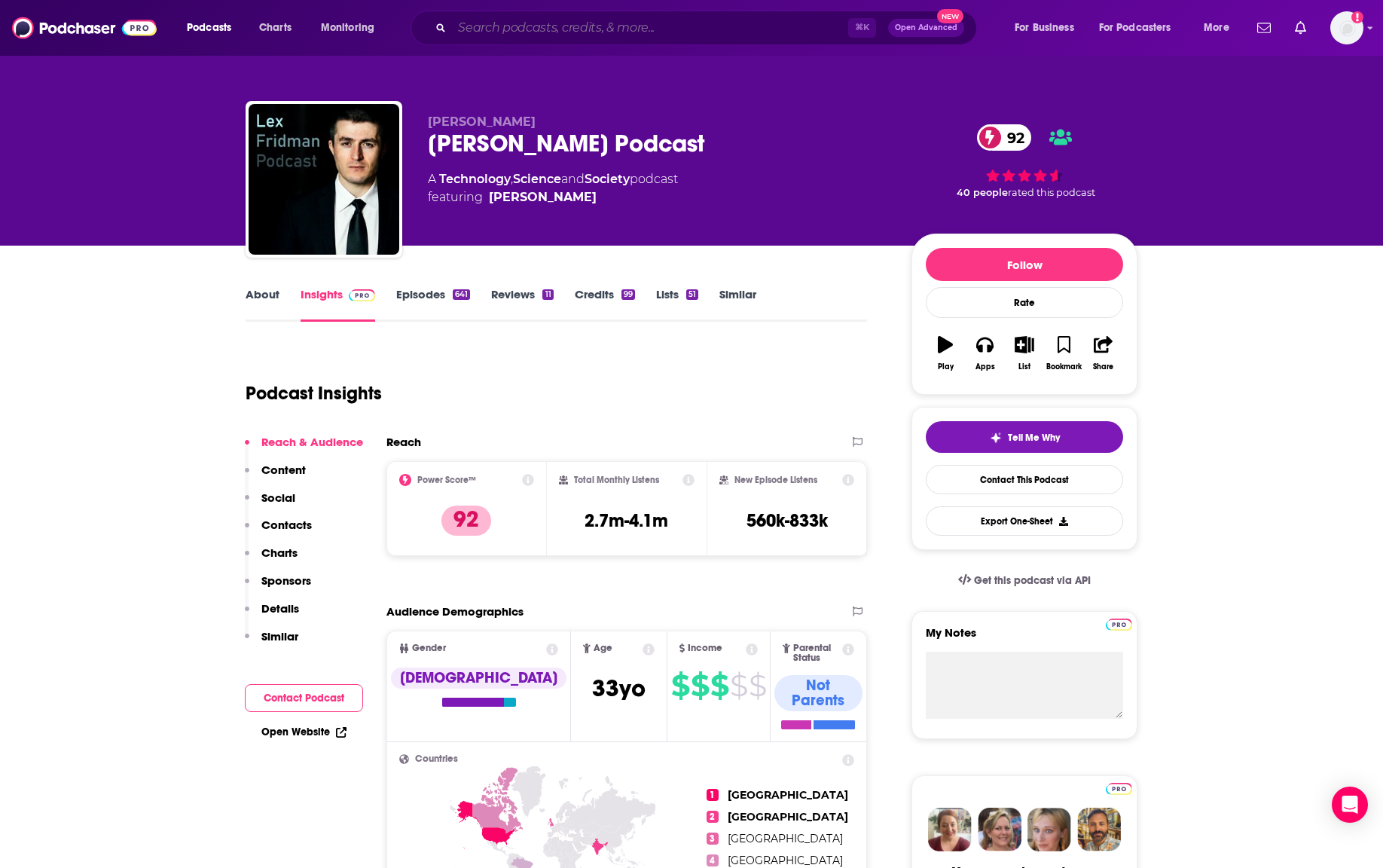
click at [588, 28] on input "Search podcasts, credits, & more..." at bounding box center [650, 27] width 397 height 24
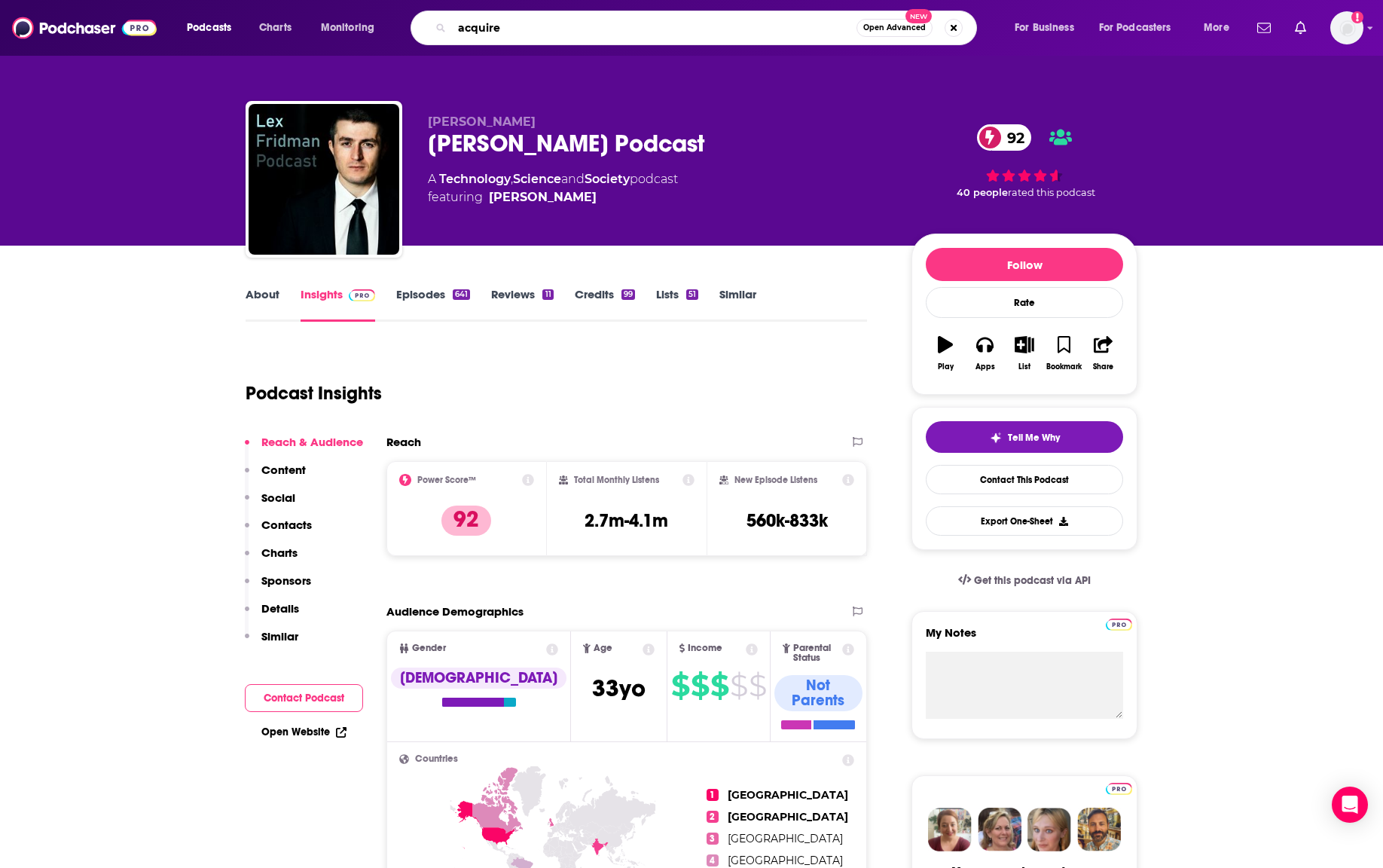
type input "acquired"
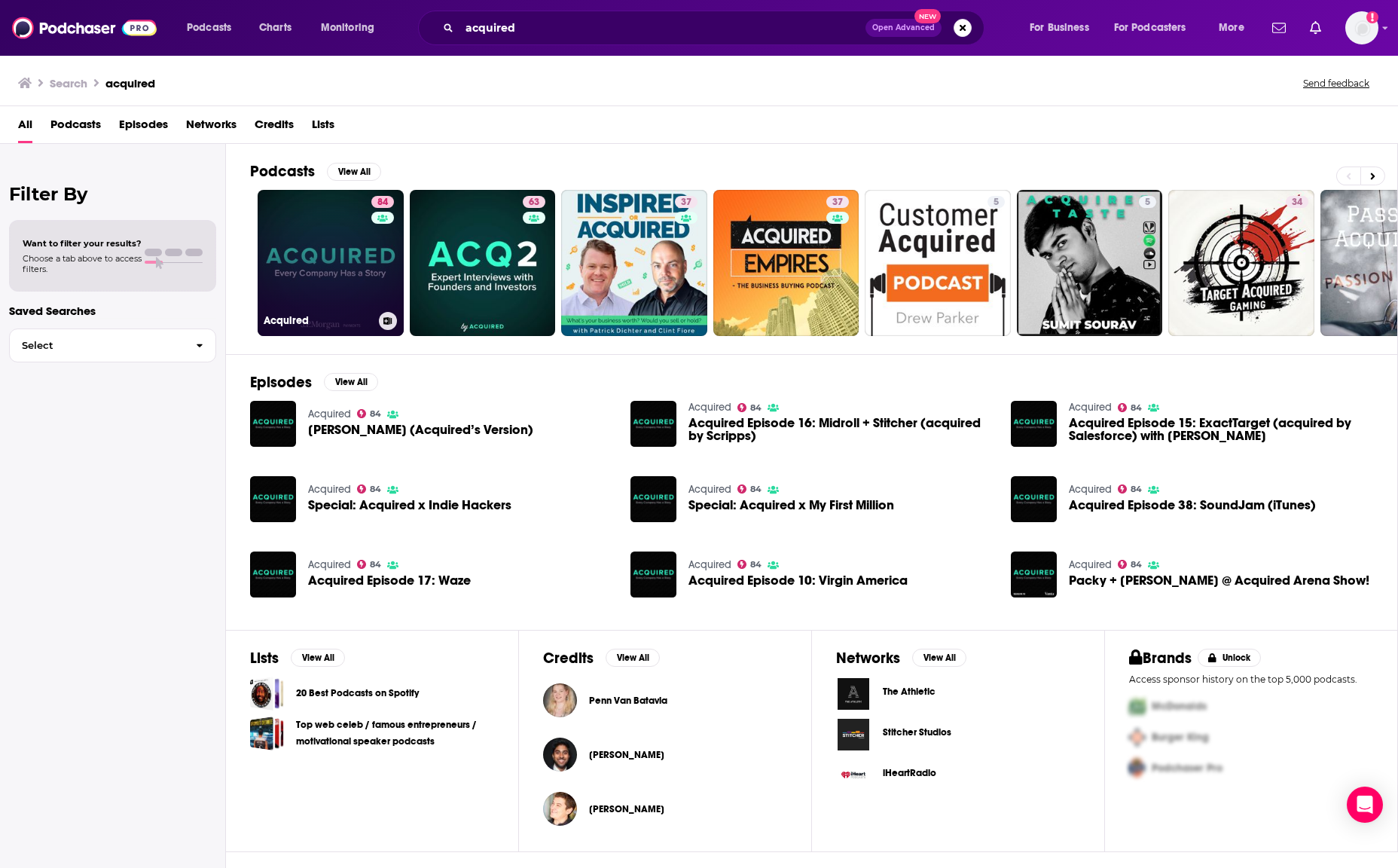
click at [328, 258] on link "84 Acquired" at bounding box center [331, 263] width 147 height 146
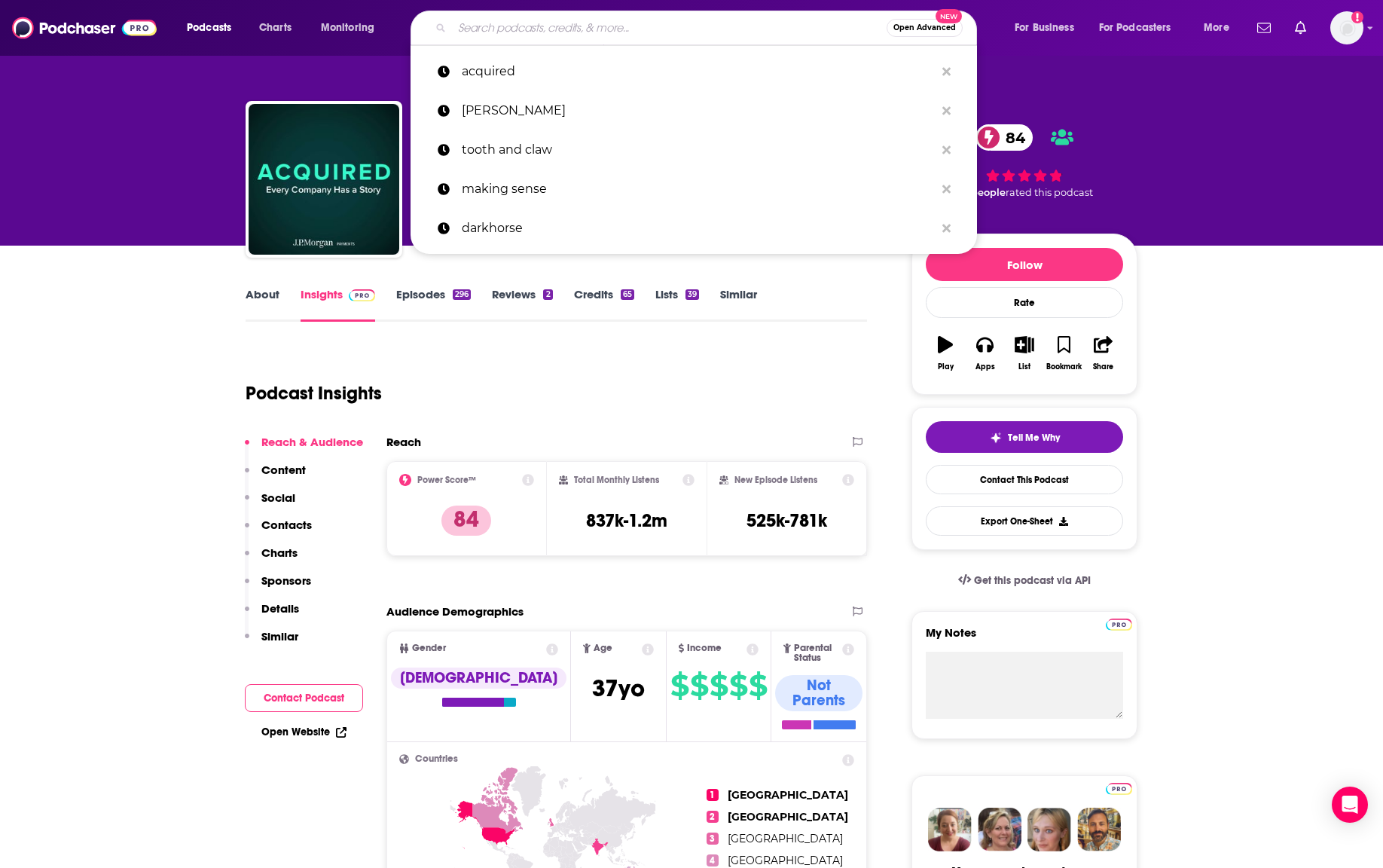
click at [476, 24] on input "Search podcasts, credits, & more..." at bounding box center [669, 27] width 435 height 24
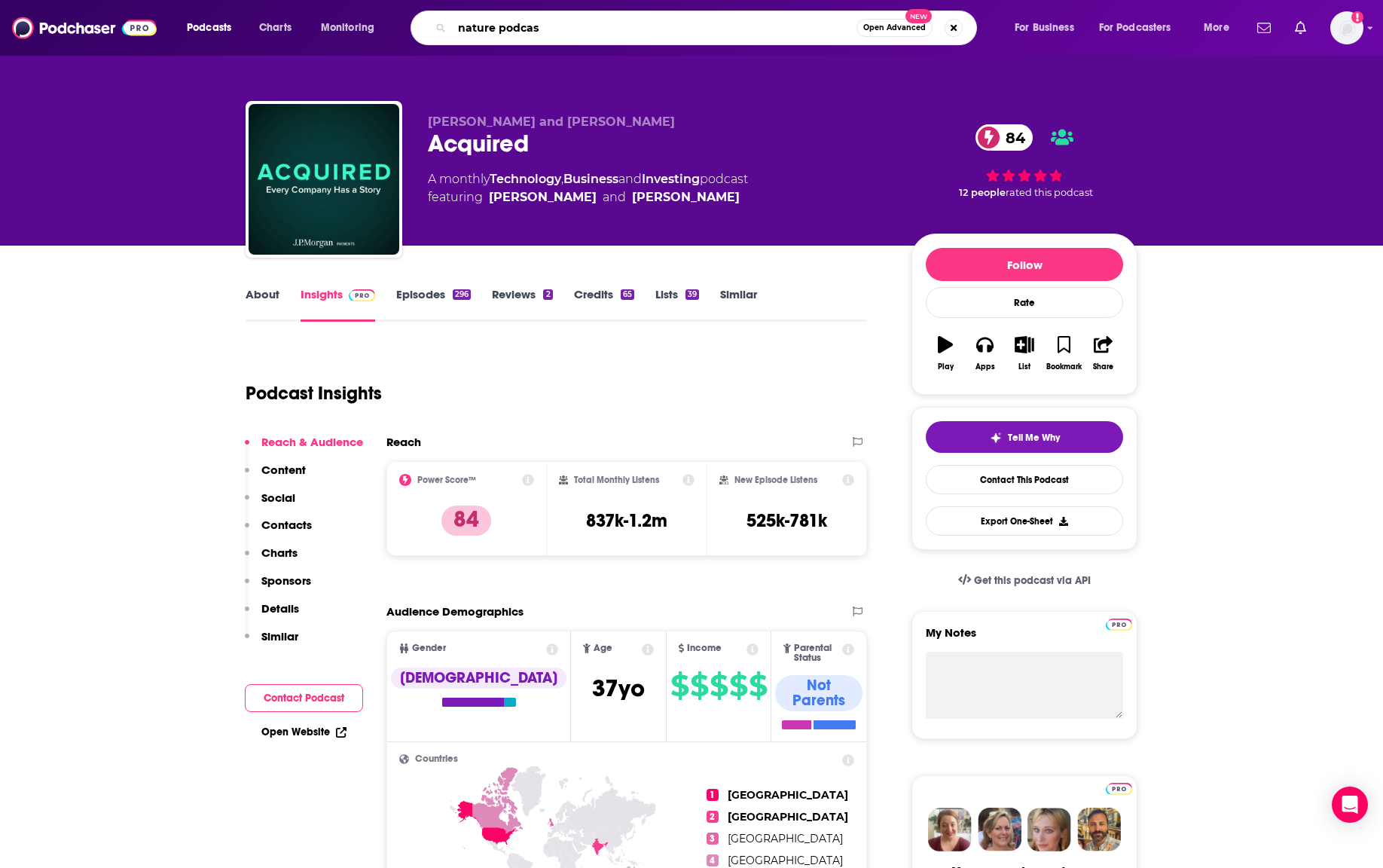
type input "nature podcast"
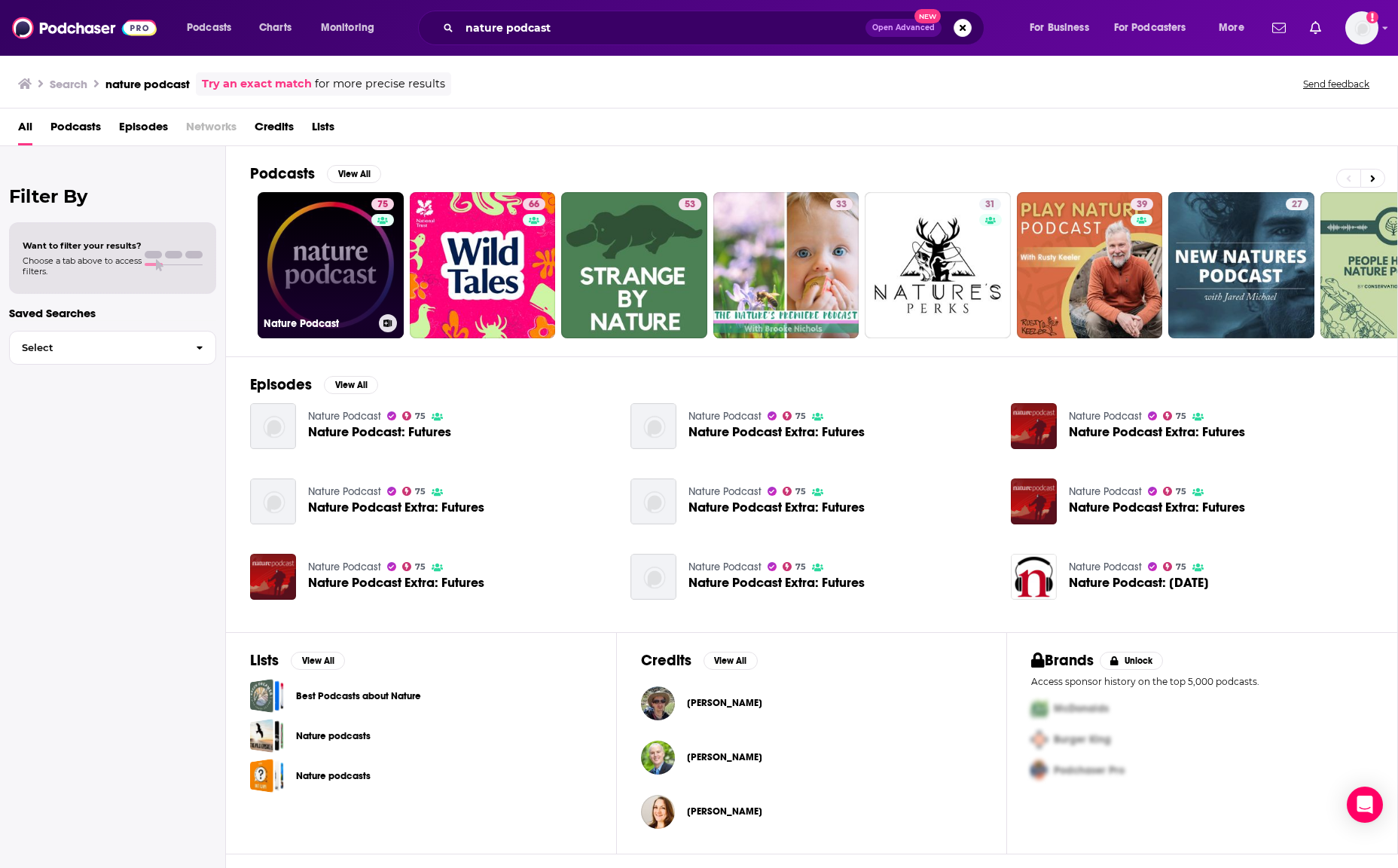
click at [324, 271] on link "75 Nature Podcast" at bounding box center [331, 266] width 147 height 146
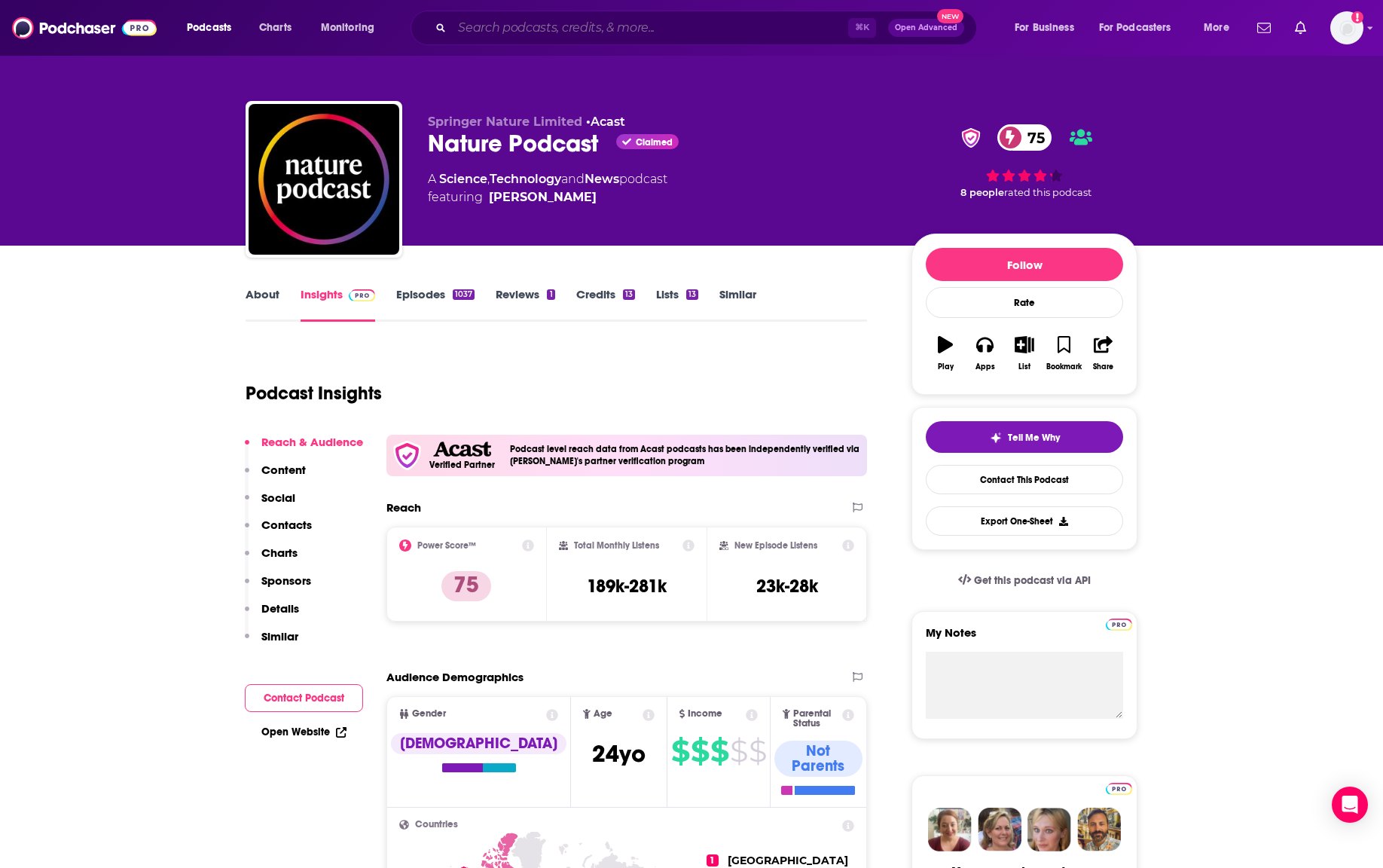
click at [532, 21] on input "Search podcasts, credits, & more..." at bounding box center [650, 27] width 397 height 24
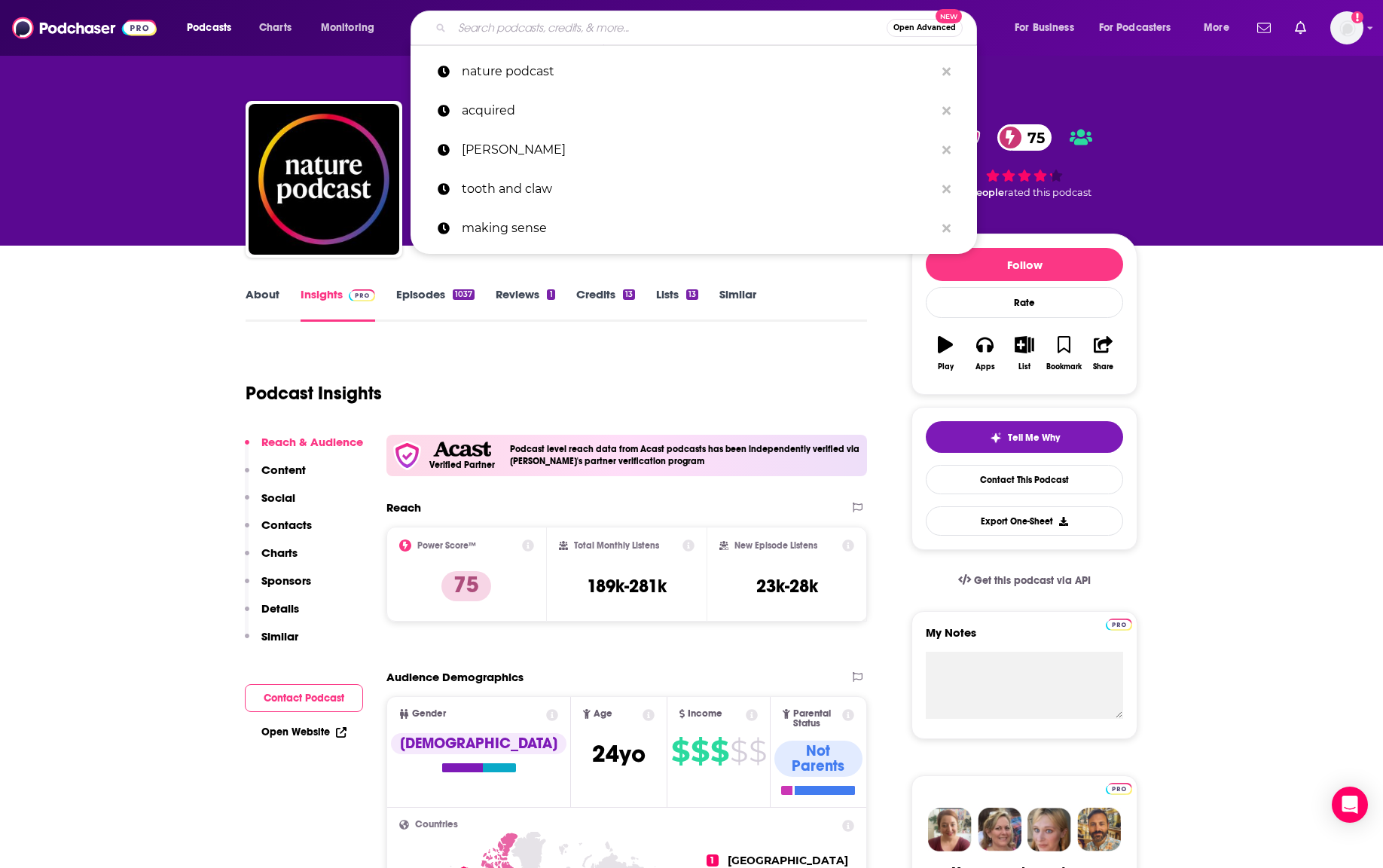
click at [532, 21] on input "Search podcasts, credits, & more..." at bounding box center [669, 27] width 435 height 24
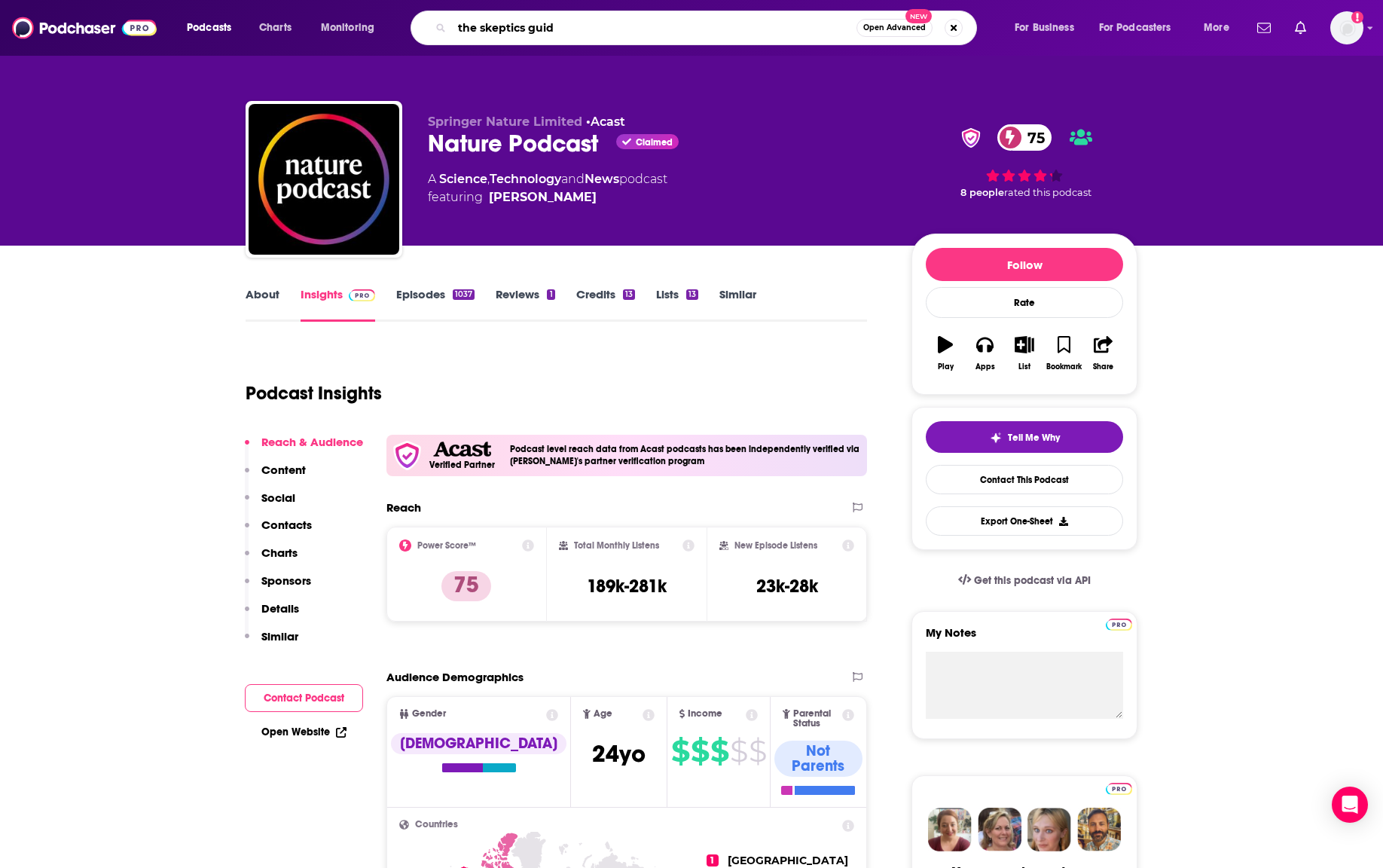
type input "the skeptics guide"
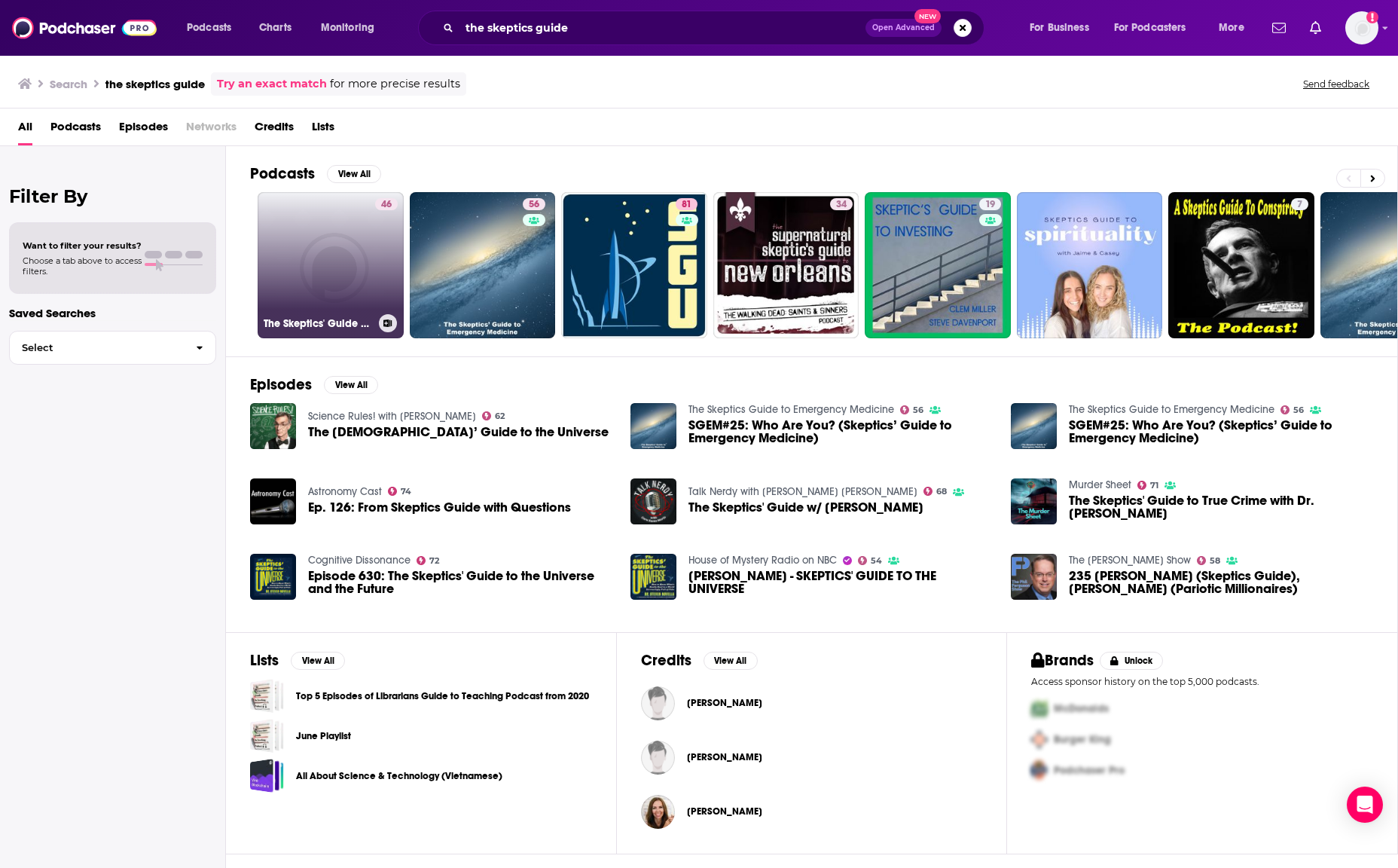
click at [319, 264] on link "46 The Skeptics' Guide 5X5" at bounding box center [331, 266] width 147 height 146
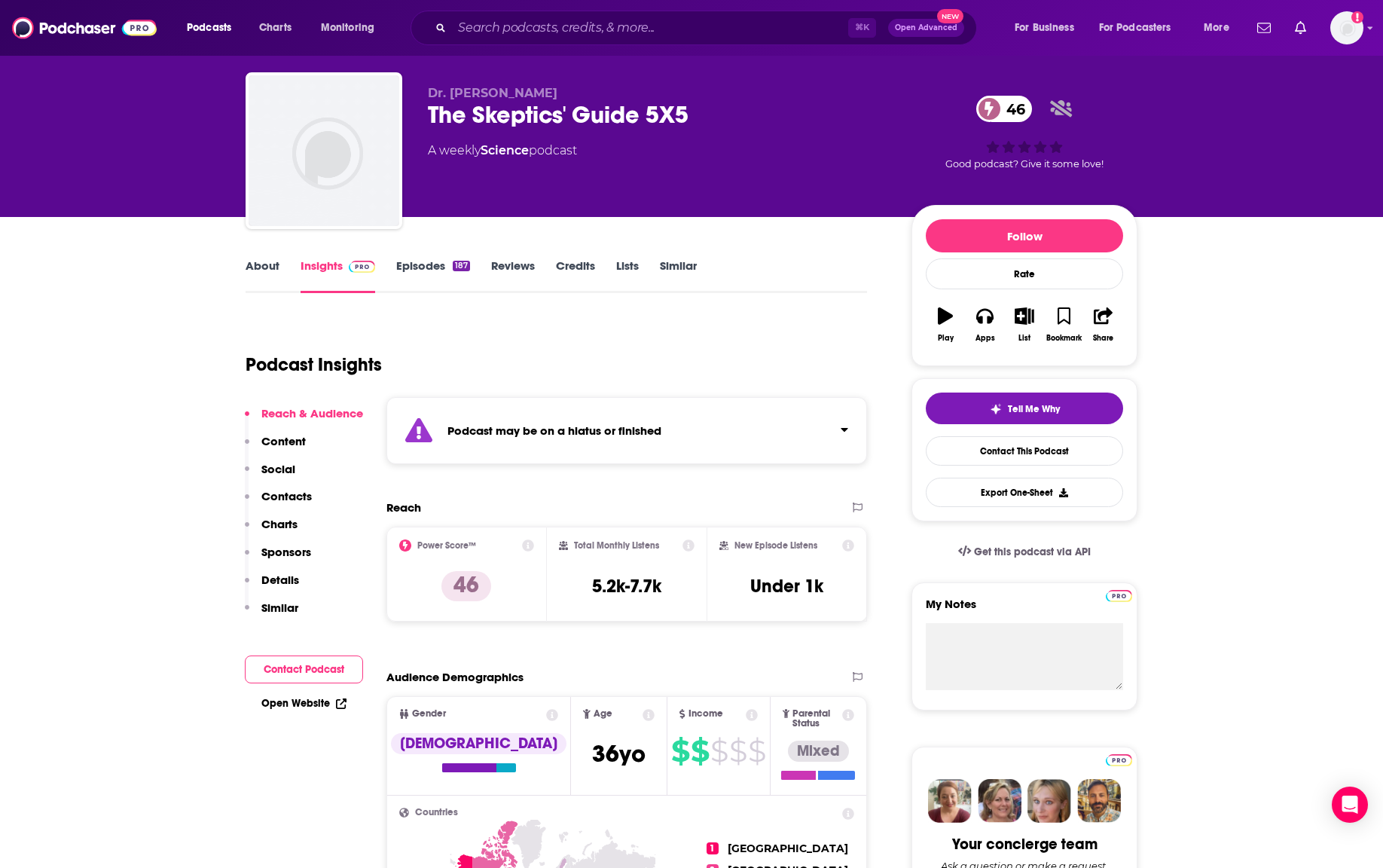
scroll to position [30, 0]
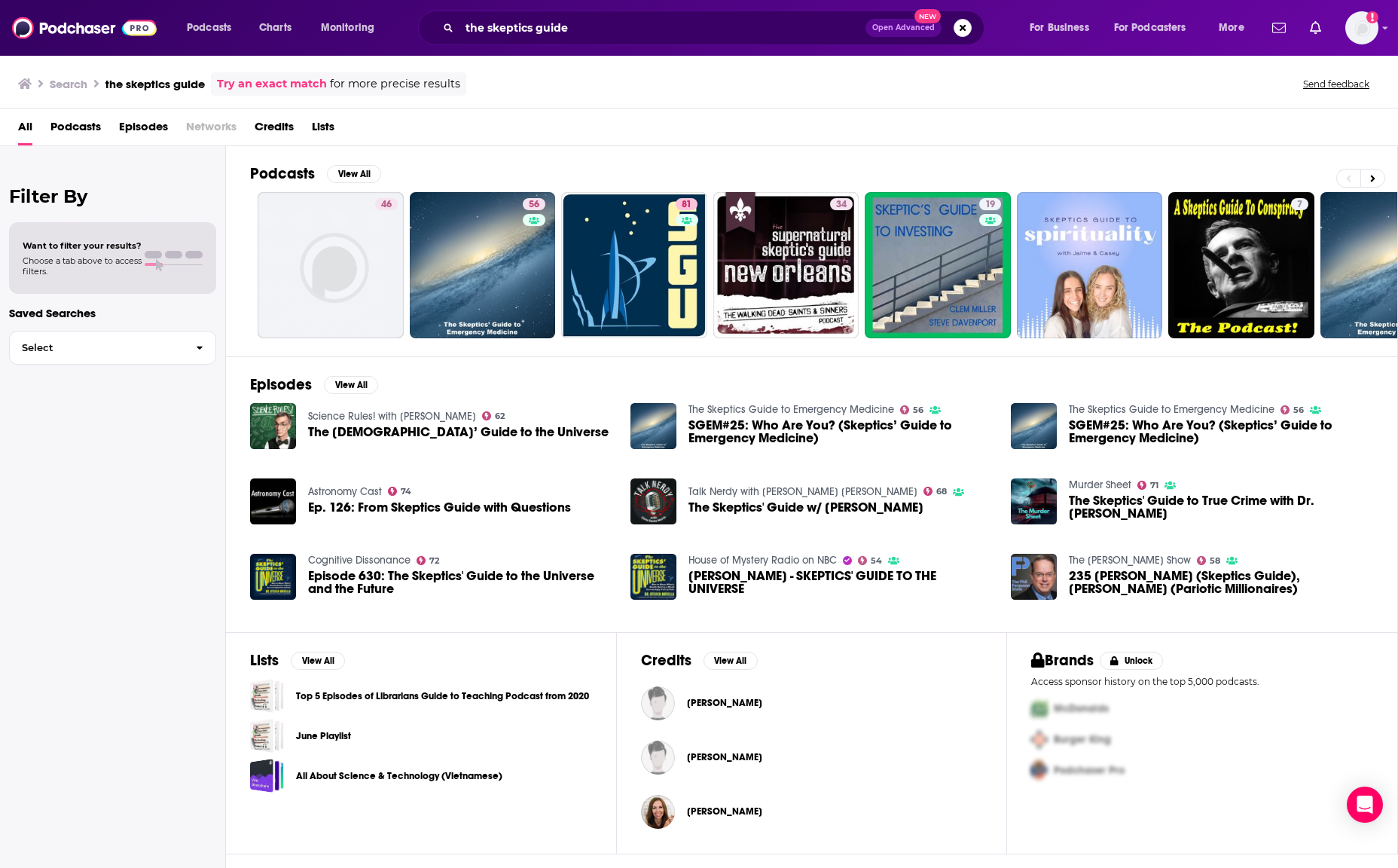
click at [440, 79] on span "for more precise results" at bounding box center [395, 84] width 130 height 18
click at [530, 35] on input "the skeptics guide" at bounding box center [662, 27] width 406 height 24
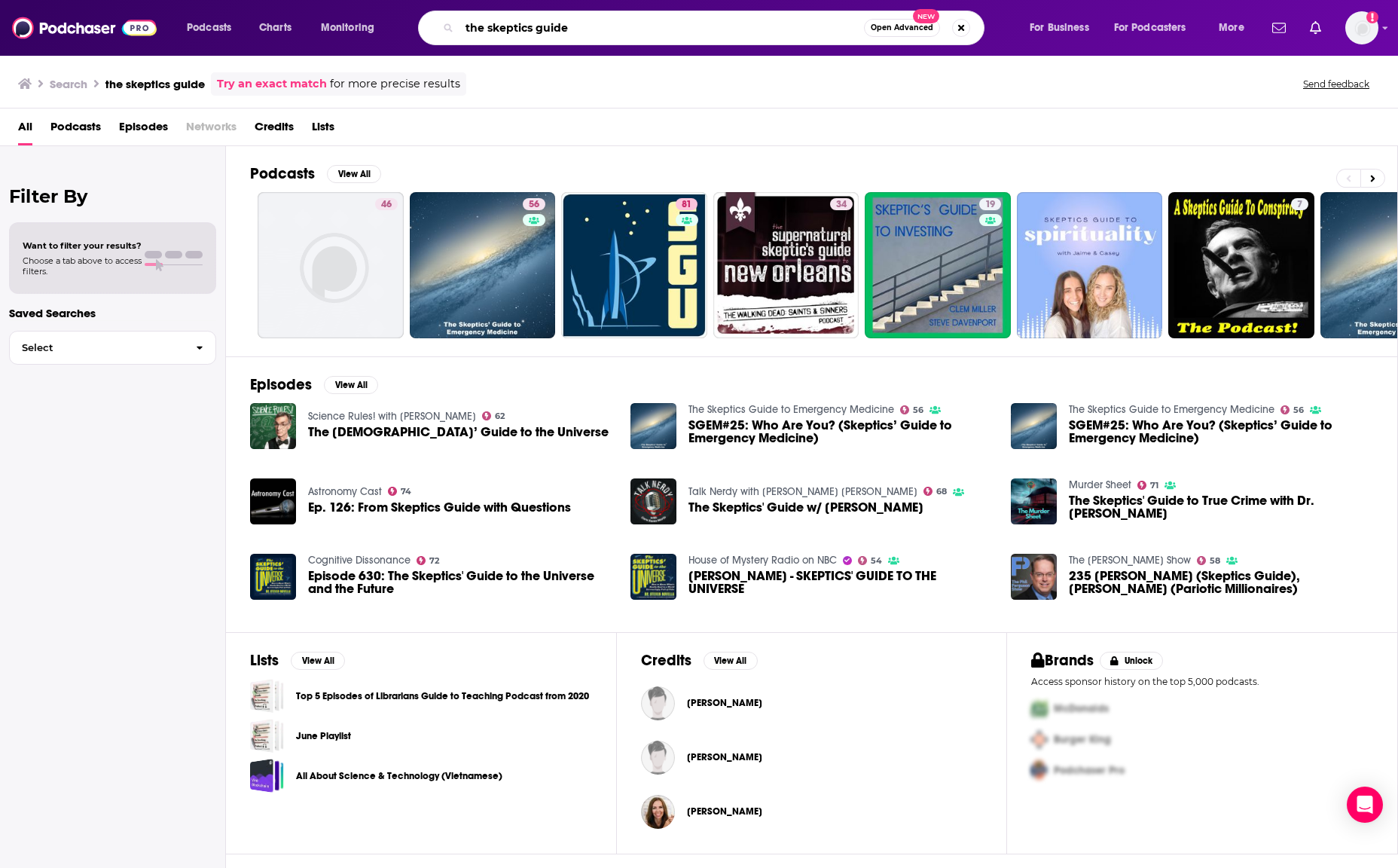
click at [634, 24] on input "the skeptics guide" at bounding box center [661, 27] width 404 height 24
type input "the skeptics guide to the universe"
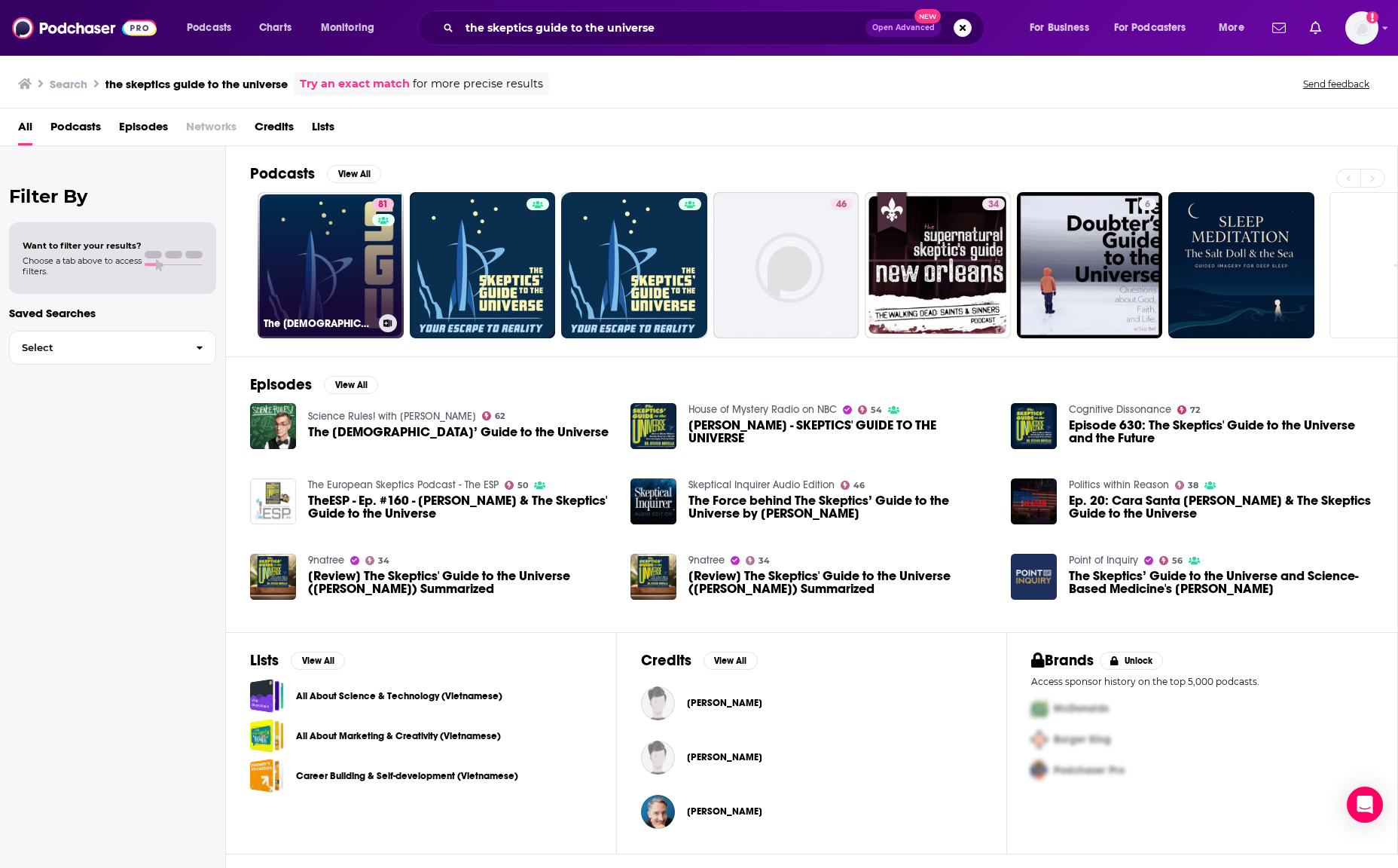
click at [353, 264] on link "81 The [DEMOGRAPHIC_DATA]' Guide to the Universe" at bounding box center [331, 266] width 147 height 146
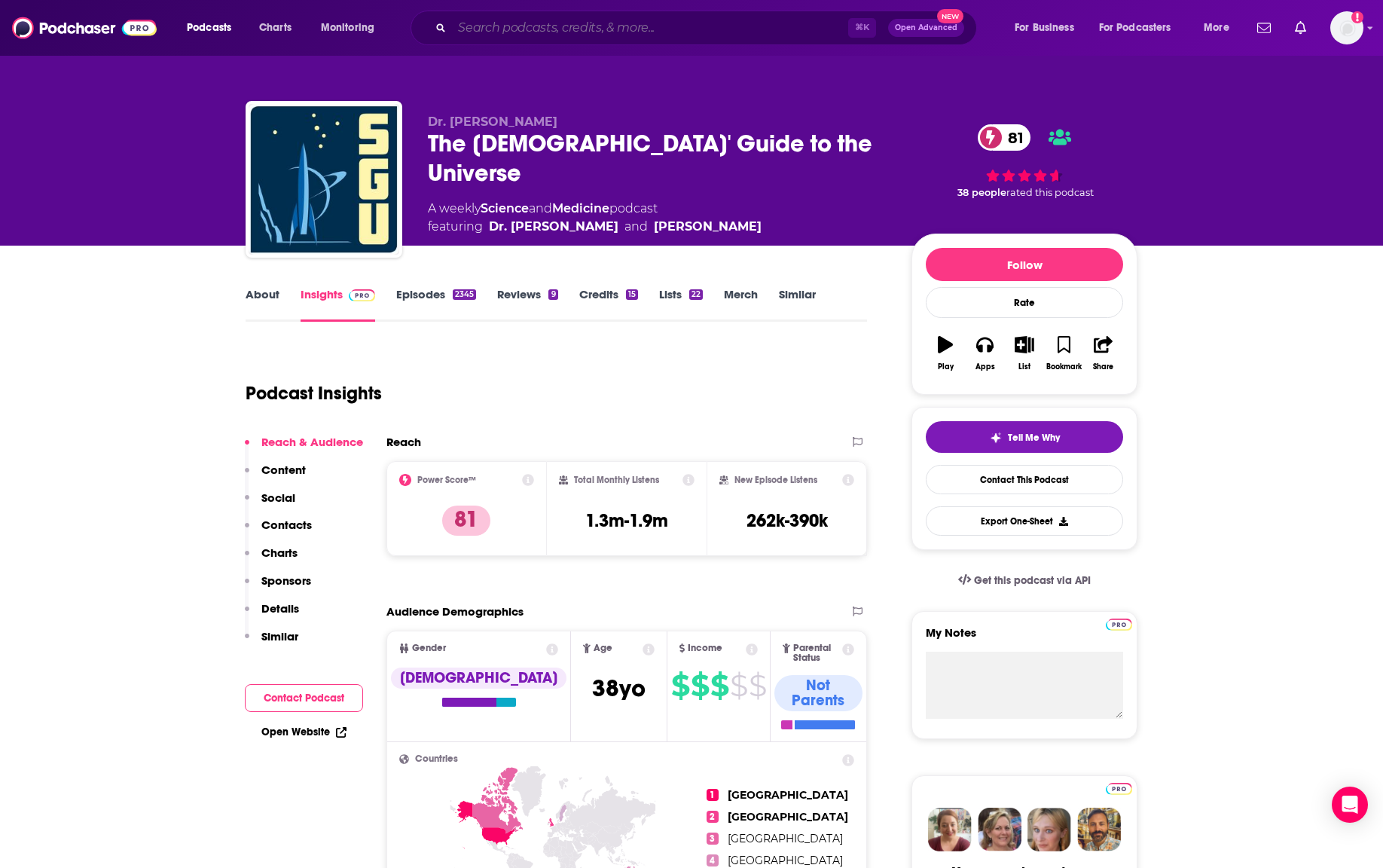
click at [533, 33] on input "Search podcasts, credits, & more..." at bounding box center [650, 27] width 397 height 24
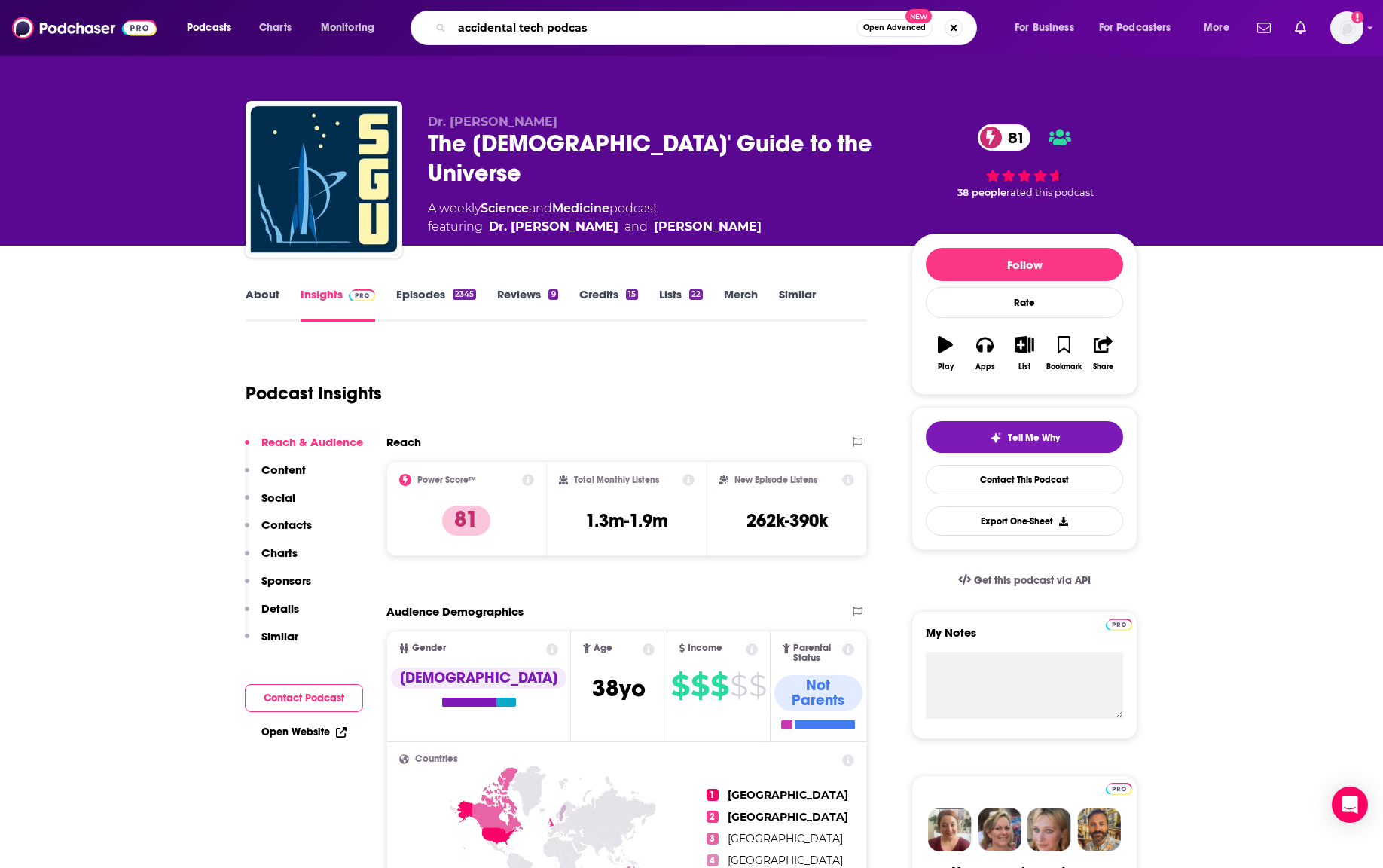
type input "accidental tech podcast"
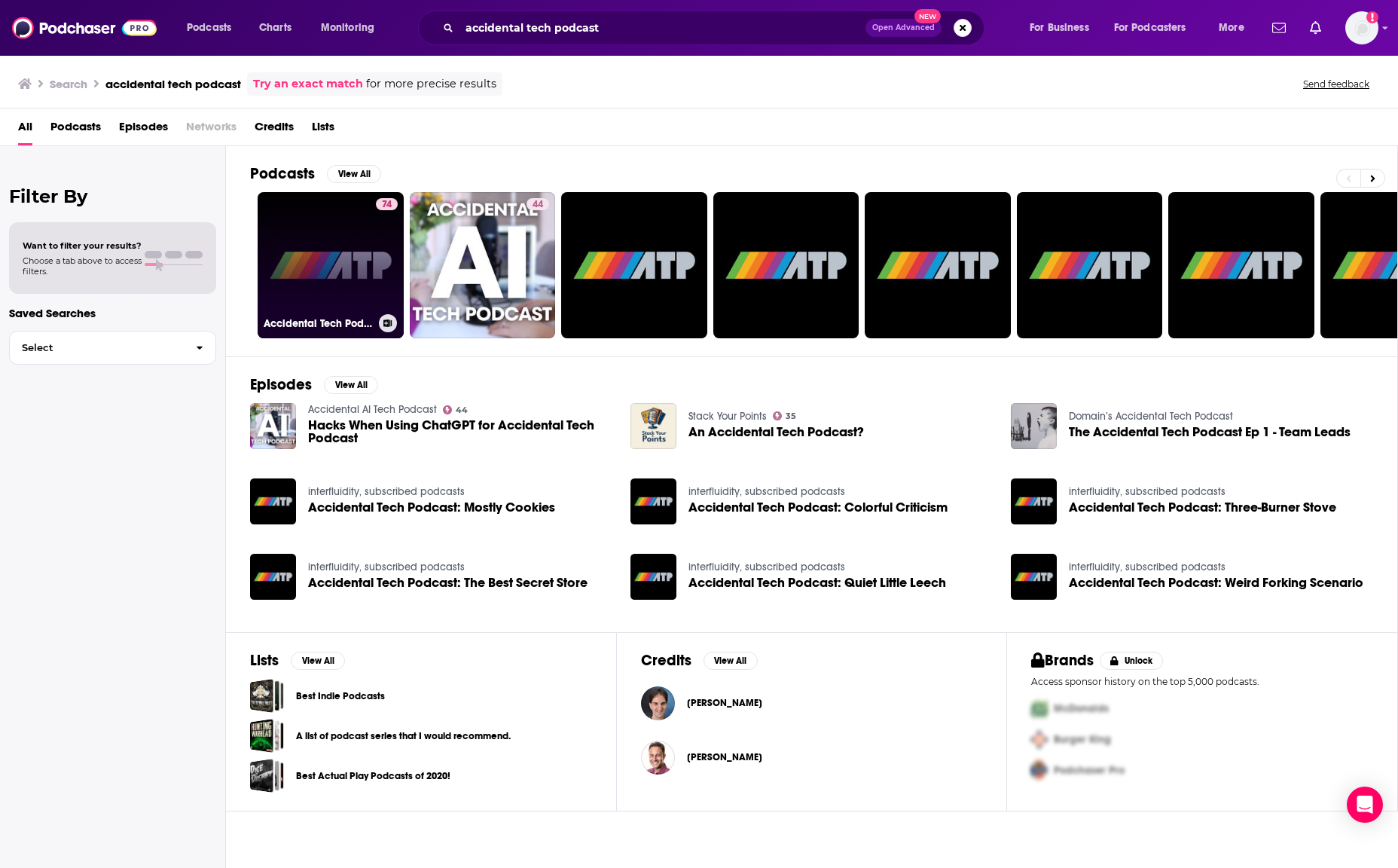
click at [342, 274] on link "74 Accidental Tech Podcast" at bounding box center [331, 266] width 147 height 146
